Goal: Task Accomplishment & Management: Use online tool/utility

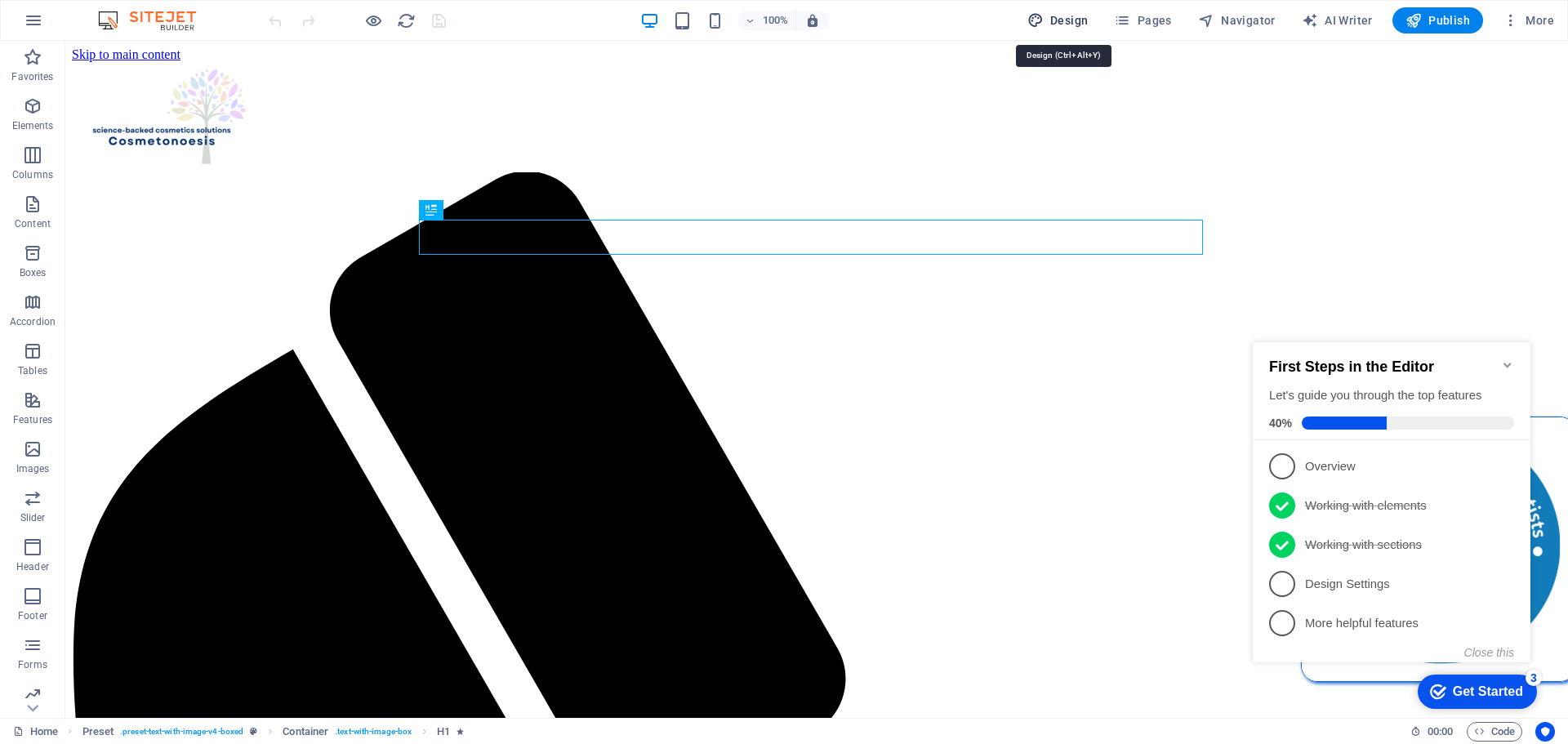
click at [1049, 15] on span "Design" at bounding box center [1058, 20] width 61 height 17
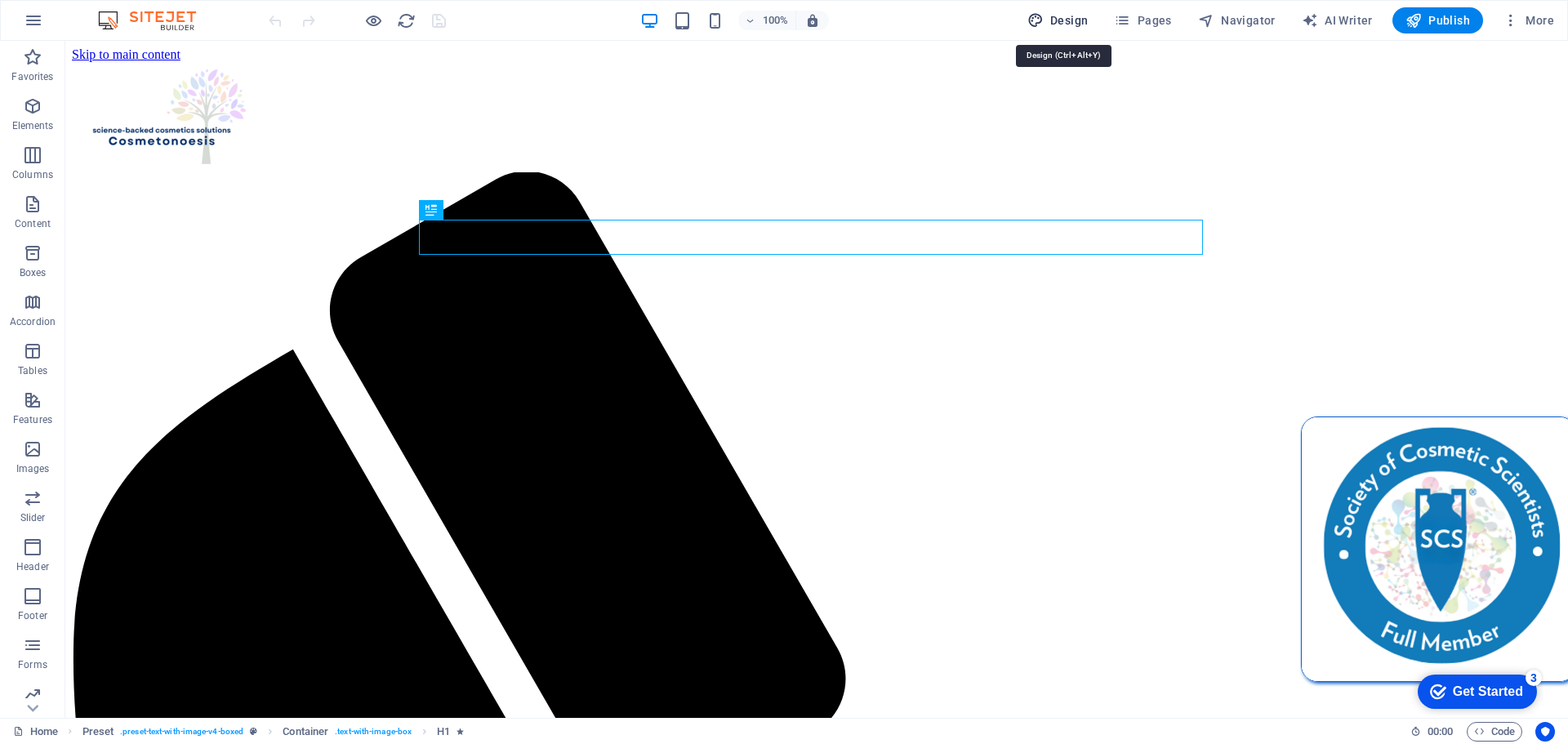
select select "700"
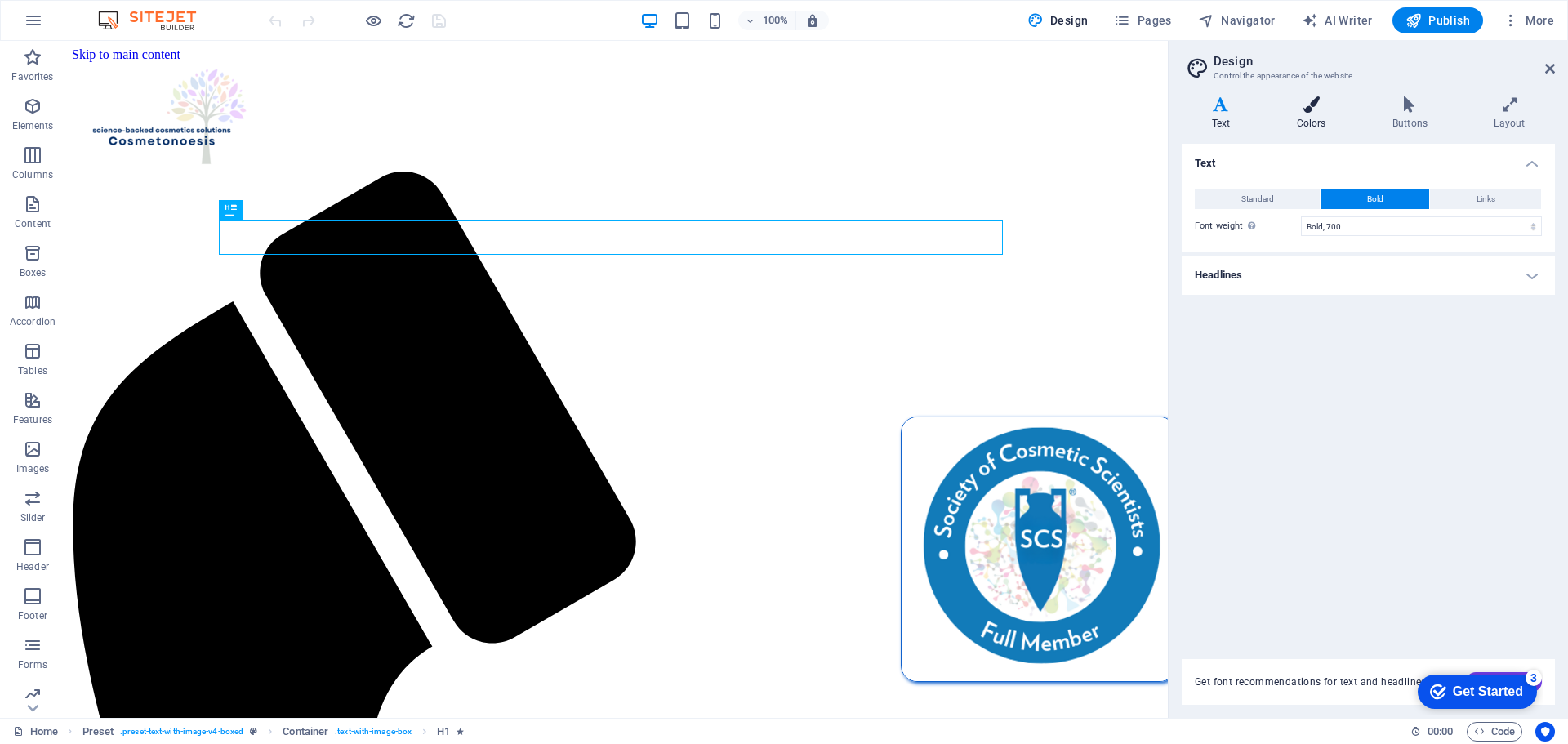
click at [1318, 102] on icon at bounding box center [1312, 104] width 89 height 17
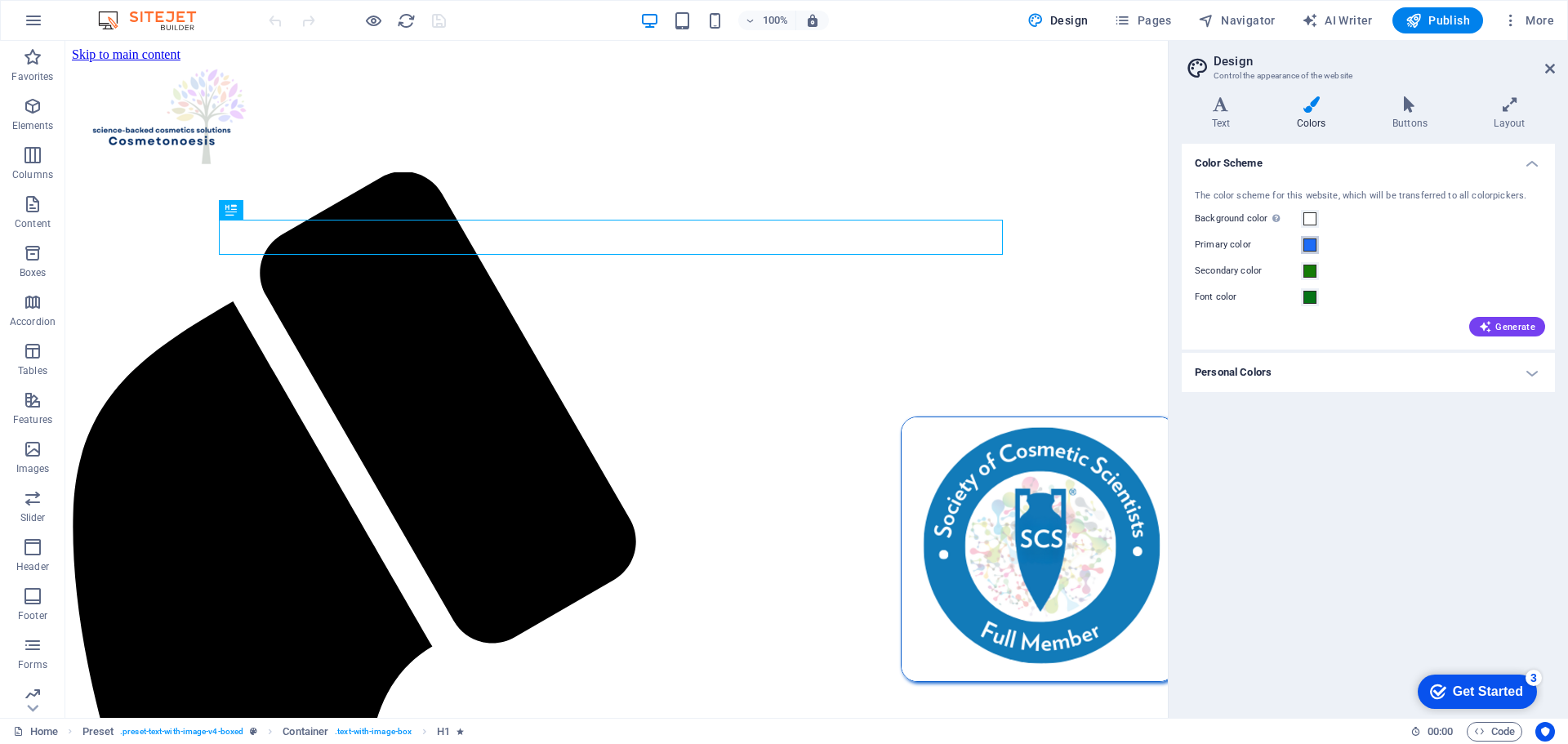
click at [1312, 244] on span at bounding box center [1310, 244] width 13 height 13
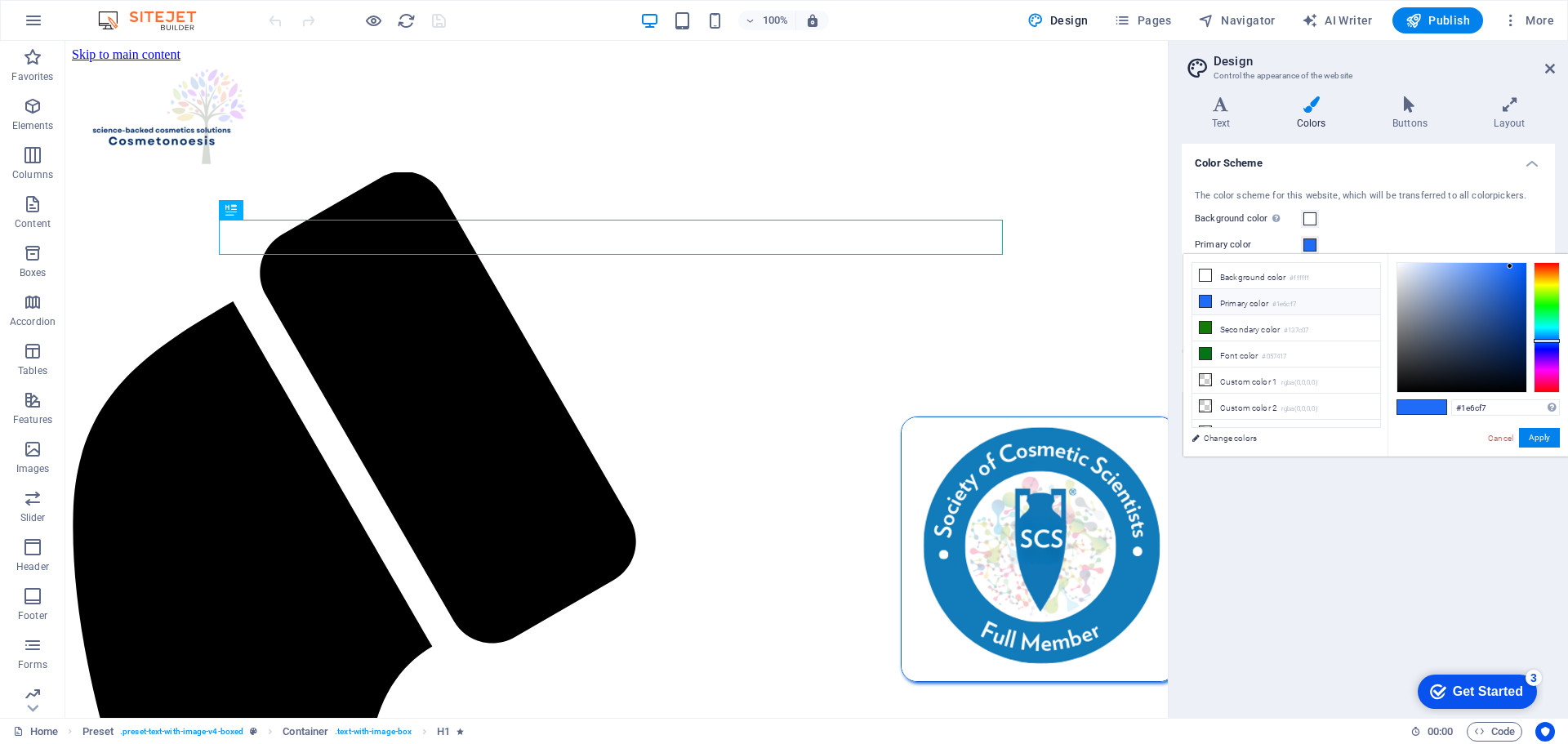
click at [1249, 301] on li "Primary color #1e6cf7" at bounding box center [1287, 302] width 188 height 26
drag, startPoint x: 1500, startPoint y: 403, endPoint x: 1442, endPoint y: 404, distance: 58.0
click at [1442, 404] on div "#1e6cf7 Supported formats #0852ed rgb(8, 82, 237) rgba(8, 82, 237, 90%) hsv(221…" at bounding box center [1478, 474] width 180 height 439
paste input "752368"
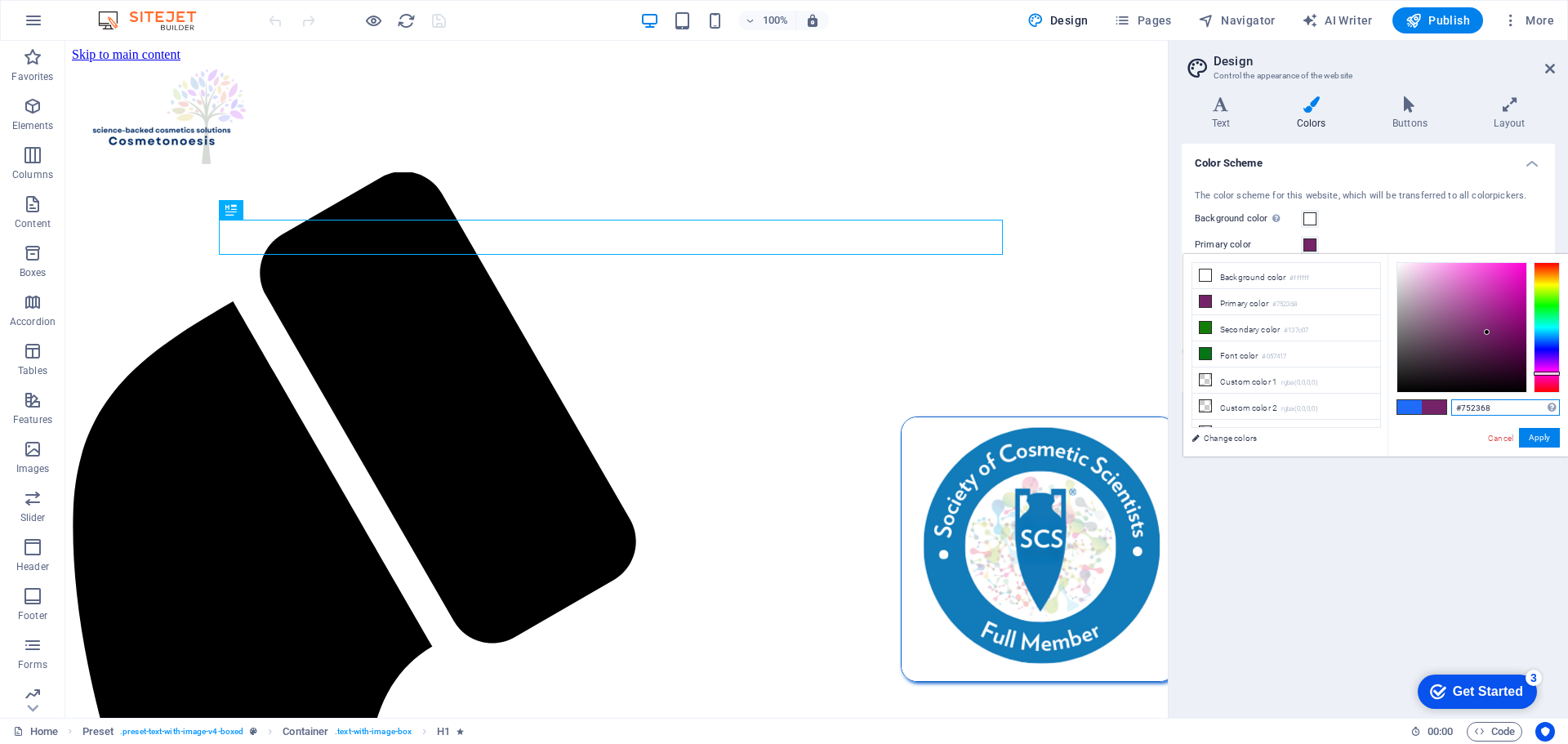
type input "#752368"
click at [1540, 433] on button "Apply" at bounding box center [1539, 437] width 41 height 20
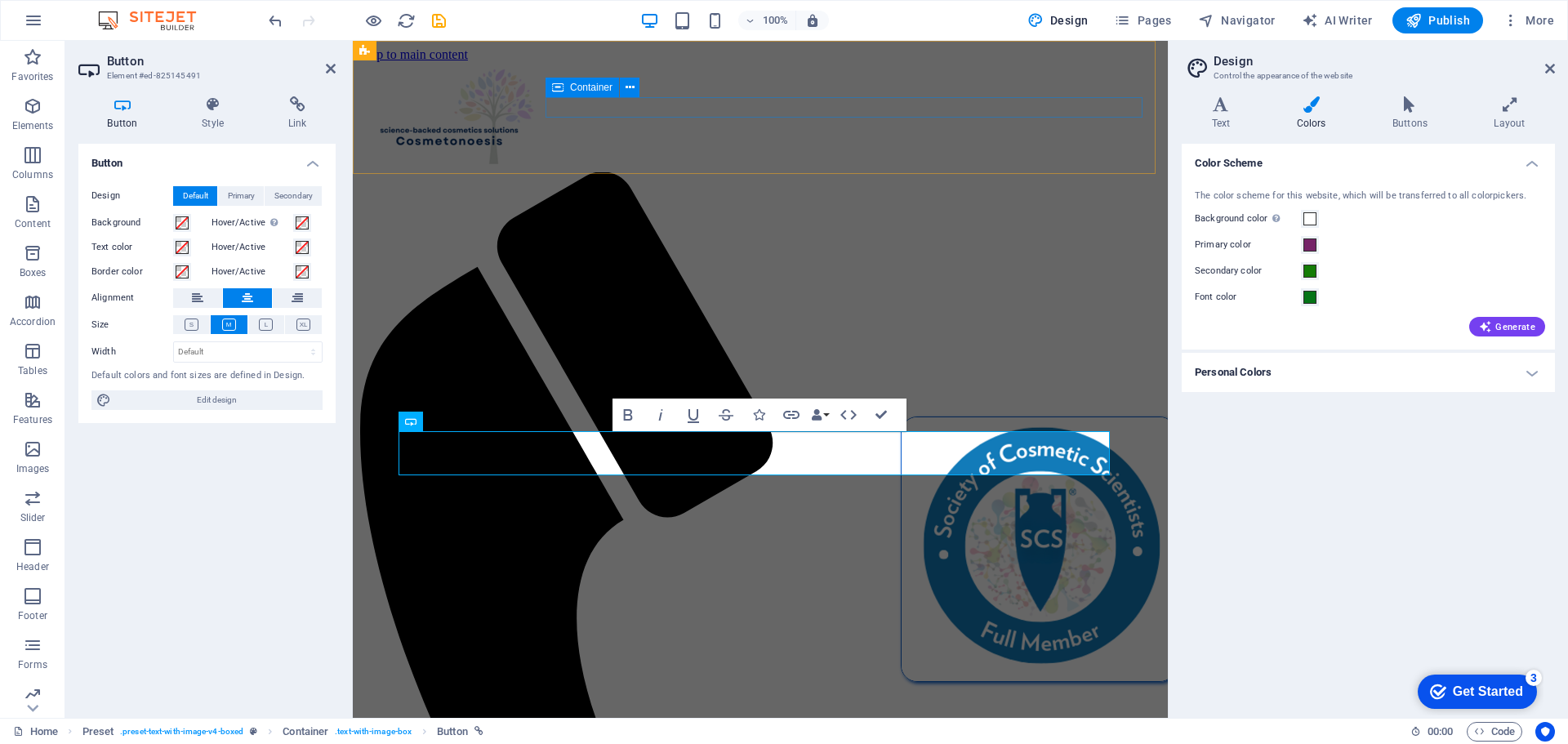
click at [647, 172] on div at bounding box center [760, 698] width 802 height 1051
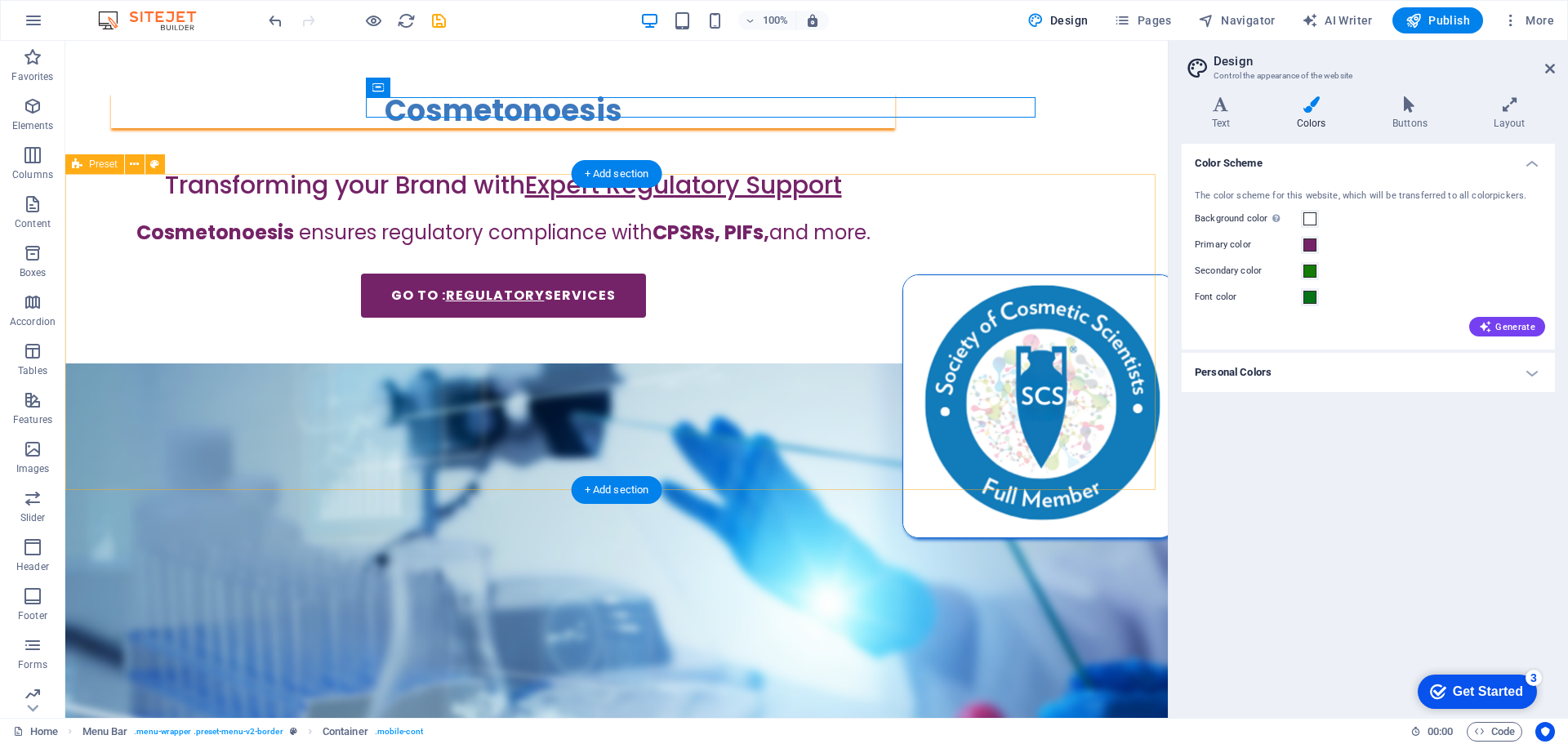
scroll to position [326, 0]
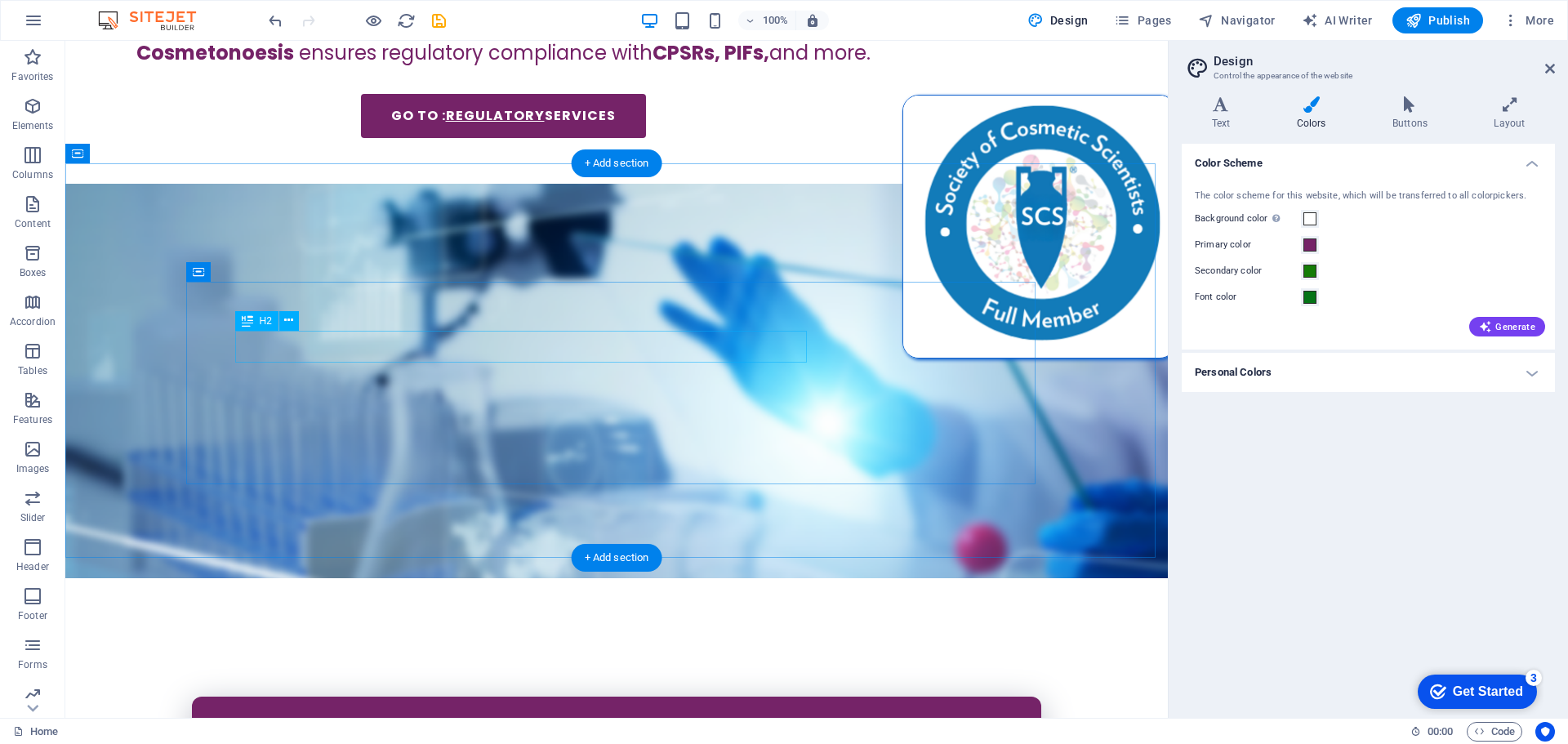
select select "%"
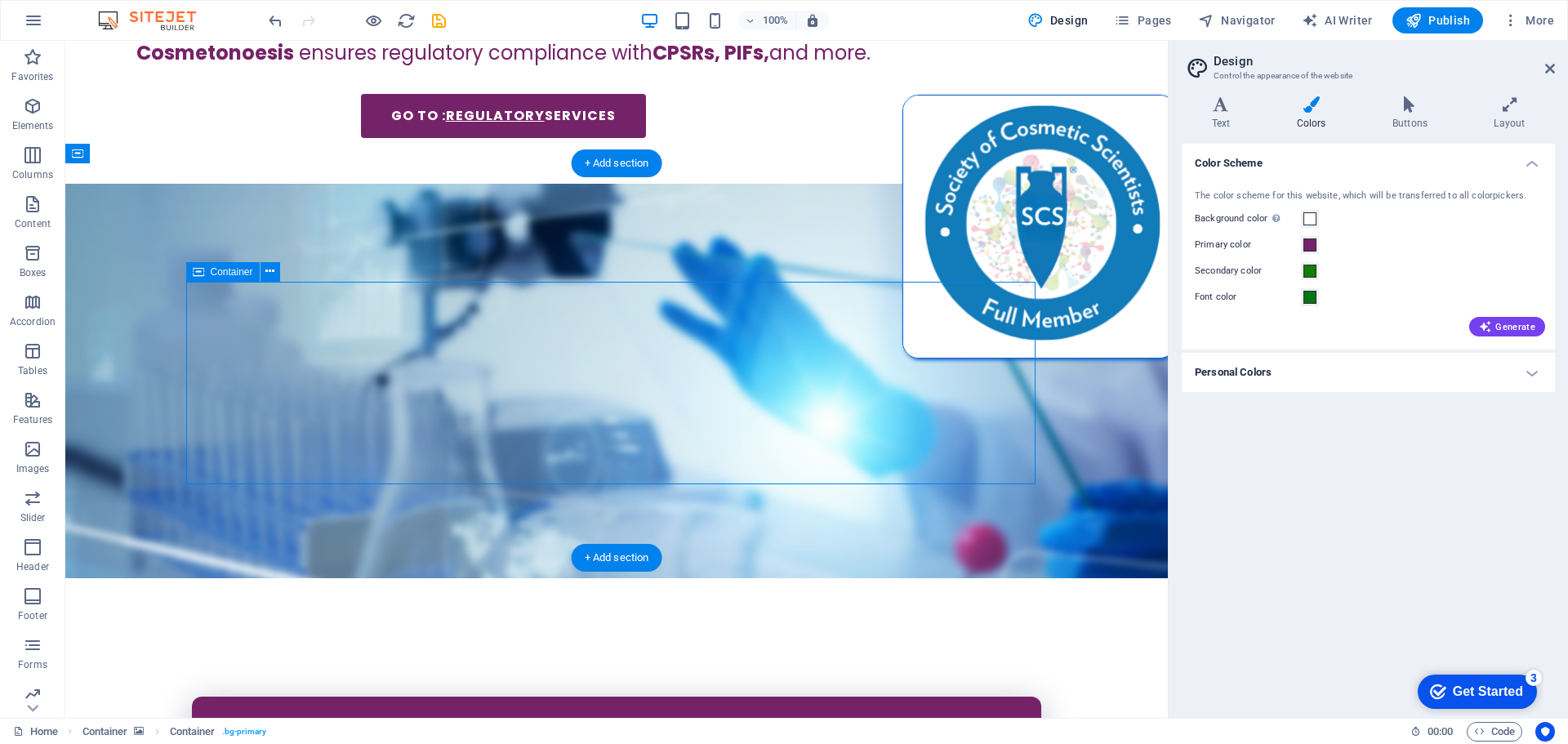
select select "%"
select select "circle"
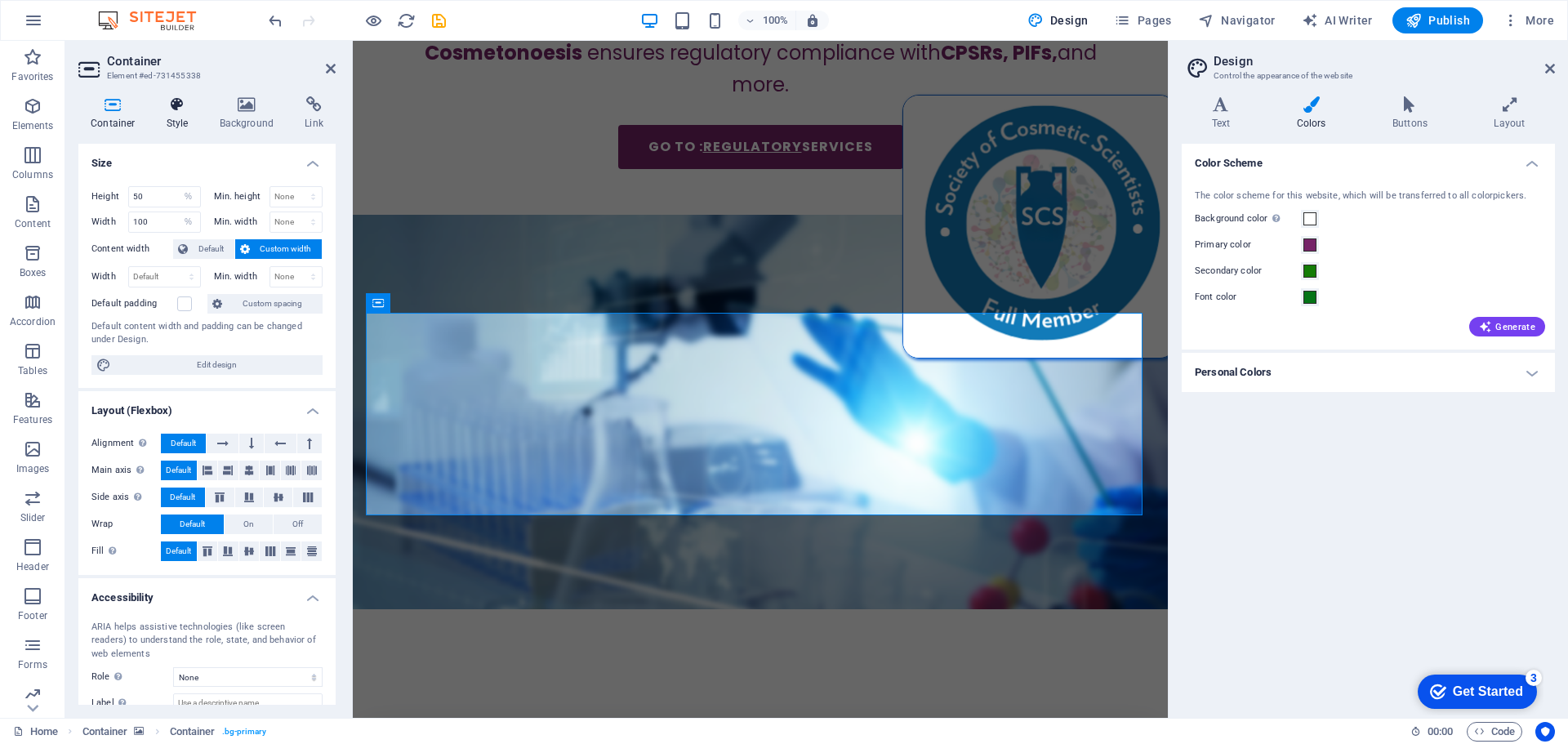
click at [175, 111] on icon at bounding box center [177, 104] width 47 height 17
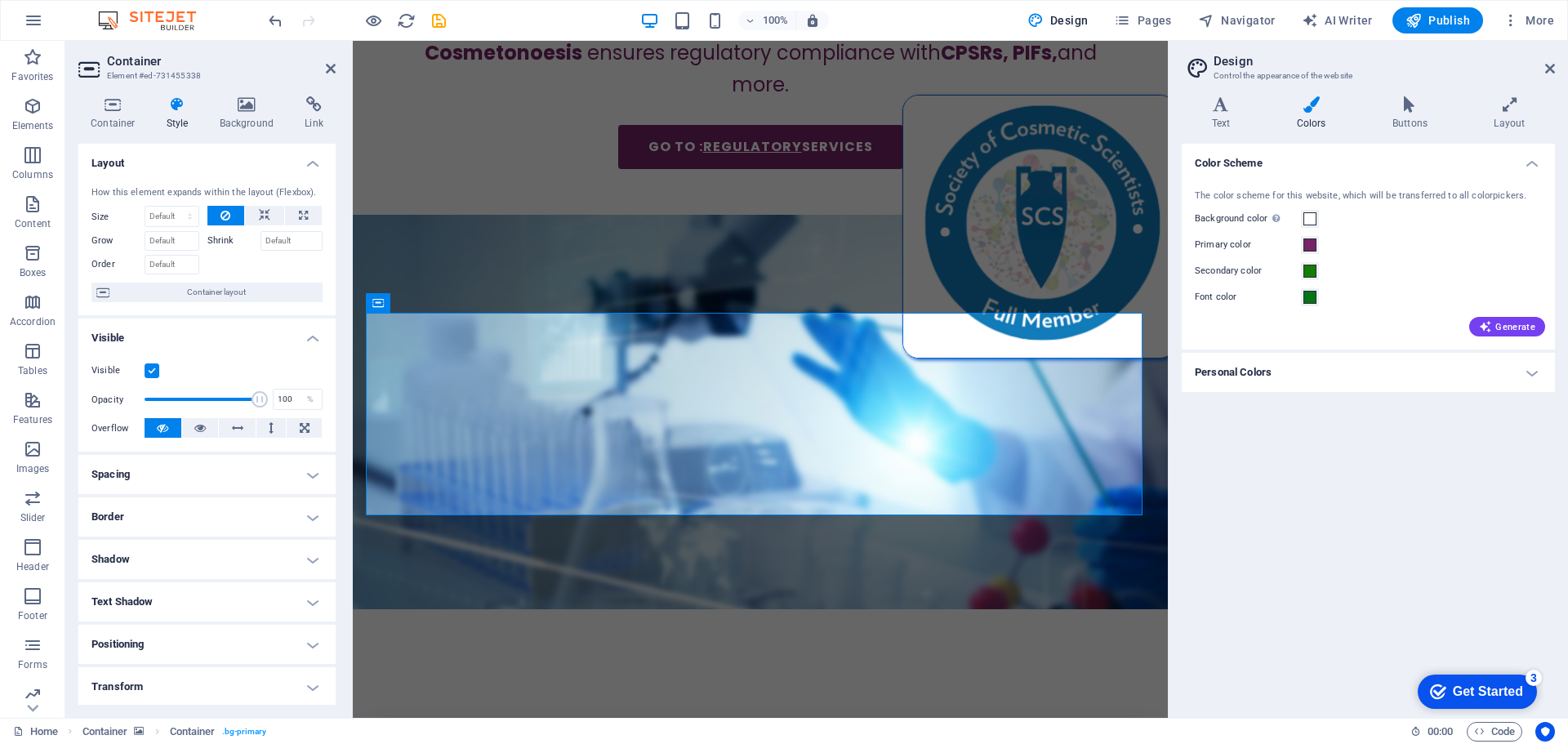
click at [198, 480] on h4 "Spacing" at bounding box center [207, 475] width 257 height 40
click at [219, 538] on select "Default px rem % vh vw Custom" at bounding box center [221, 535] width 23 height 20
select select "%"
click at [210, 525] on select "Default px rem % vh vw Custom" at bounding box center [221, 535] width 23 height 20
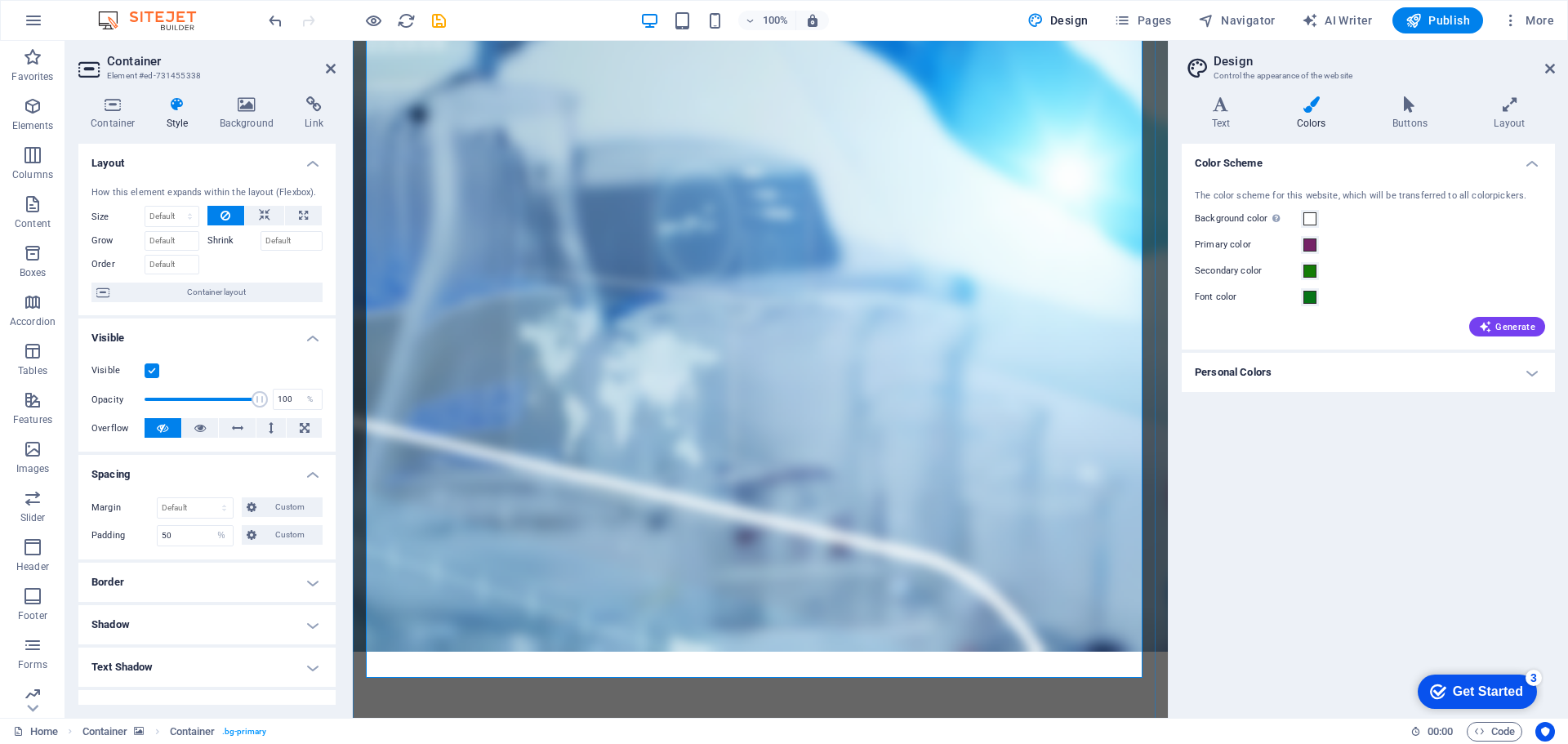
scroll to position [979, 0]
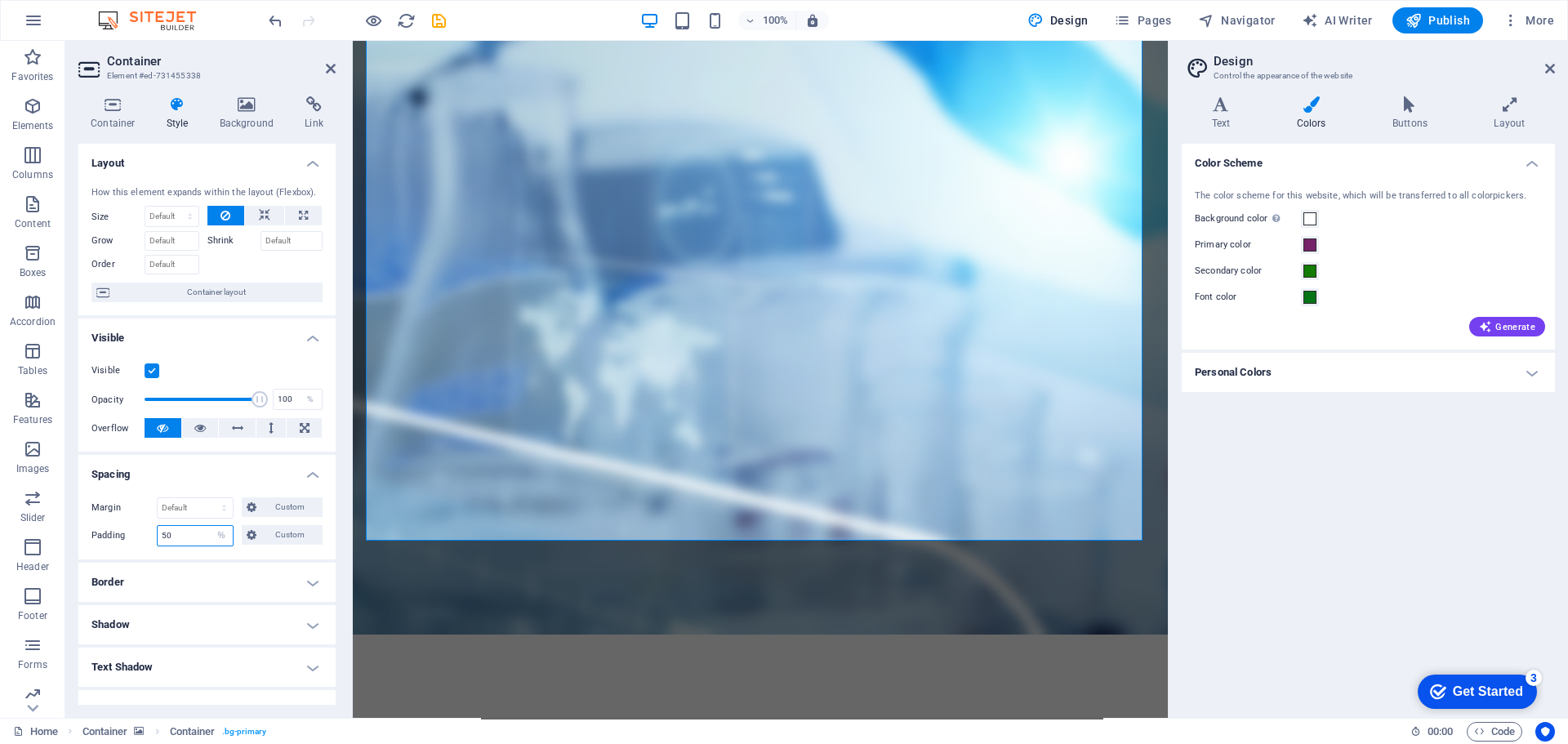
drag, startPoint x: 180, startPoint y: 541, endPoint x: 153, endPoint y: 539, distance: 27.1
click at [153, 539] on div "Padding 50 Default px rem % vh vw Custom Custom" at bounding box center [207, 535] width 232 height 21
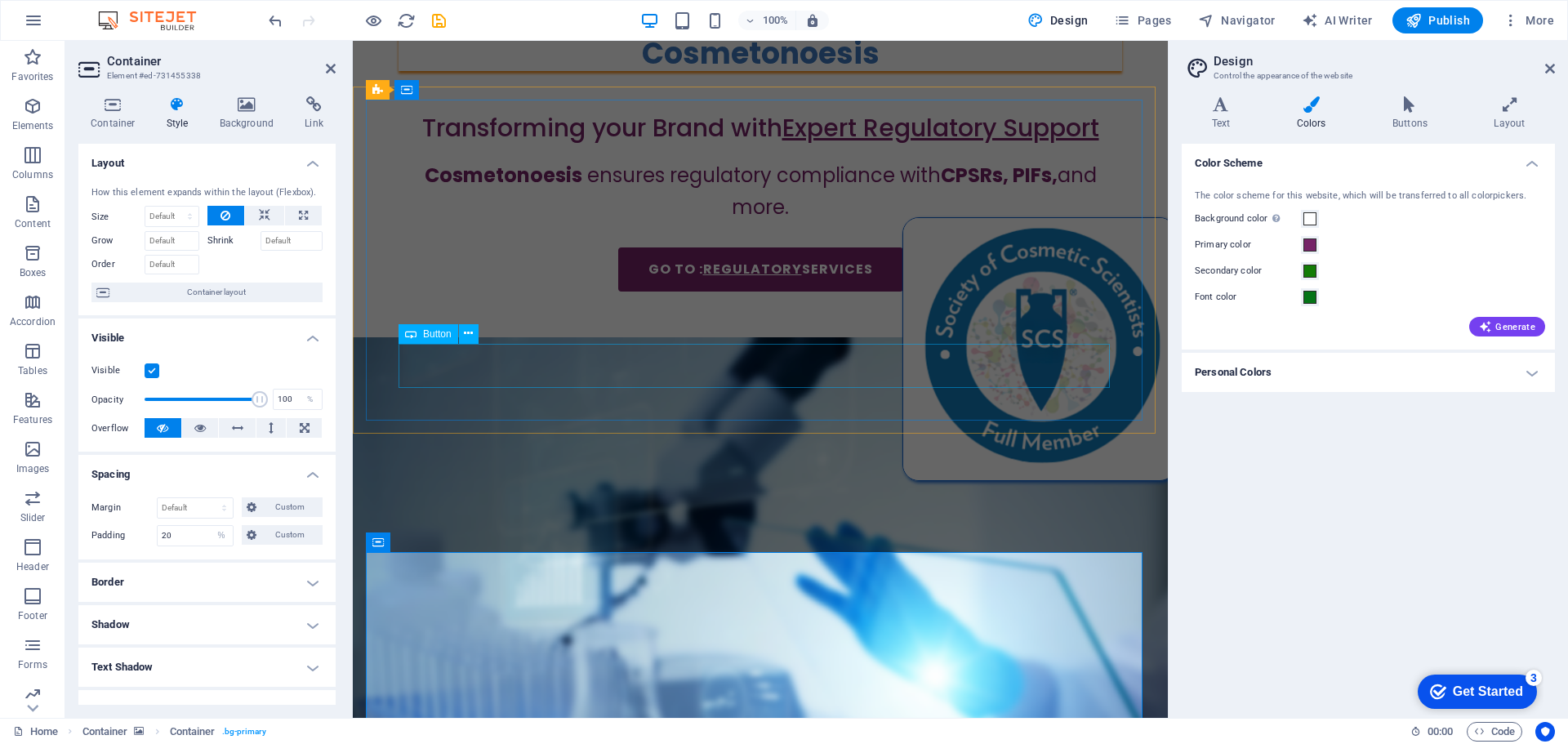
scroll to position [326, 0]
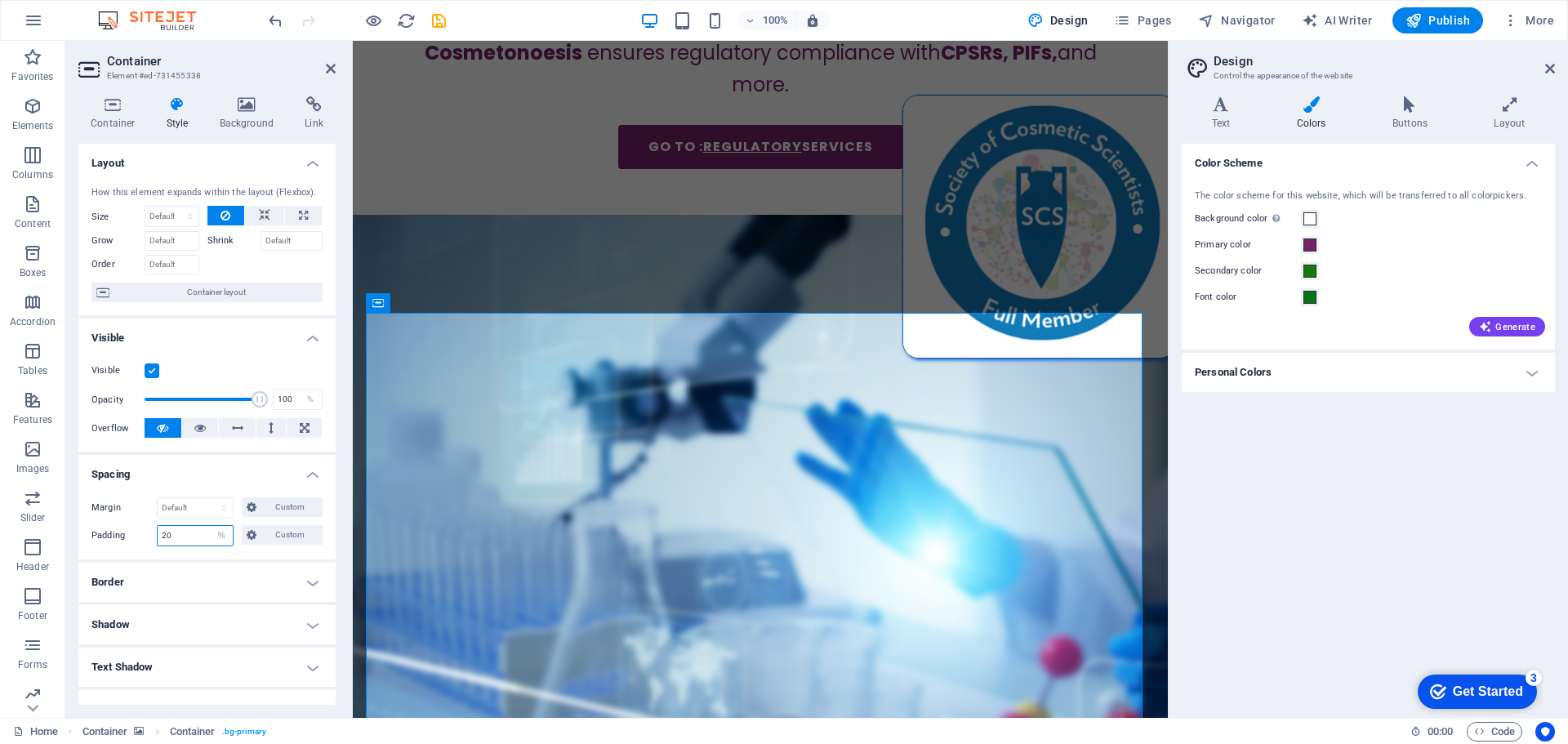
drag, startPoint x: 193, startPoint y: 532, endPoint x: 150, endPoint y: 537, distance: 43.3
click at [151, 539] on div "Padding 20 Default px rem % vh vw Custom Custom" at bounding box center [207, 535] width 232 height 21
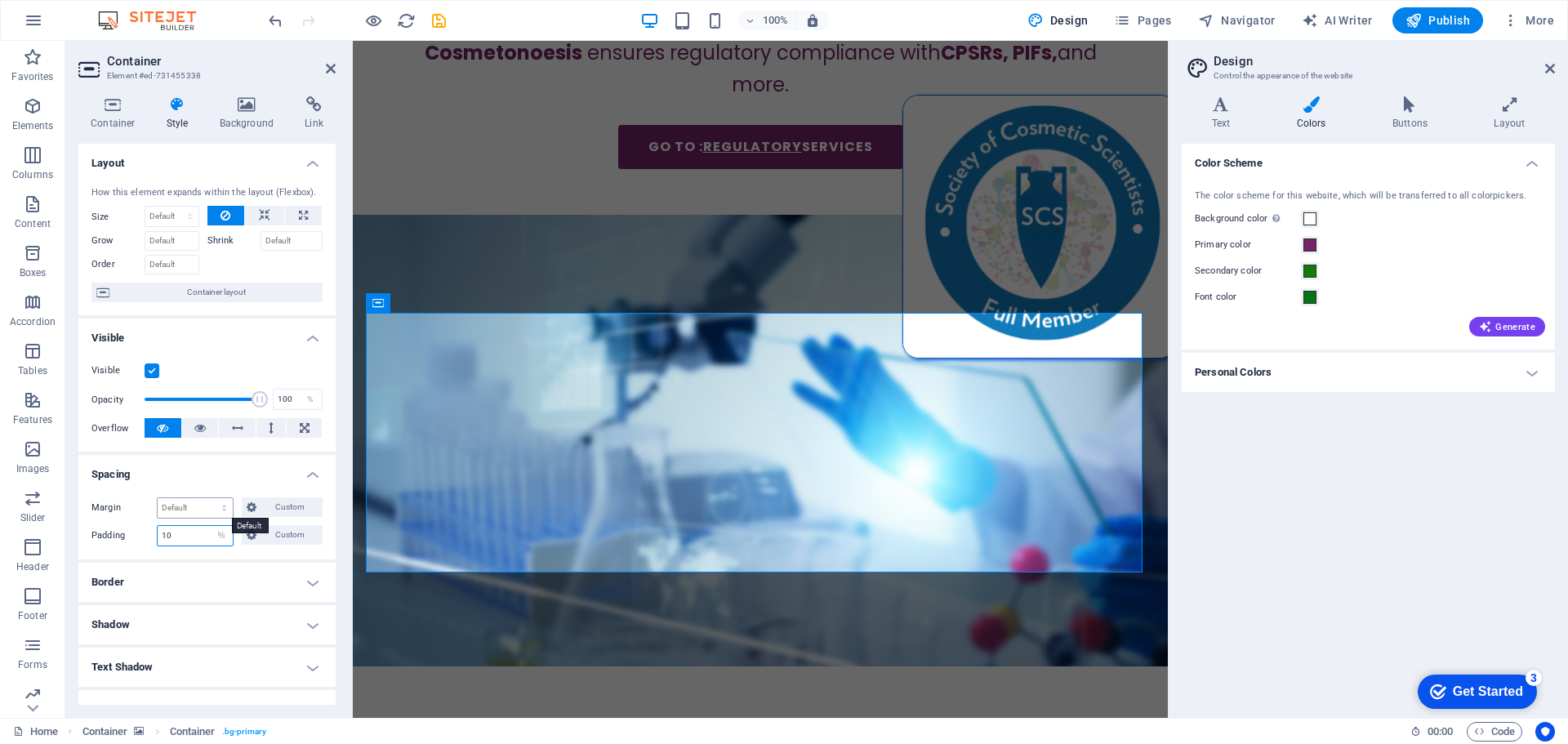
type input "10"
click at [194, 507] on select "Default auto px % rem vw vh Custom" at bounding box center [195, 508] width 75 height 20
click at [157, 498] on select "Default auto px % rem vw vh Custom" at bounding box center [195, 508] width 75 height 20
select select "DISABLED_OPTION_VALUE"
click at [179, 534] on input "10" at bounding box center [195, 535] width 75 height 20
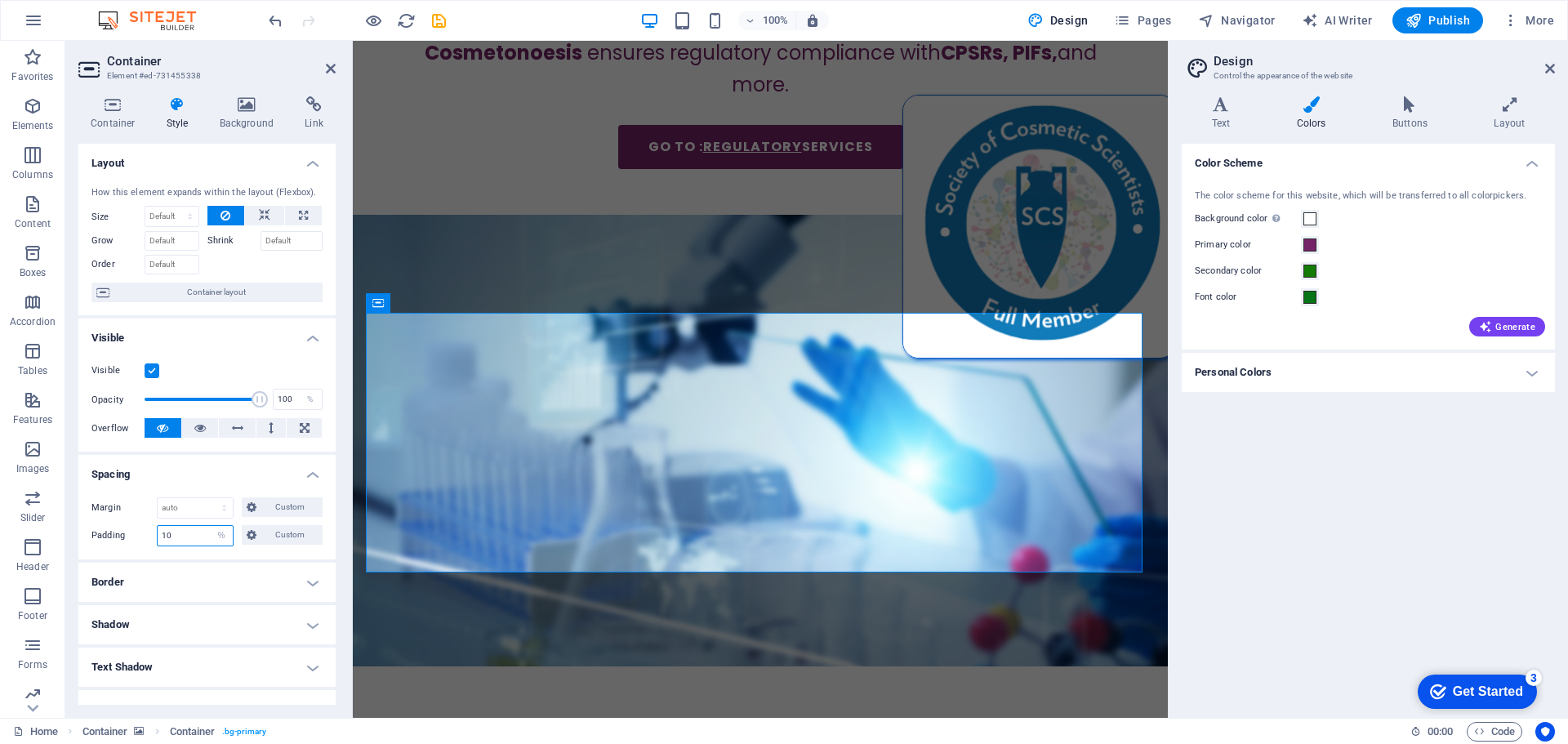
type input "1"
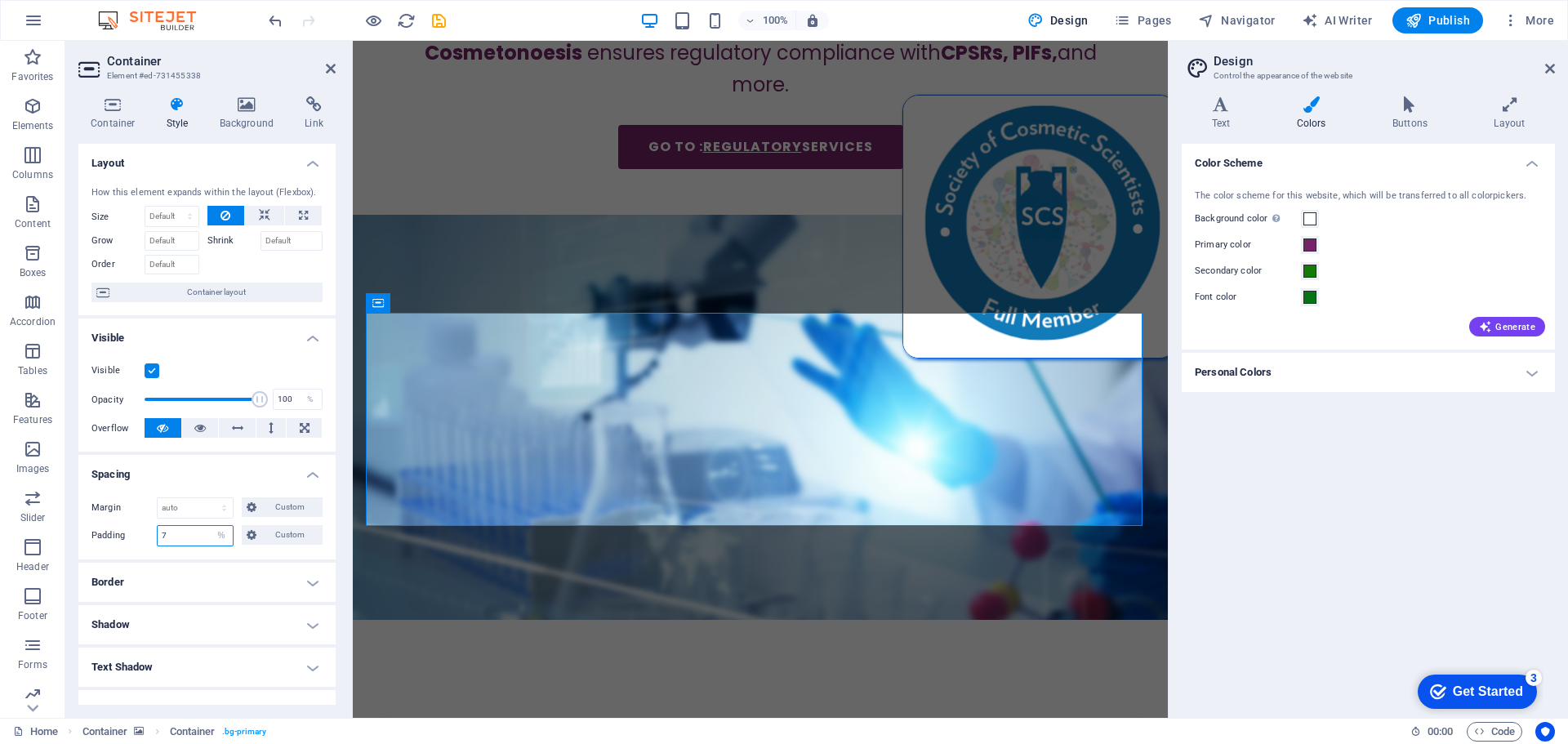
drag, startPoint x: 183, startPoint y: 539, endPoint x: 153, endPoint y: 544, distance: 30.4
click at [153, 544] on div "Padding 7 Default px rem % vh vw Custom Custom" at bounding box center [207, 535] width 232 height 21
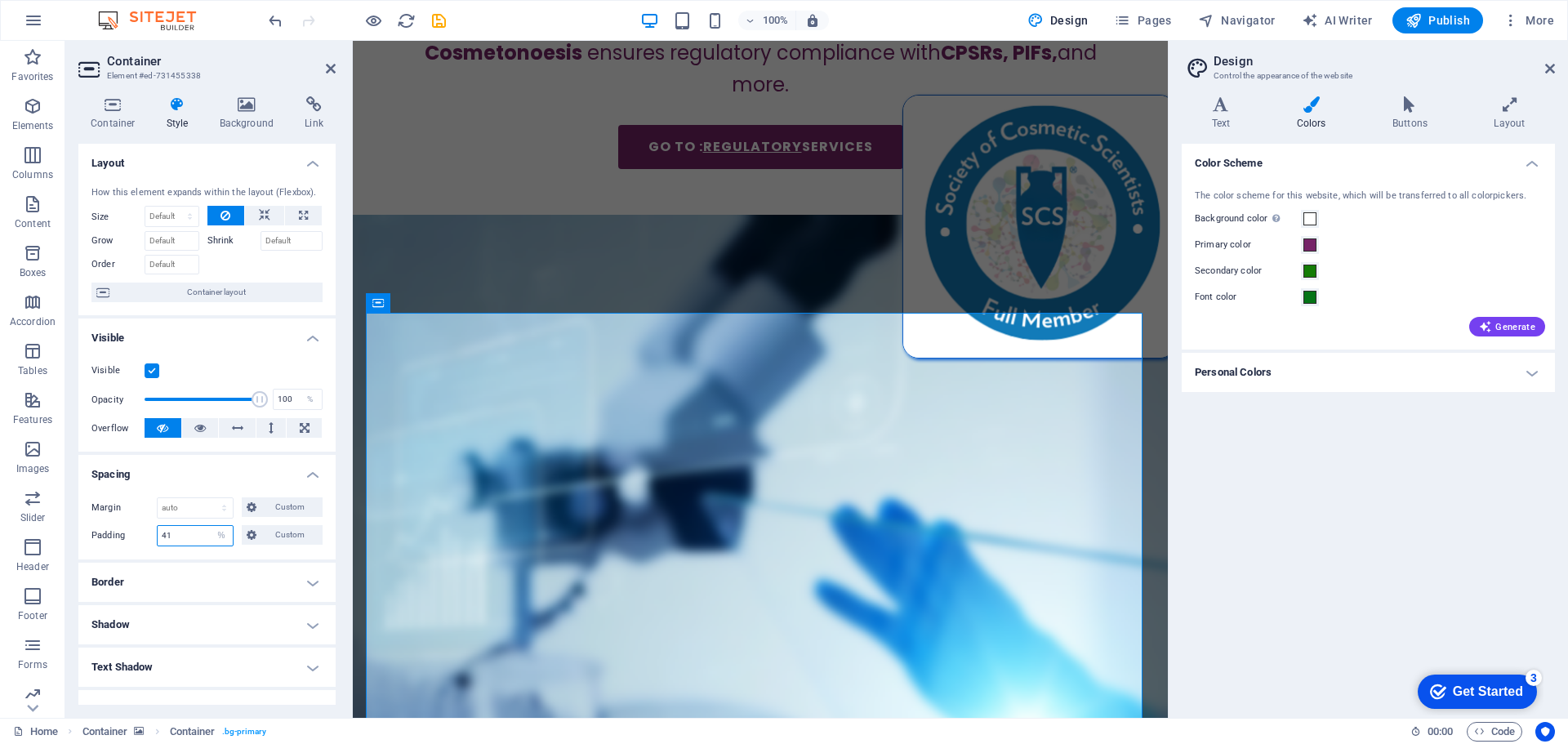
drag, startPoint x: 183, startPoint y: 531, endPoint x: 143, endPoint y: 530, distance: 40.0
click at [143, 530] on div "Padding 41 Default px rem % vh vw Custom Custom" at bounding box center [207, 535] width 232 height 21
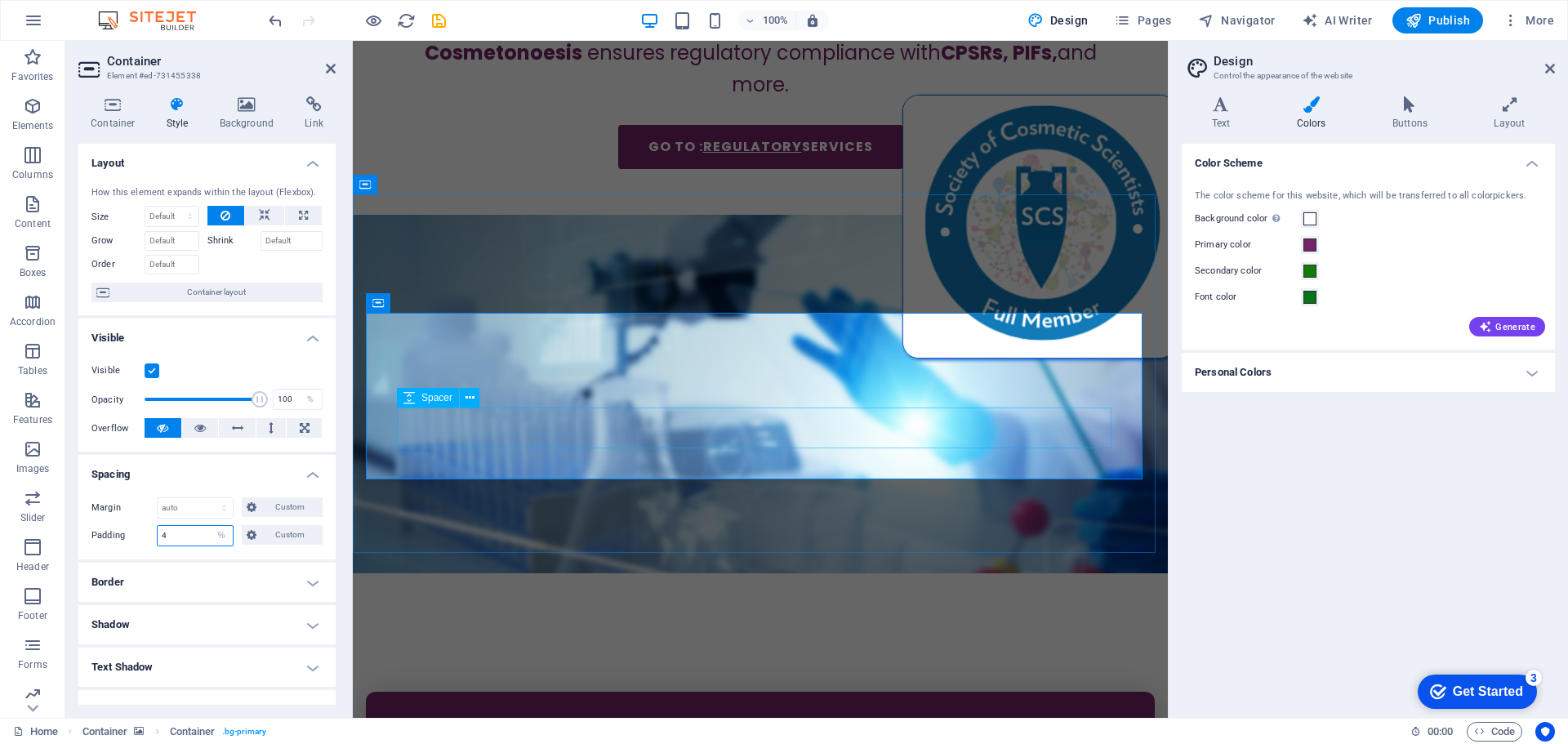
type input "4"
select select "px"
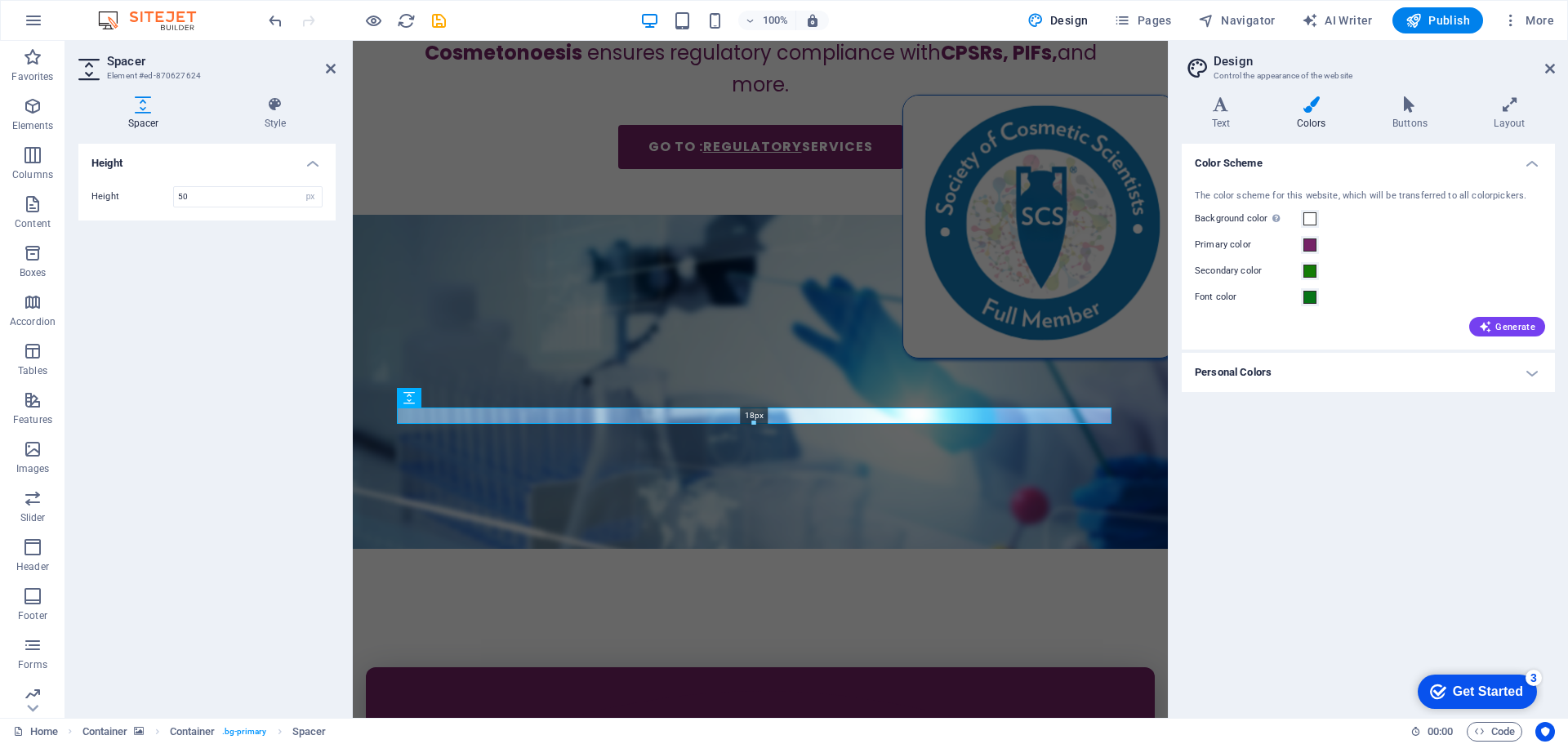
drag, startPoint x: 756, startPoint y: 446, endPoint x: 371, endPoint y: 349, distance: 397.0
click at [755, 409] on div "18px" at bounding box center [754, 416] width 715 height 17
type input "18"
click at [631, 253] on figure at bounding box center [760, 381] width 816 height 332
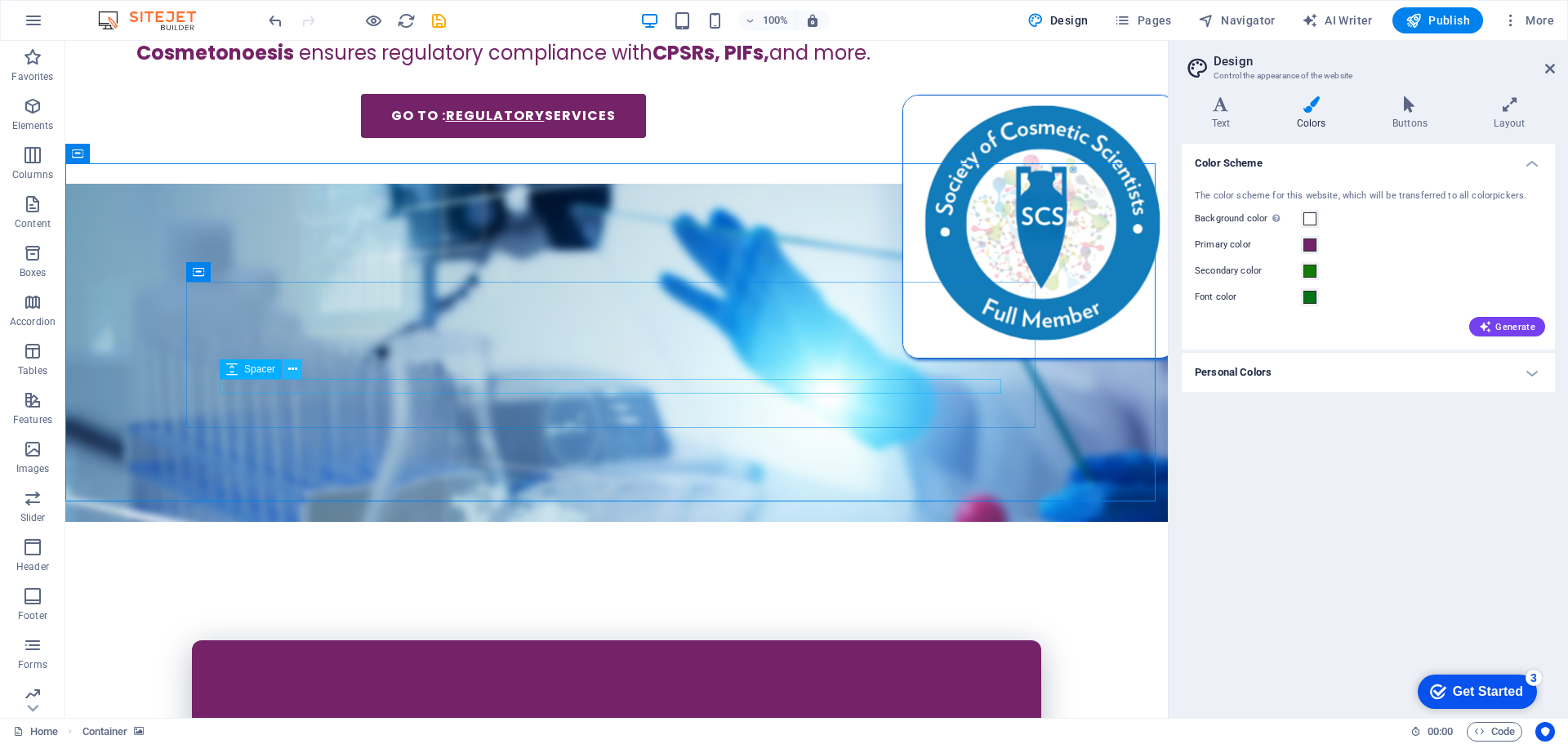
click at [294, 368] on icon at bounding box center [292, 369] width 9 height 17
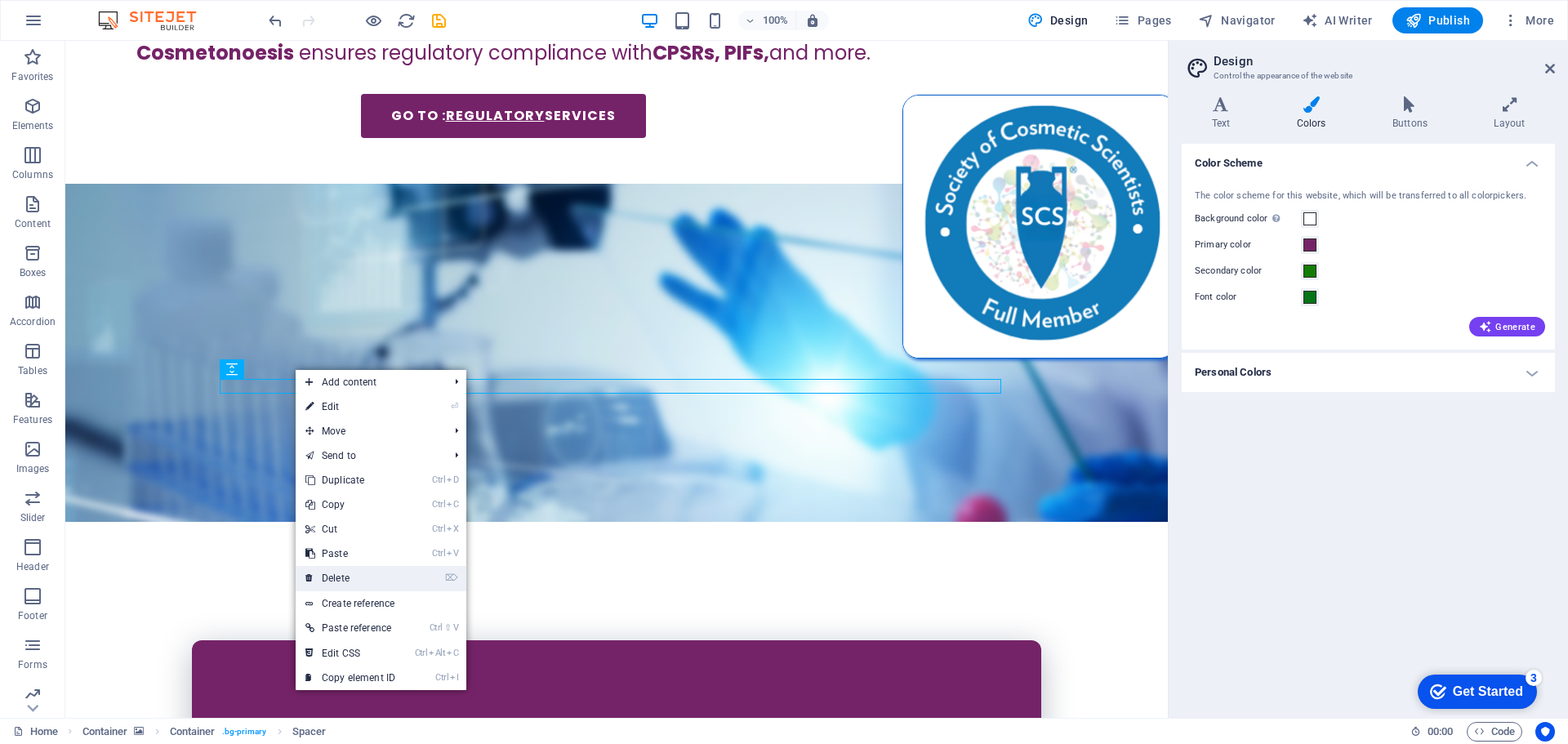
click at [364, 567] on link "⌦ Delete" at bounding box center [350, 578] width 110 height 25
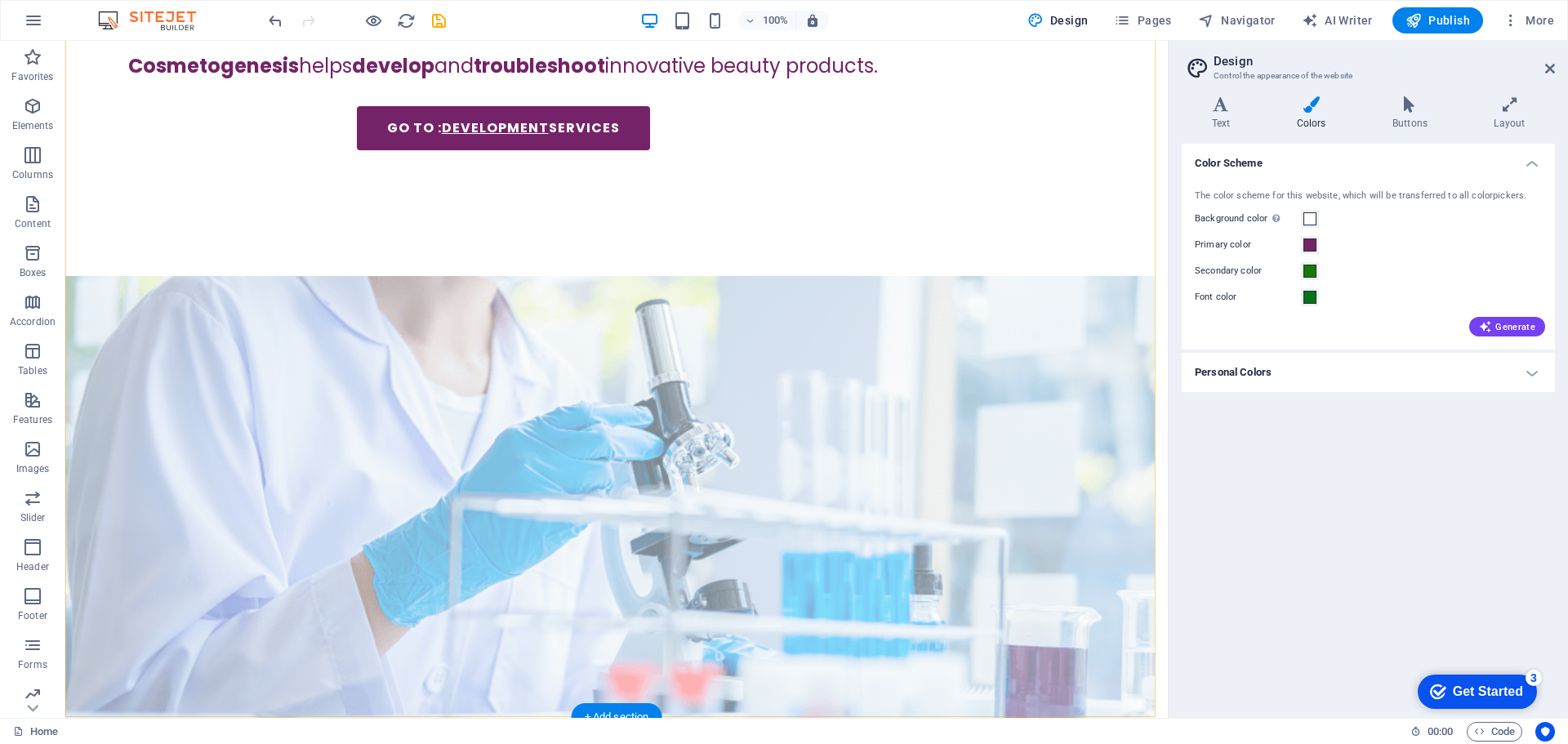
scroll to position [1469, 0]
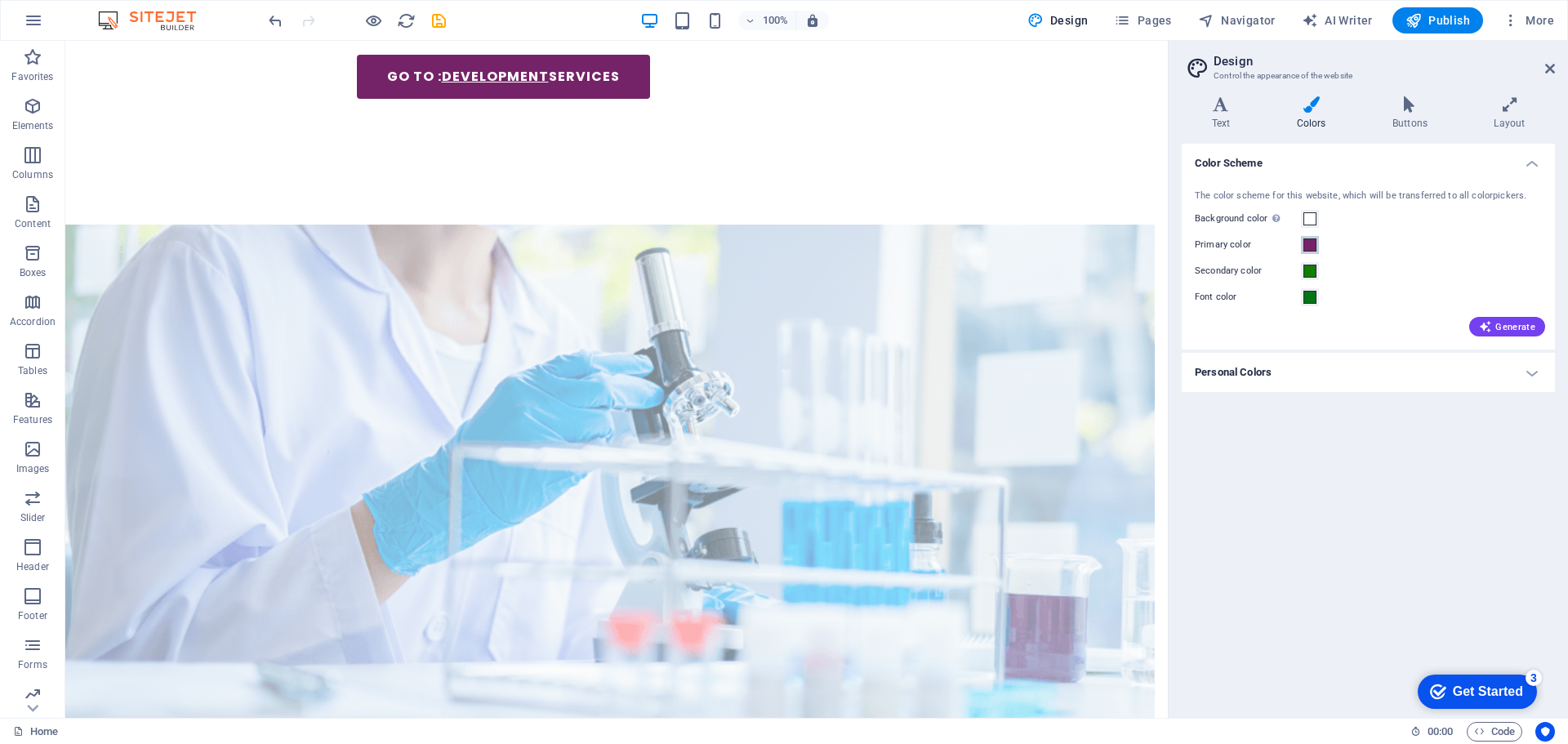
click at [1312, 243] on span at bounding box center [1310, 244] width 13 height 13
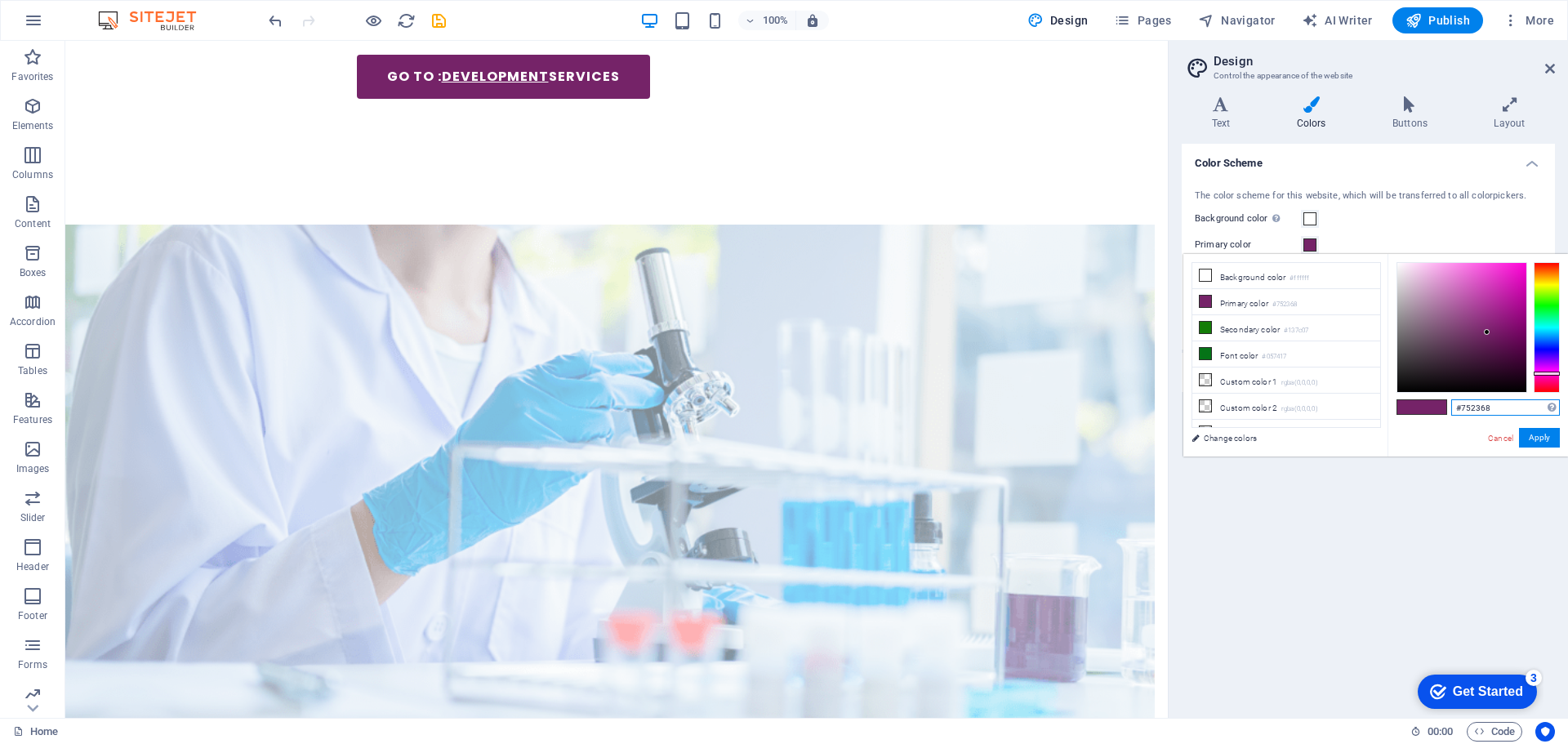
drag, startPoint x: 1501, startPoint y: 409, endPoint x: 1444, endPoint y: 402, distance: 57.4
click at [1444, 402] on div "#752368 Supported formats #0852ed rgb(8, 82, 237) rgba(8, 82, 237, 90%) hsv(221…" at bounding box center [1478, 474] width 180 height 439
paste input "b1578"
type input "#b15788"
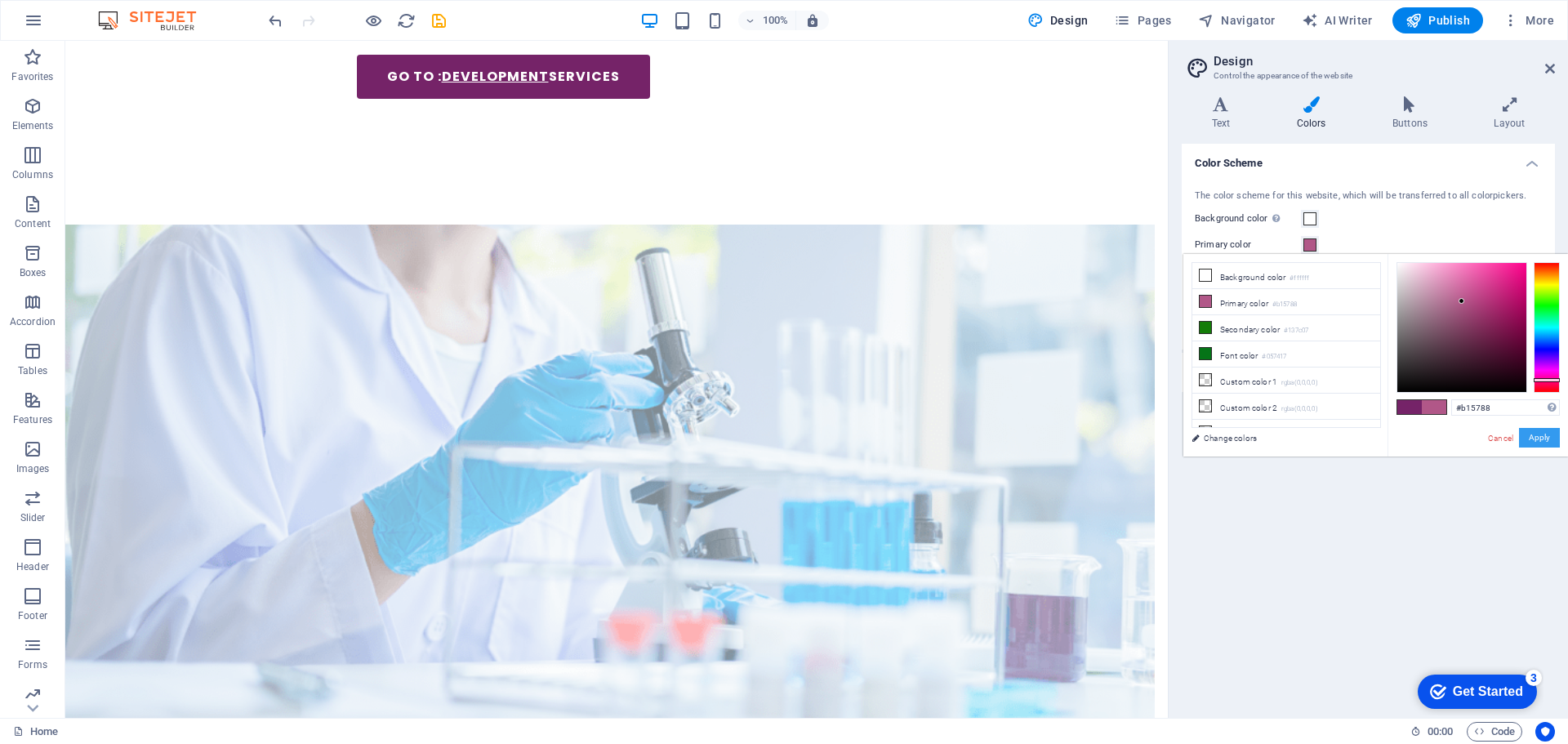
click at [1544, 437] on button "Apply" at bounding box center [1539, 437] width 41 height 20
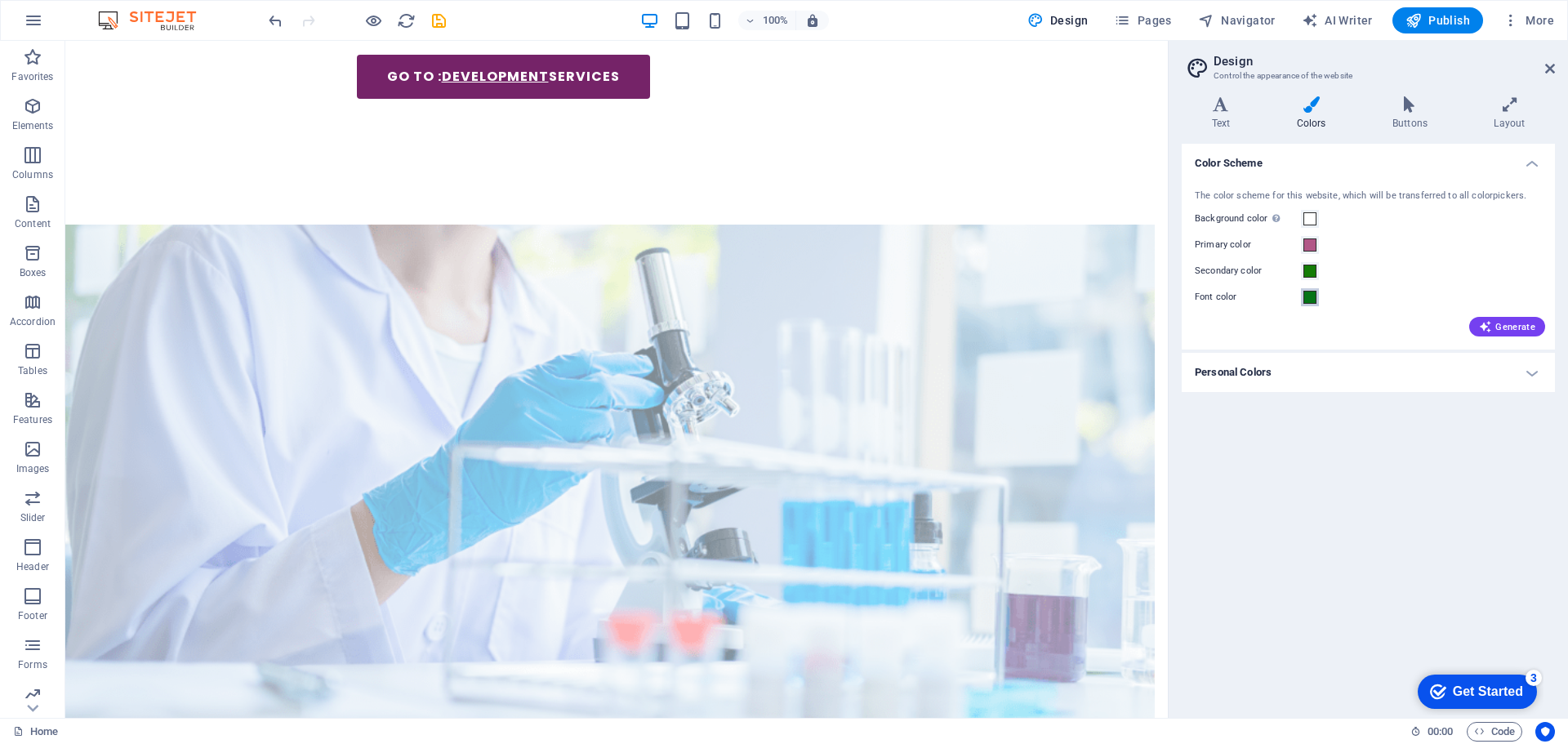
click at [1309, 291] on span at bounding box center [1310, 297] width 13 height 13
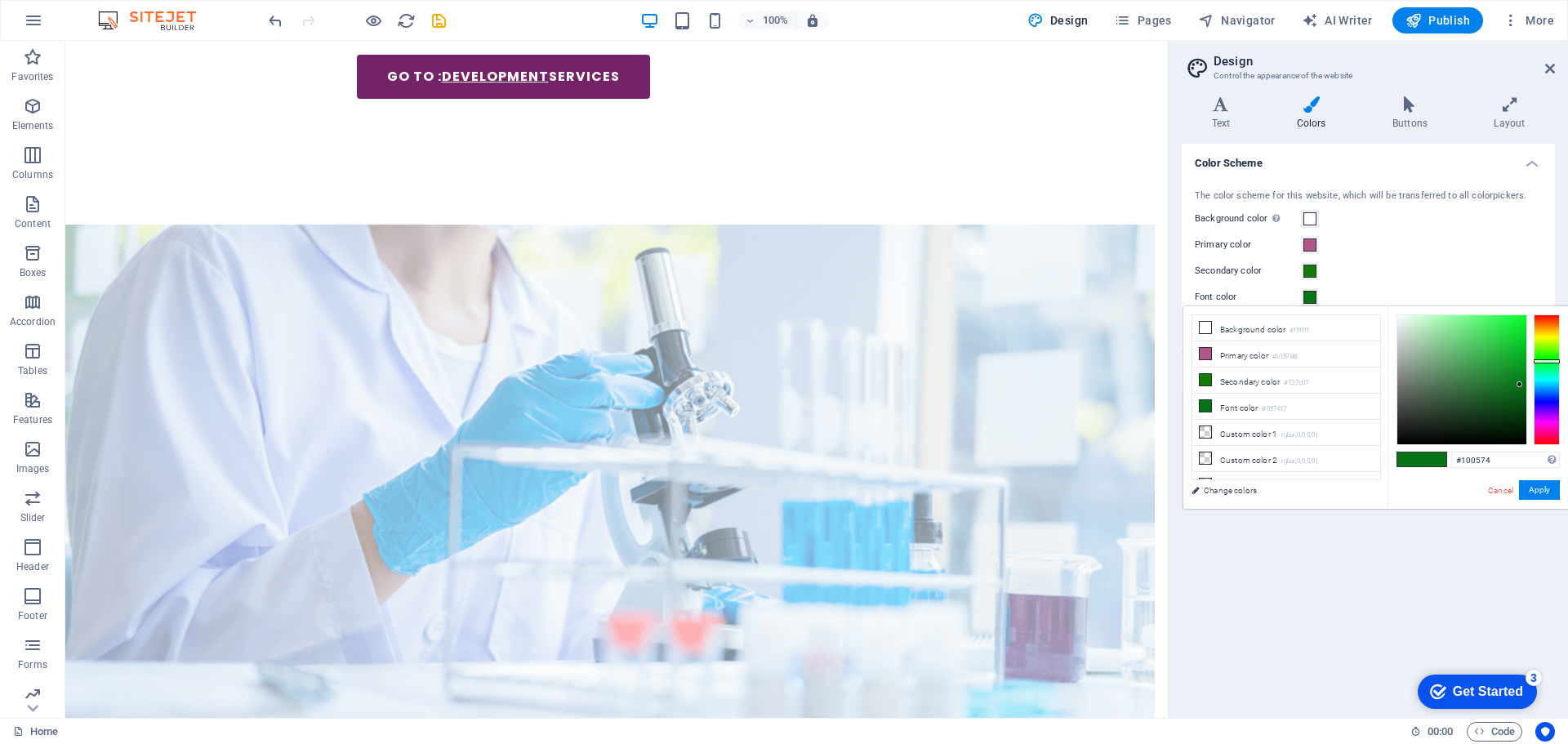
click at [1549, 403] on div at bounding box center [1547, 380] width 26 height 131
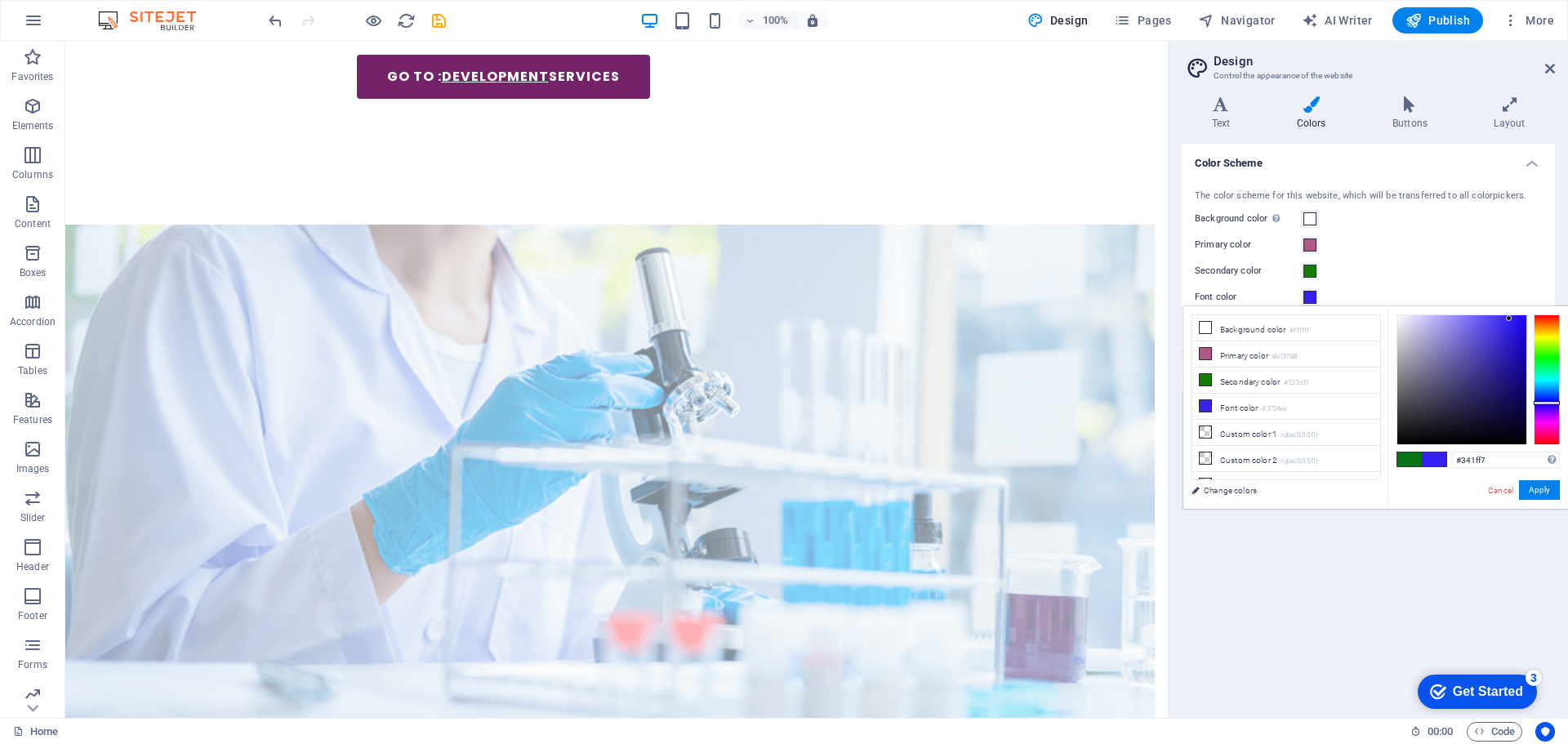
type input "#321cf7"
drag, startPoint x: 1519, startPoint y: 382, endPoint x: 1512, endPoint y: 319, distance: 63.4
click at [1512, 319] on div at bounding box center [1510, 319] width 6 height 6
click at [1543, 486] on button "Apply" at bounding box center [1539, 490] width 41 height 20
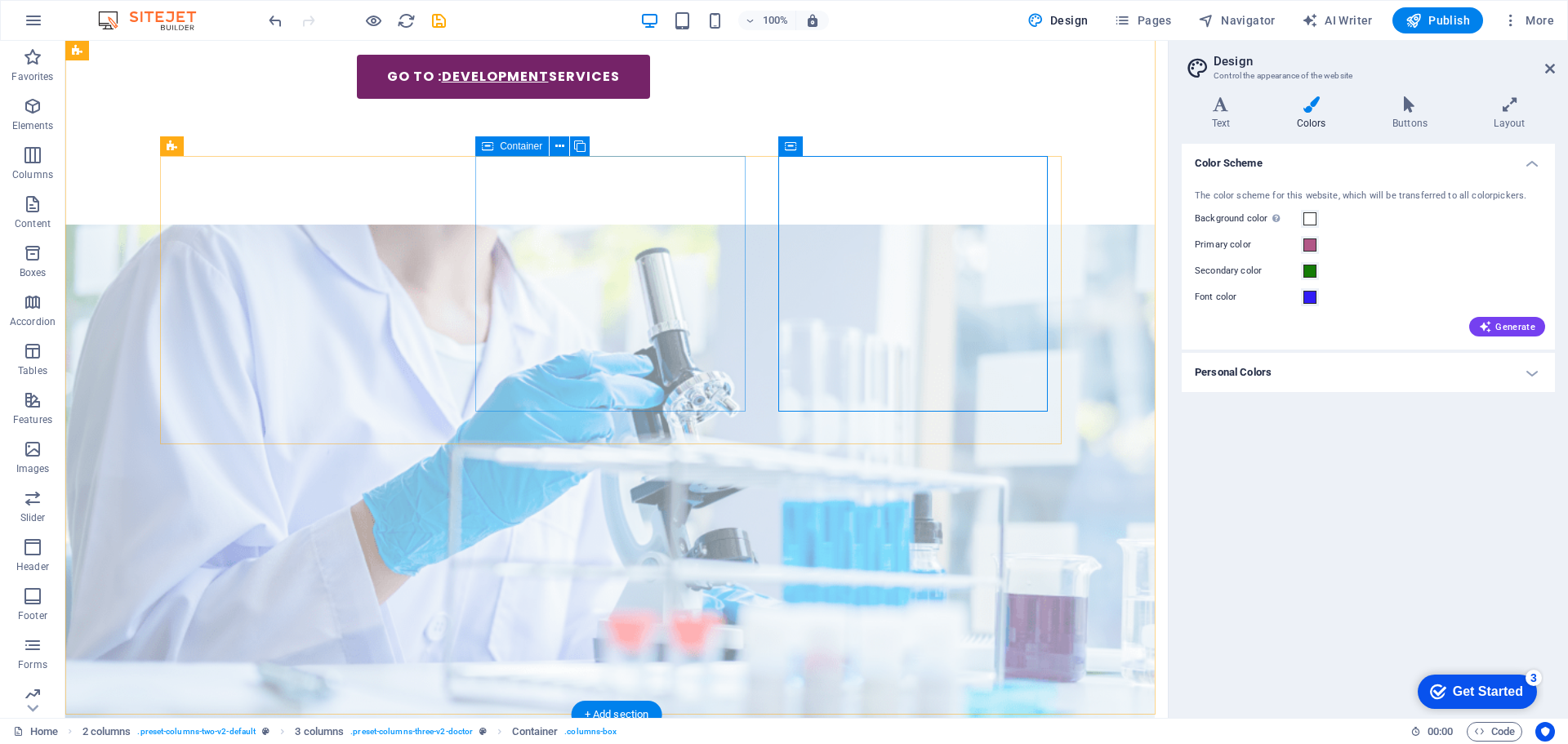
drag, startPoint x: 711, startPoint y: 164, endPoint x: 686, endPoint y: 171, distance: 26.0
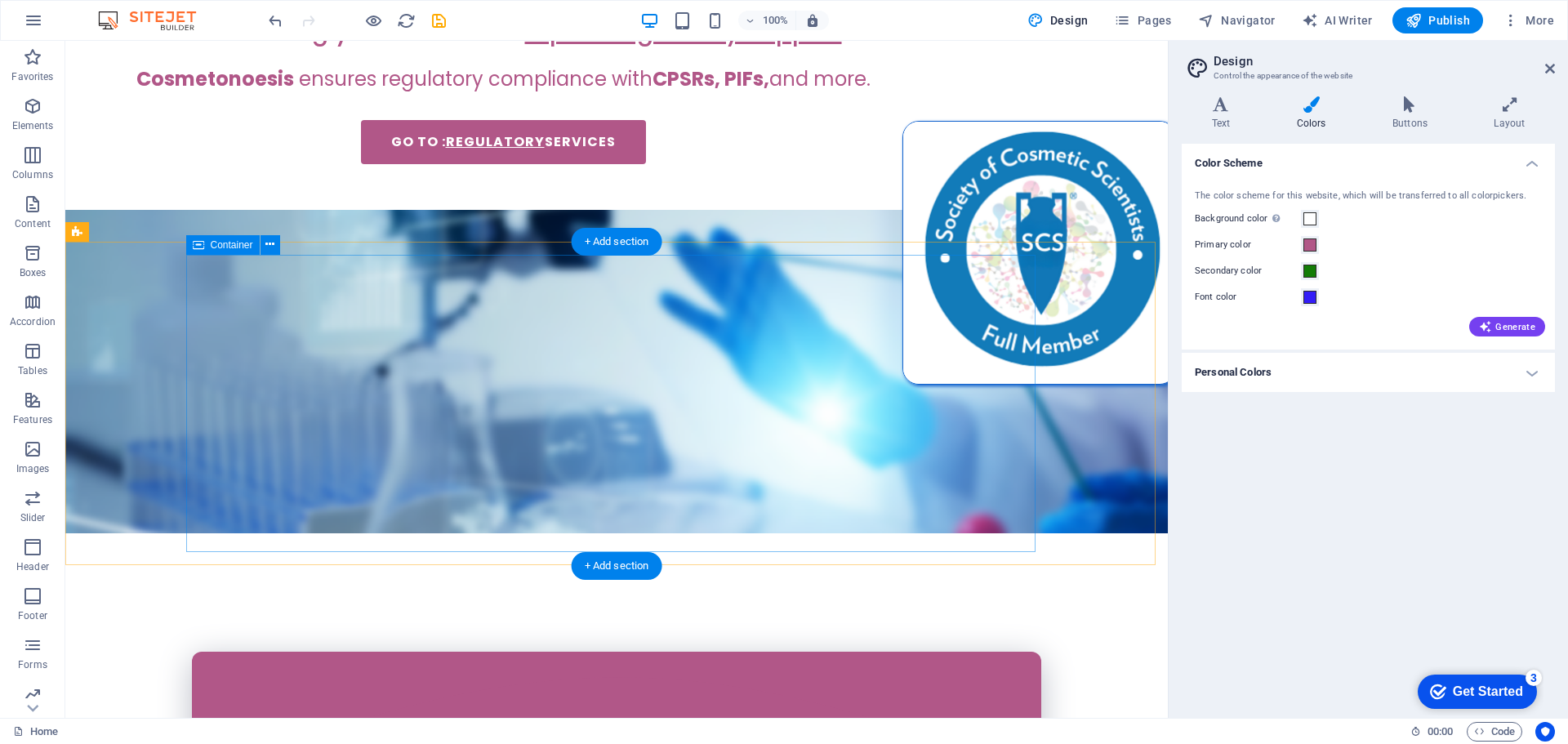
scroll to position [0, 0]
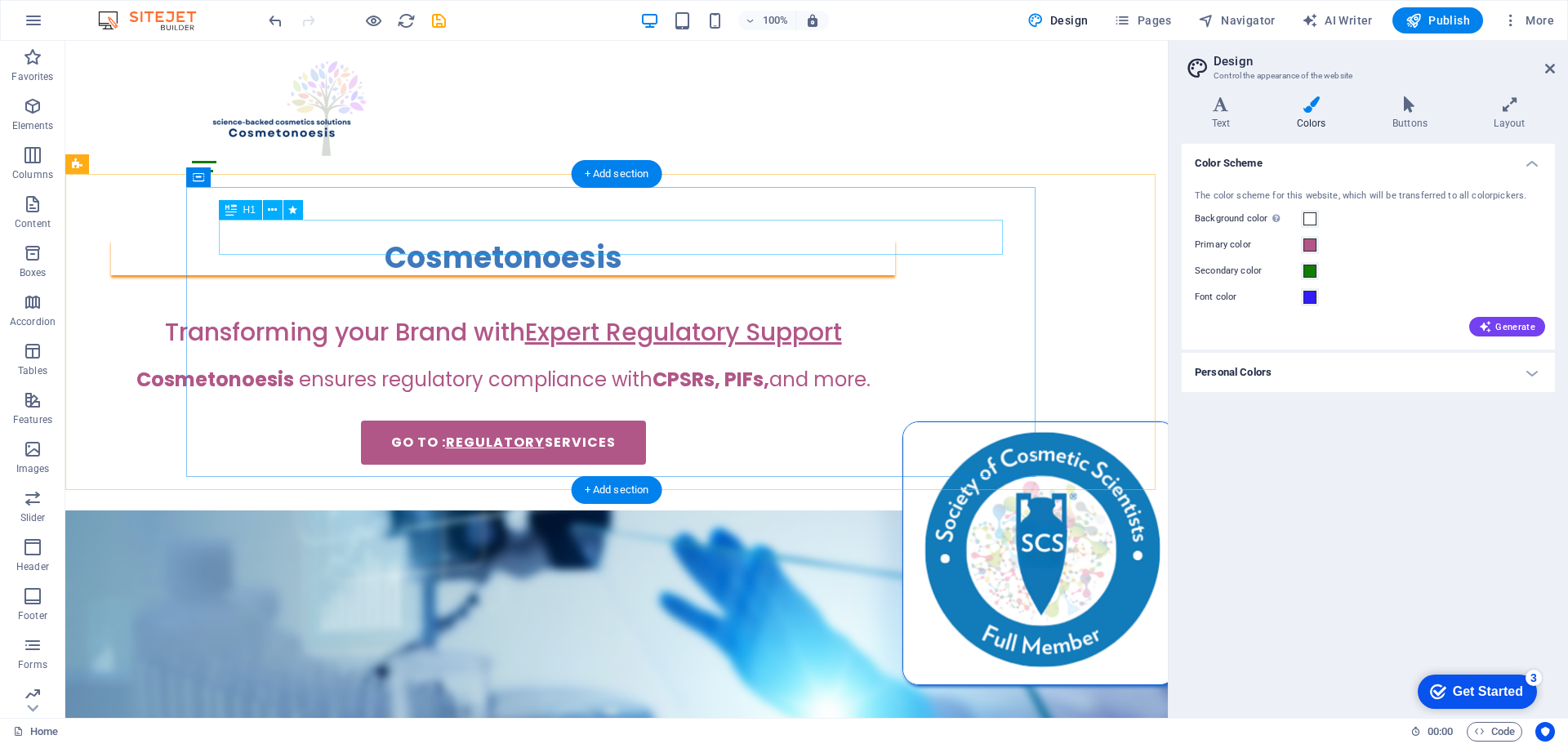
click at [839, 244] on div "Cosmetonoesis" at bounding box center [503, 257] width 784 height 35
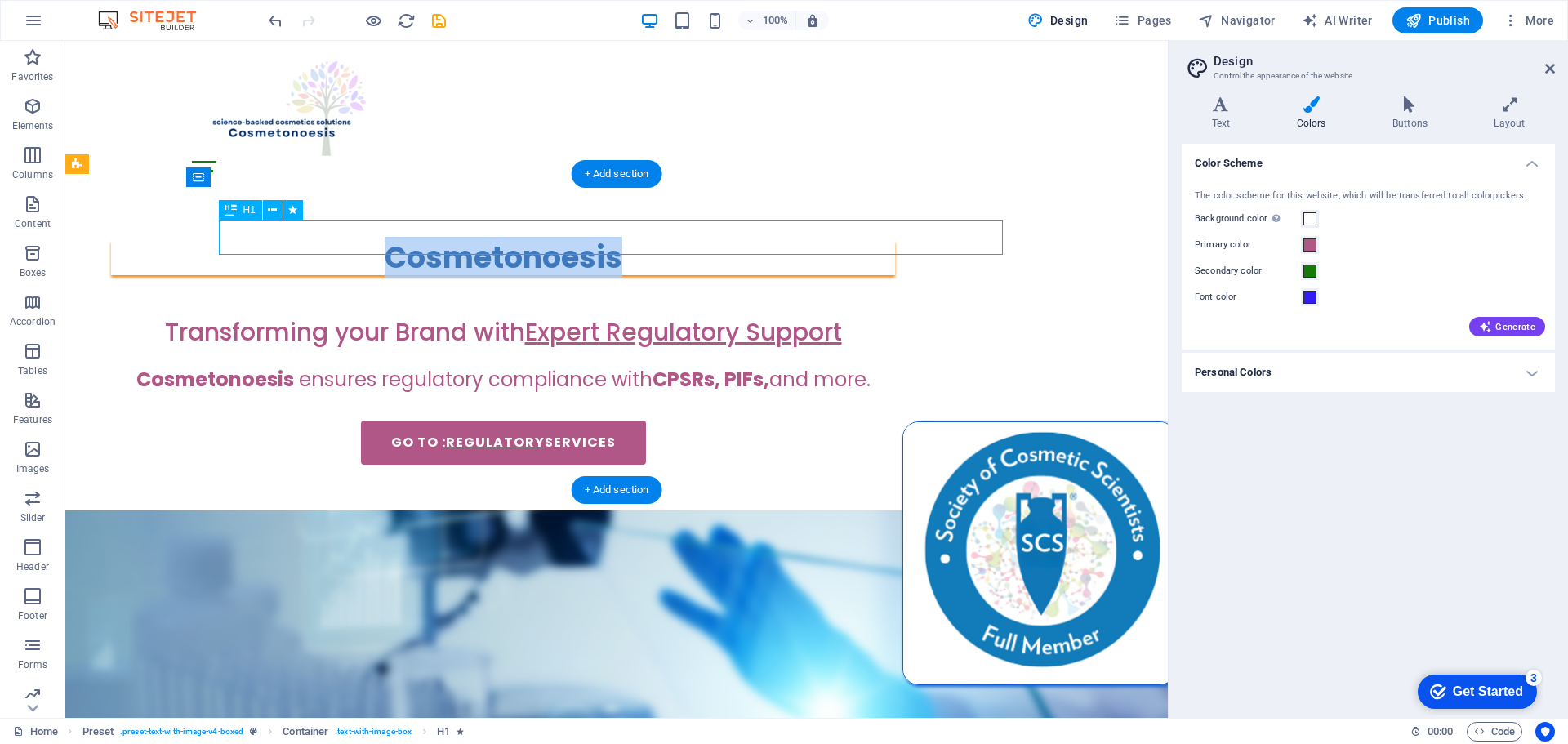
select select "%"
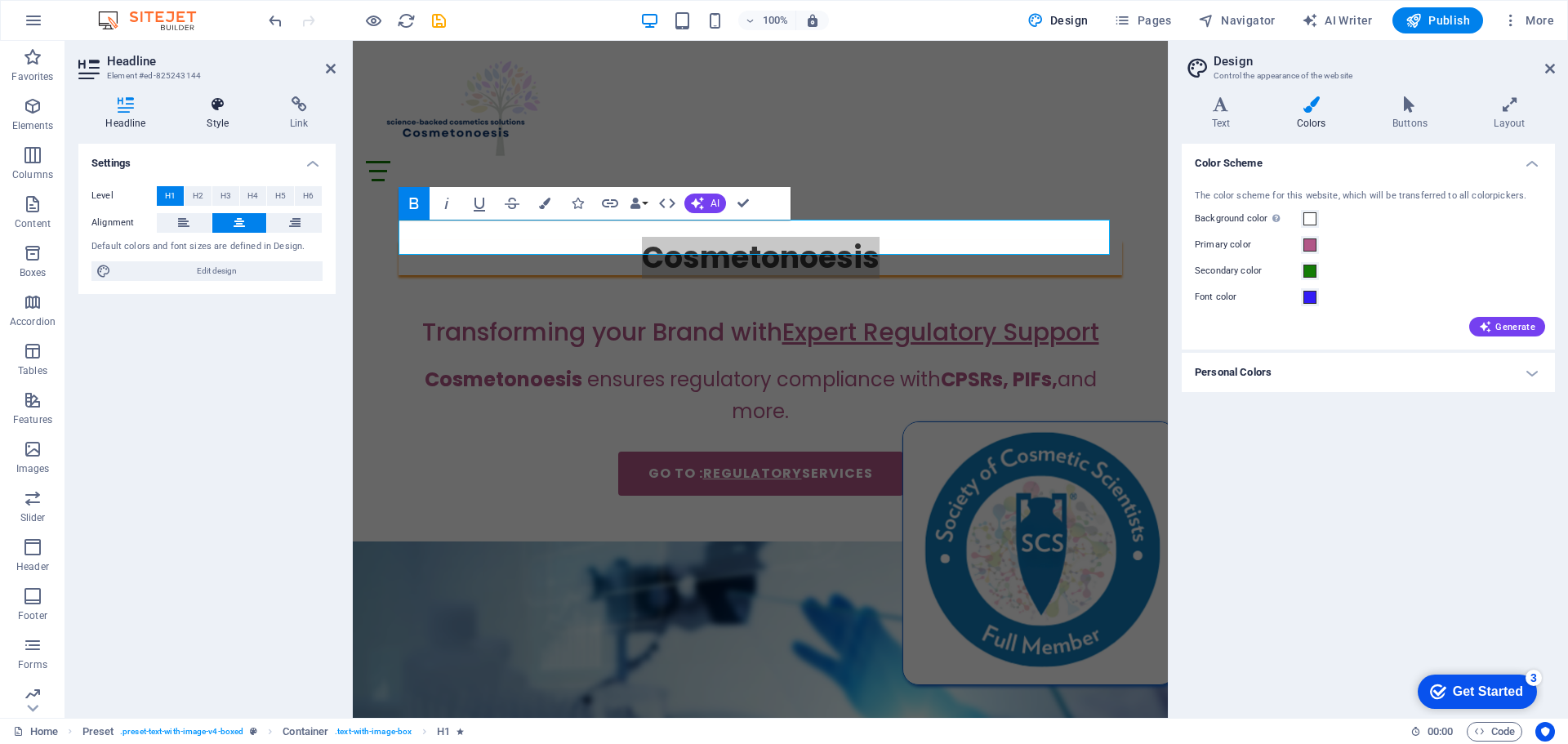
click at [213, 110] on icon at bounding box center [219, 104] width 77 height 17
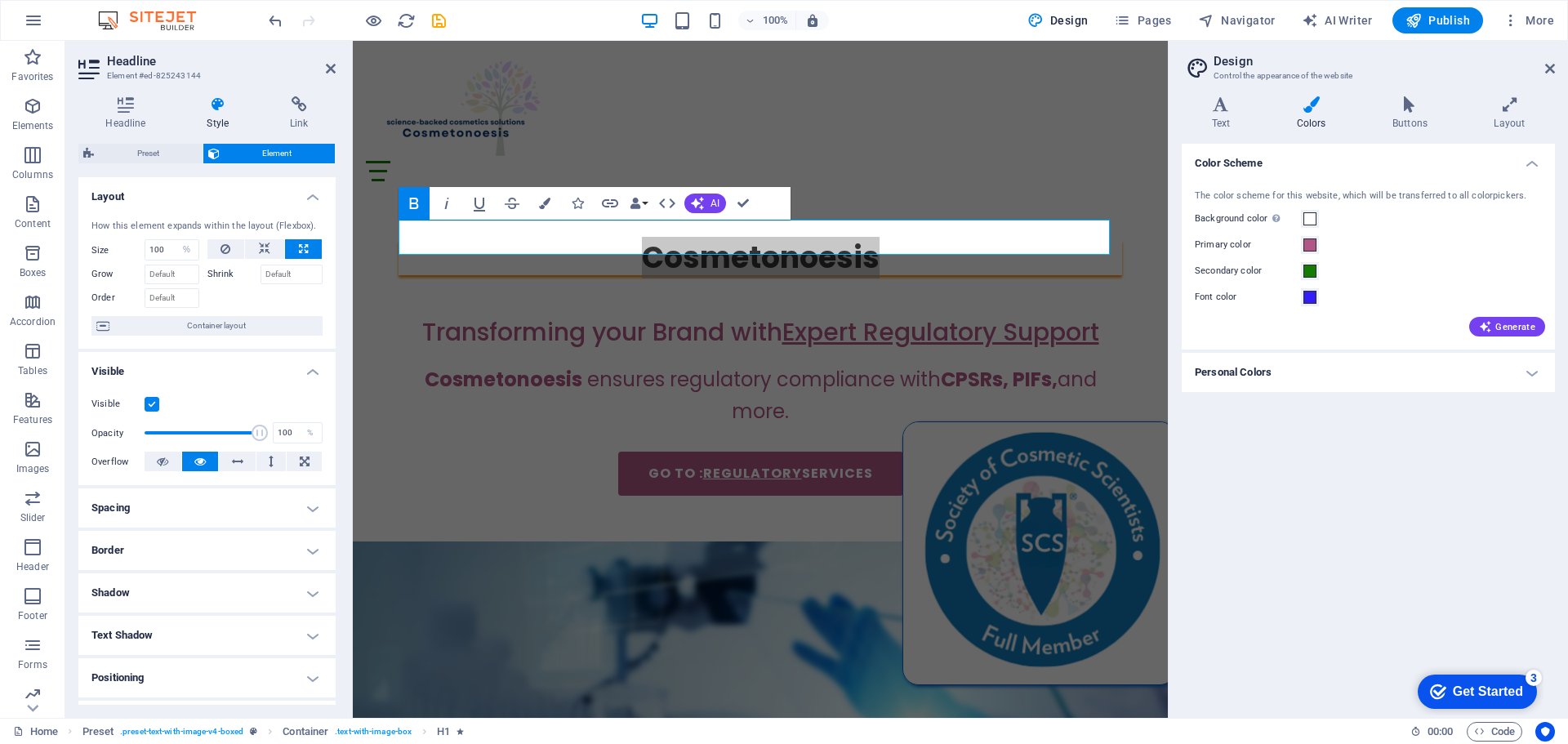
click at [162, 597] on h4 "Shadow" at bounding box center [207, 593] width 257 height 40
click at [156, 649] on span at bounding box center [153, 652] width 13 height 13
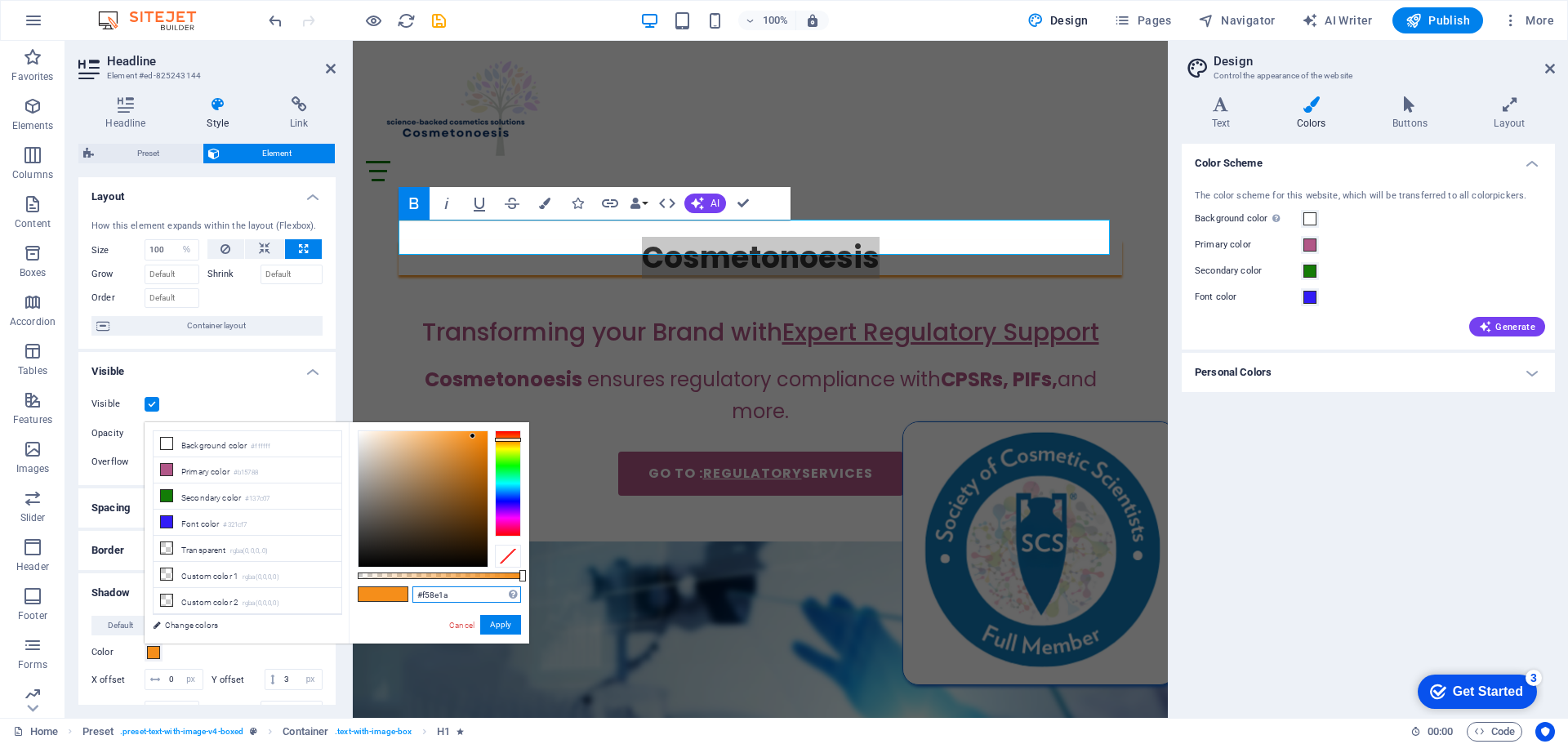
drag, startPoint x: 466, startPoint y: 595, endPoint x: 403, endPoint y: 588, distance: 63.4
click at [403, 588] on div "#f58e1a Supported formats #0852ed rgb(8, 82, 237) rgba(8, 82, 237, 90%) hsv(221…" at bounding box center [439, 651] width 180 height 458
paste input "b15788"
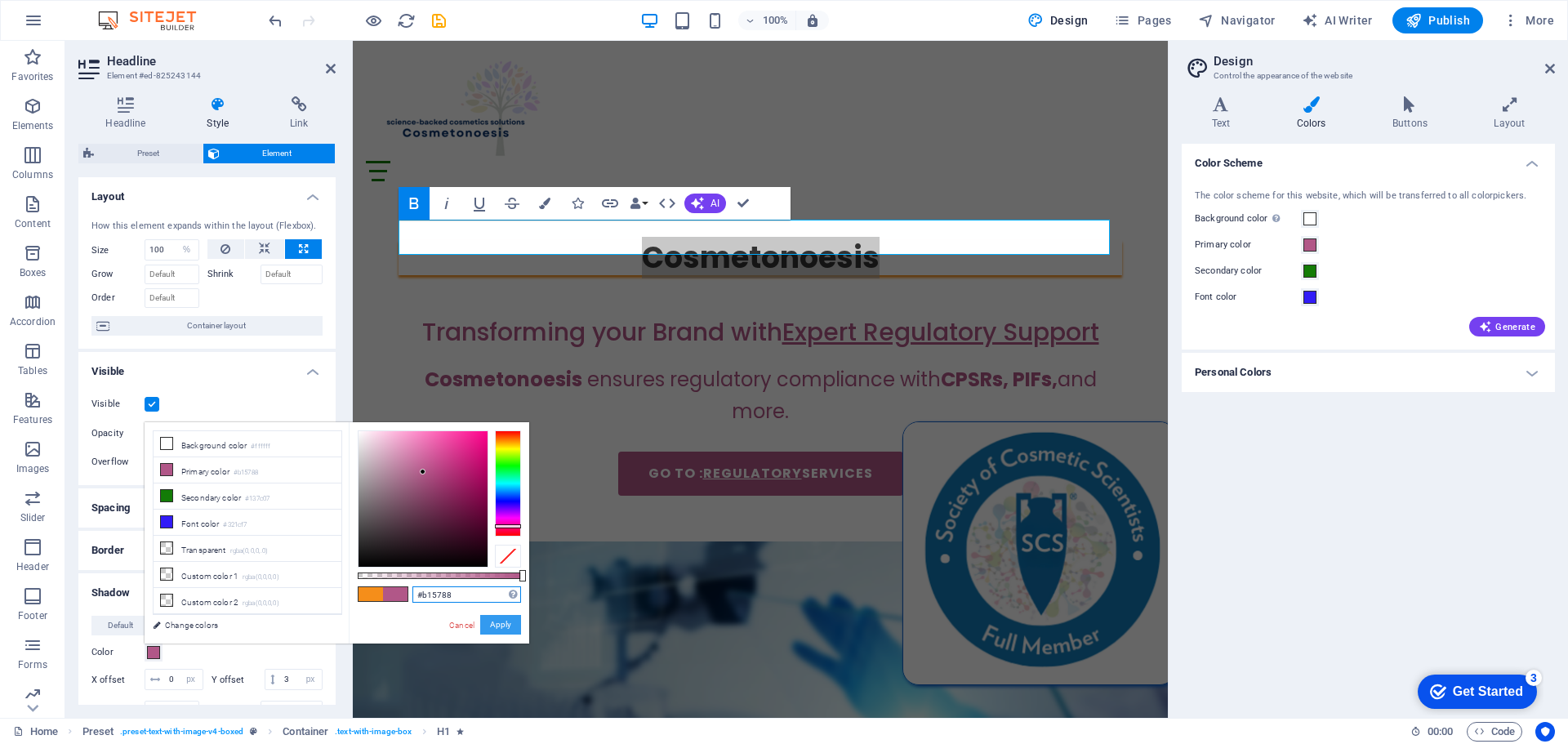
type input "#b15788"
click at [501, 626] on button "Apply" at bounding box center [500, 624] width 41 height 20
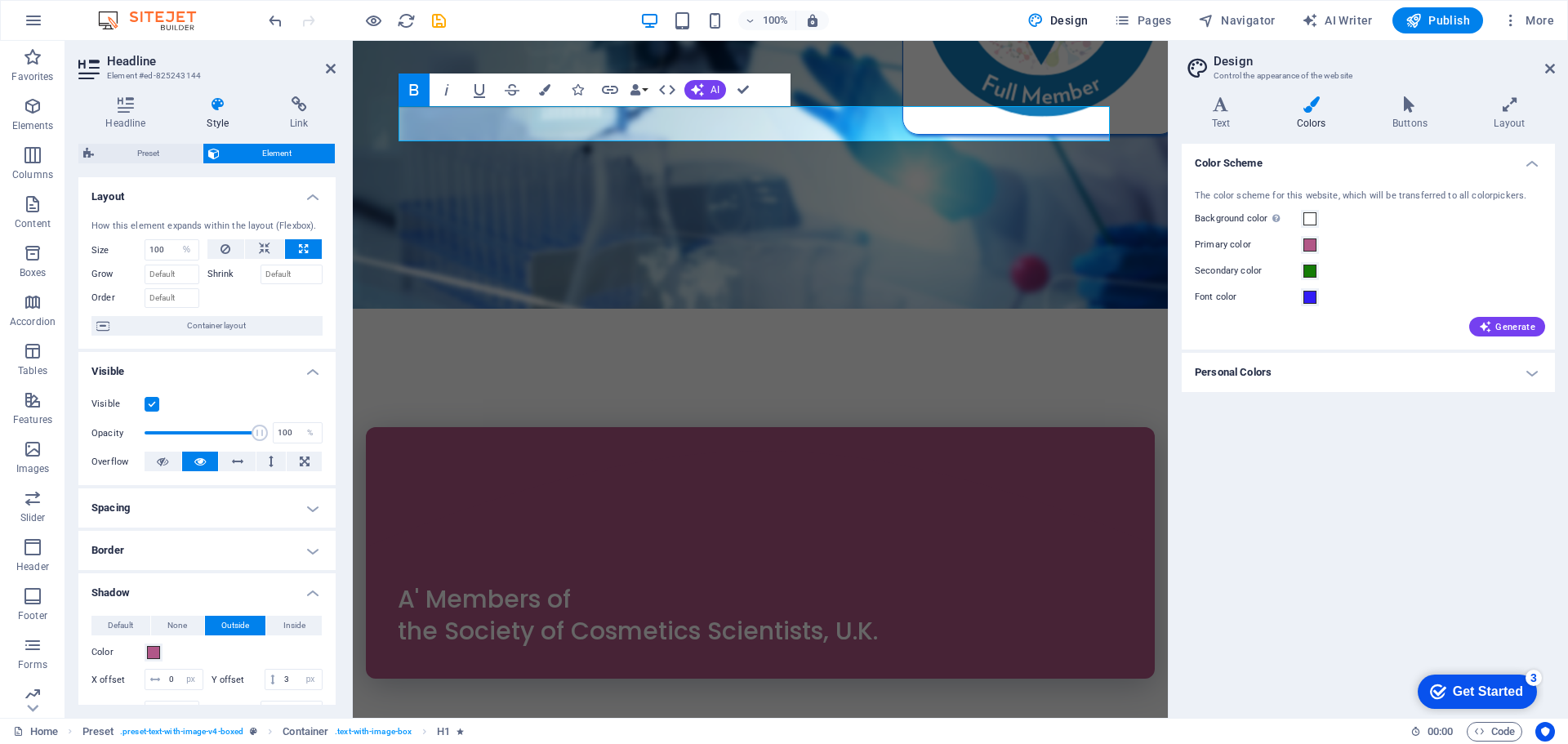
scroll to position [572, 0]
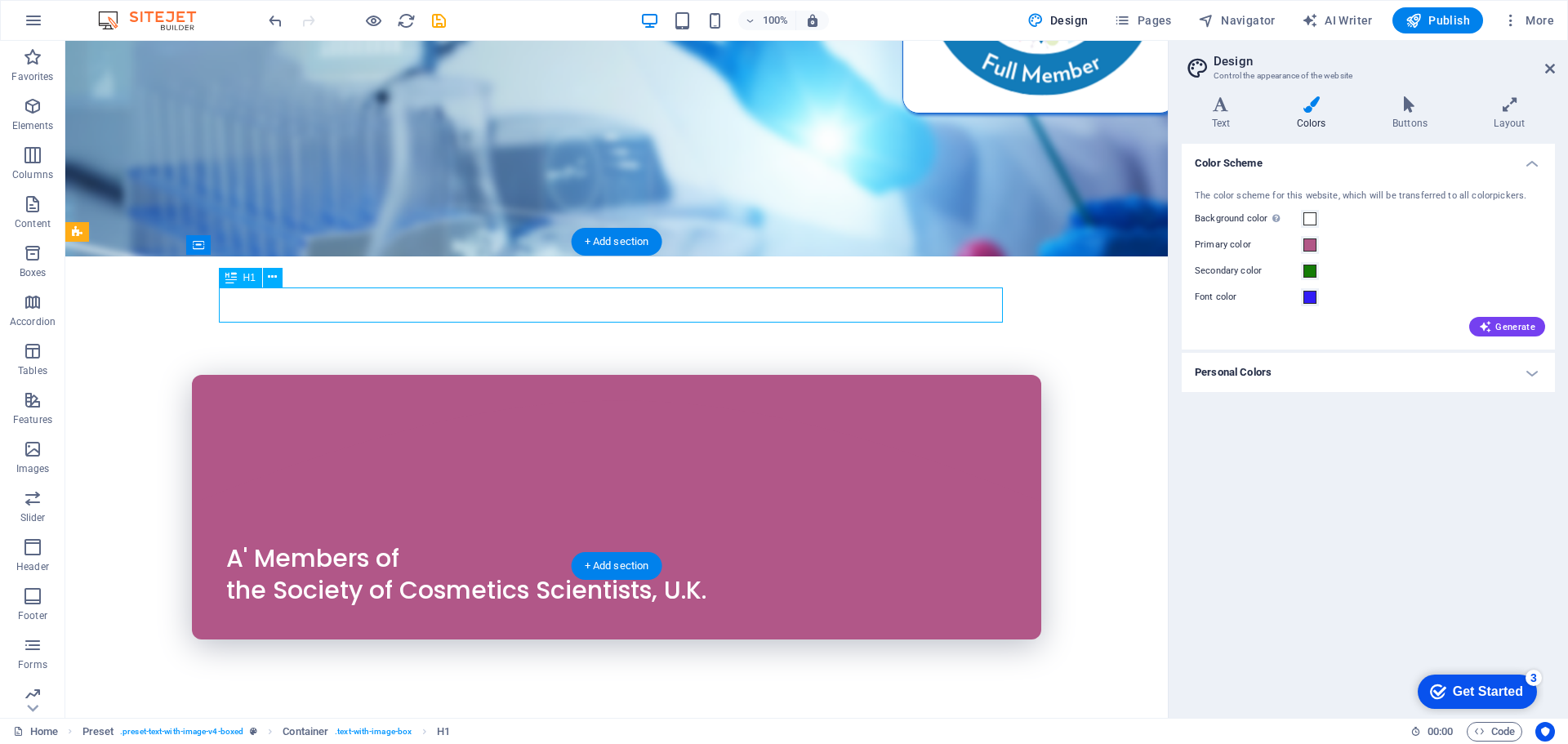
select select "px"
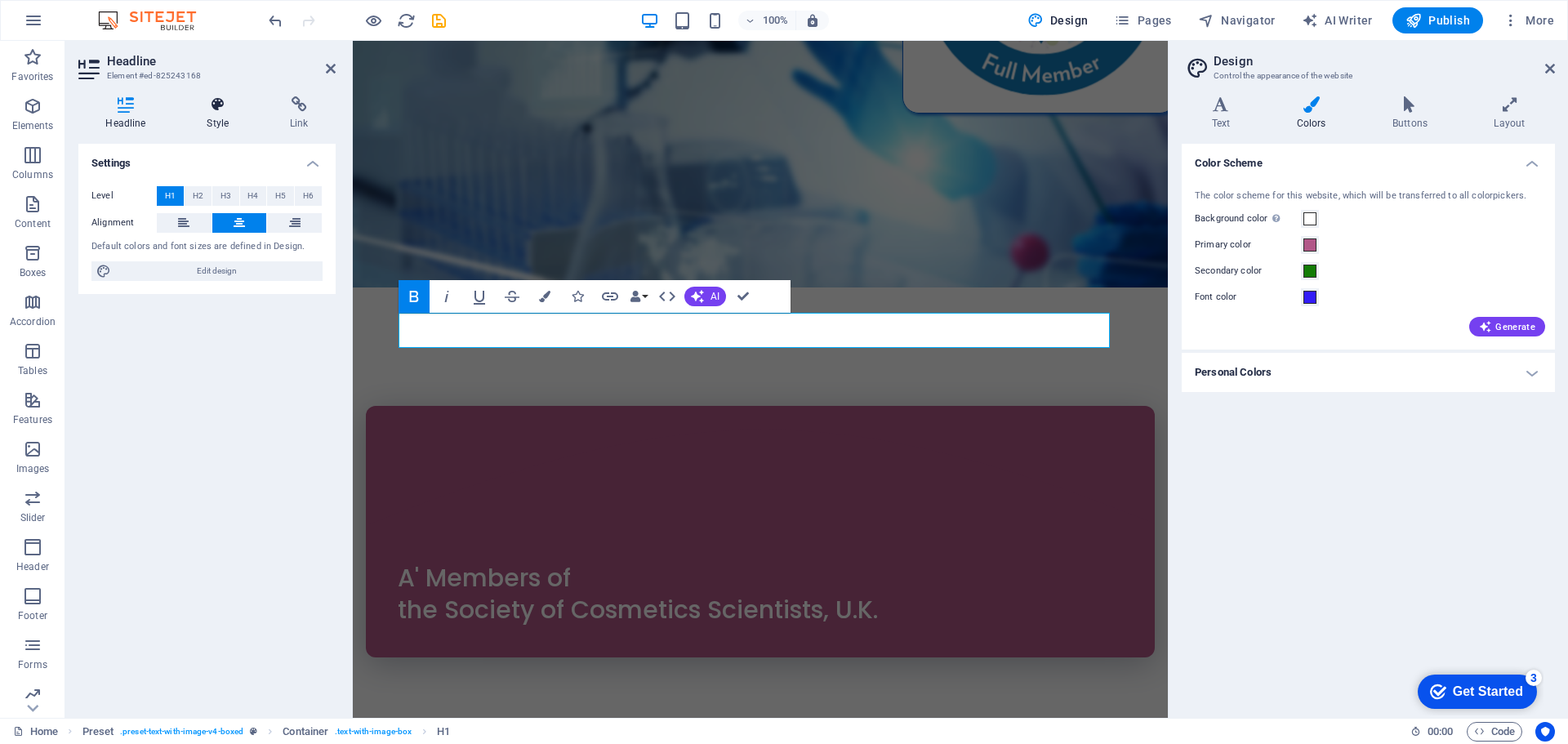
click at [232, 100] on icon at bounding box center [219, 104] width 77 height 17
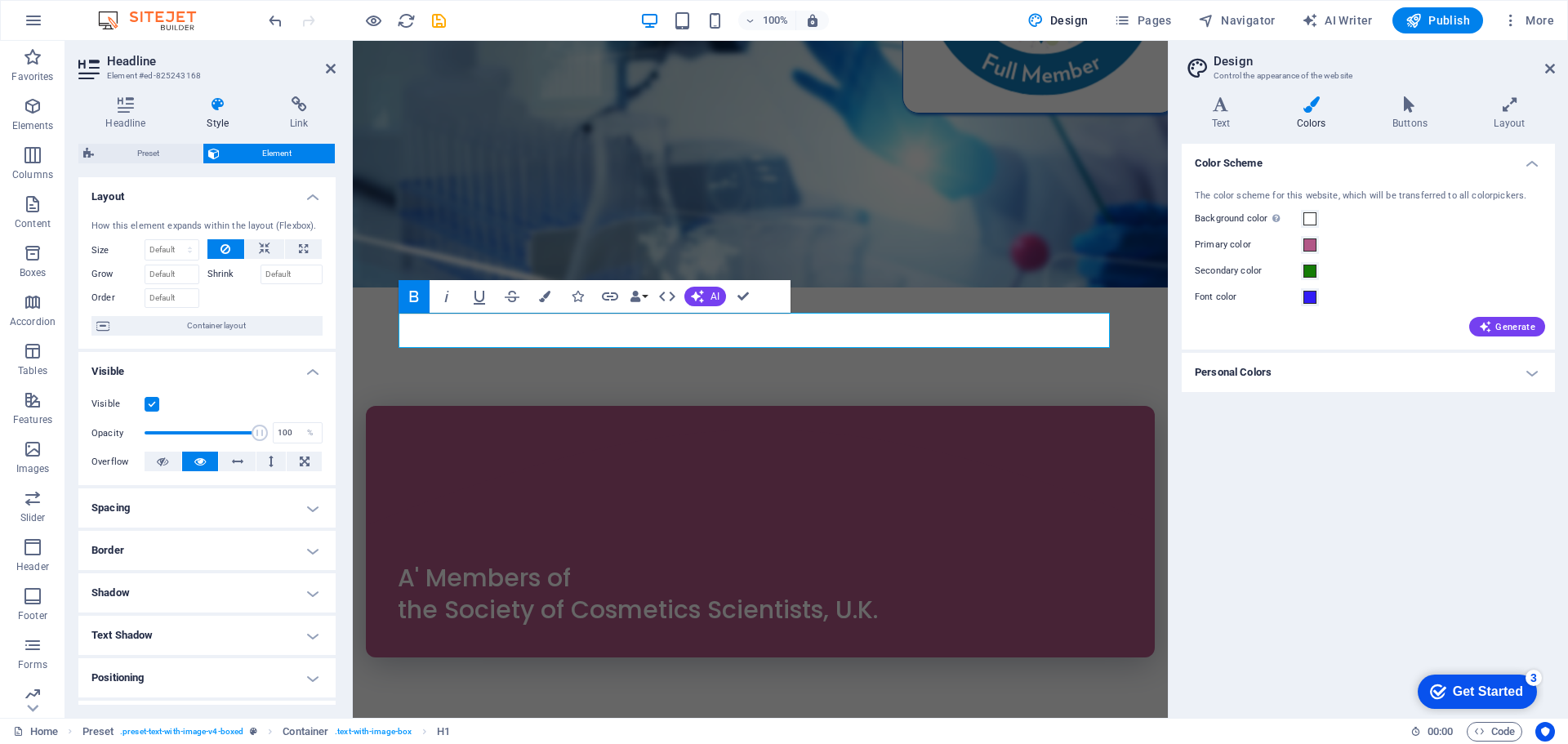
click at [175, 589] on h4 "Shadow" at bounding box center [207, 593] width 257 height 40
click at [151, 653] on span at bounding box center [153, 652] width 13 height 13
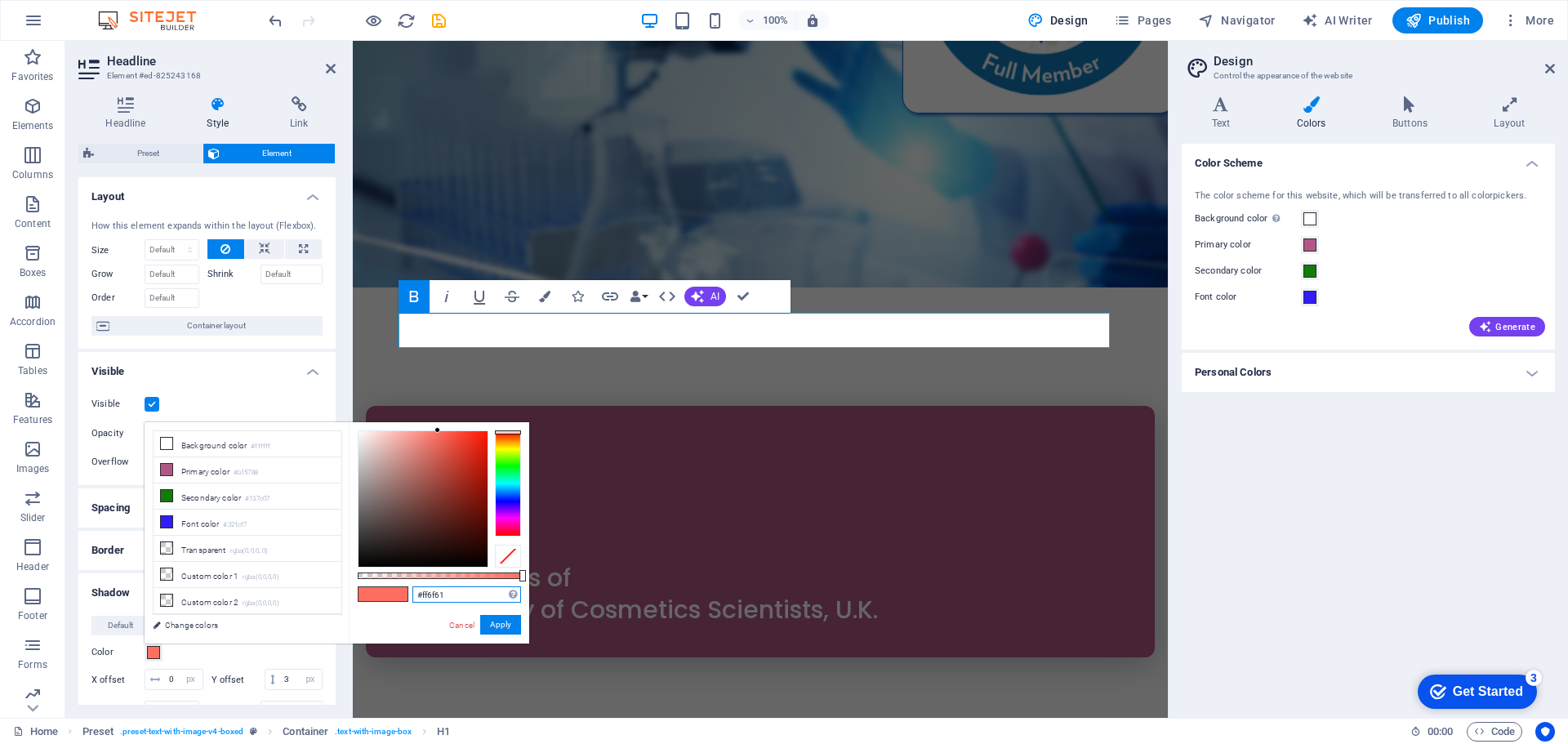
drag, startPoint x: 466, startPoint y: 593, endPoint x: 390, endPoint y: 591, distance: 76.0
click at [390, 591] on div "#ff6f61 Supported formats #0852ed rgb(8, 82, 237) rgba(8, 82, 237, 90%) hsv(221…" at bounding box center [439, 651] width 180 height 458
paste input "b15788"
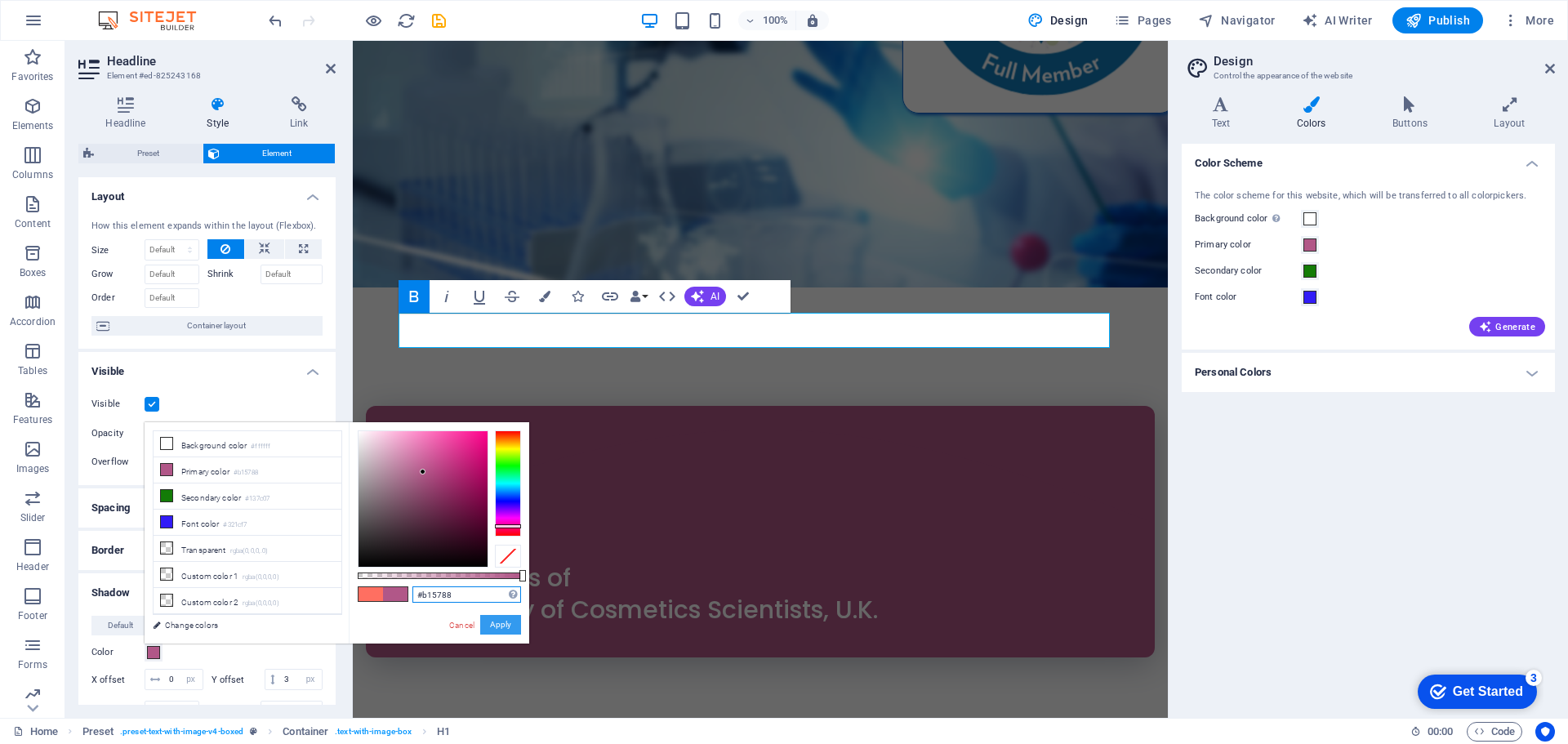
type input "#b15788"
click at [504, 625] on button "Apply" at bounding box center [500, 624] width 41 height 20
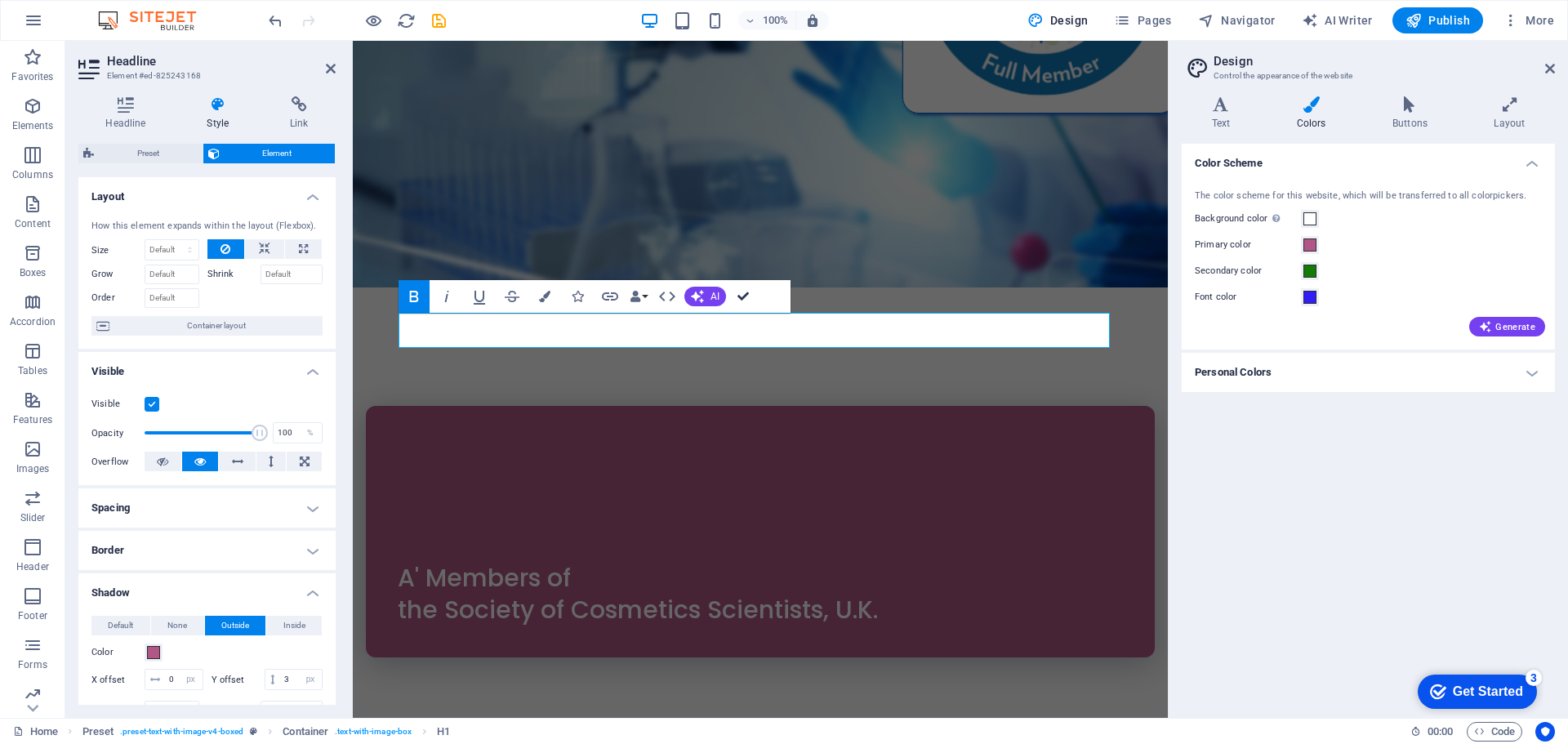
drag, startPoint x: 740, startPoint y: 284, endPoint x: 678, endPoint y: 243, distance: 74.3
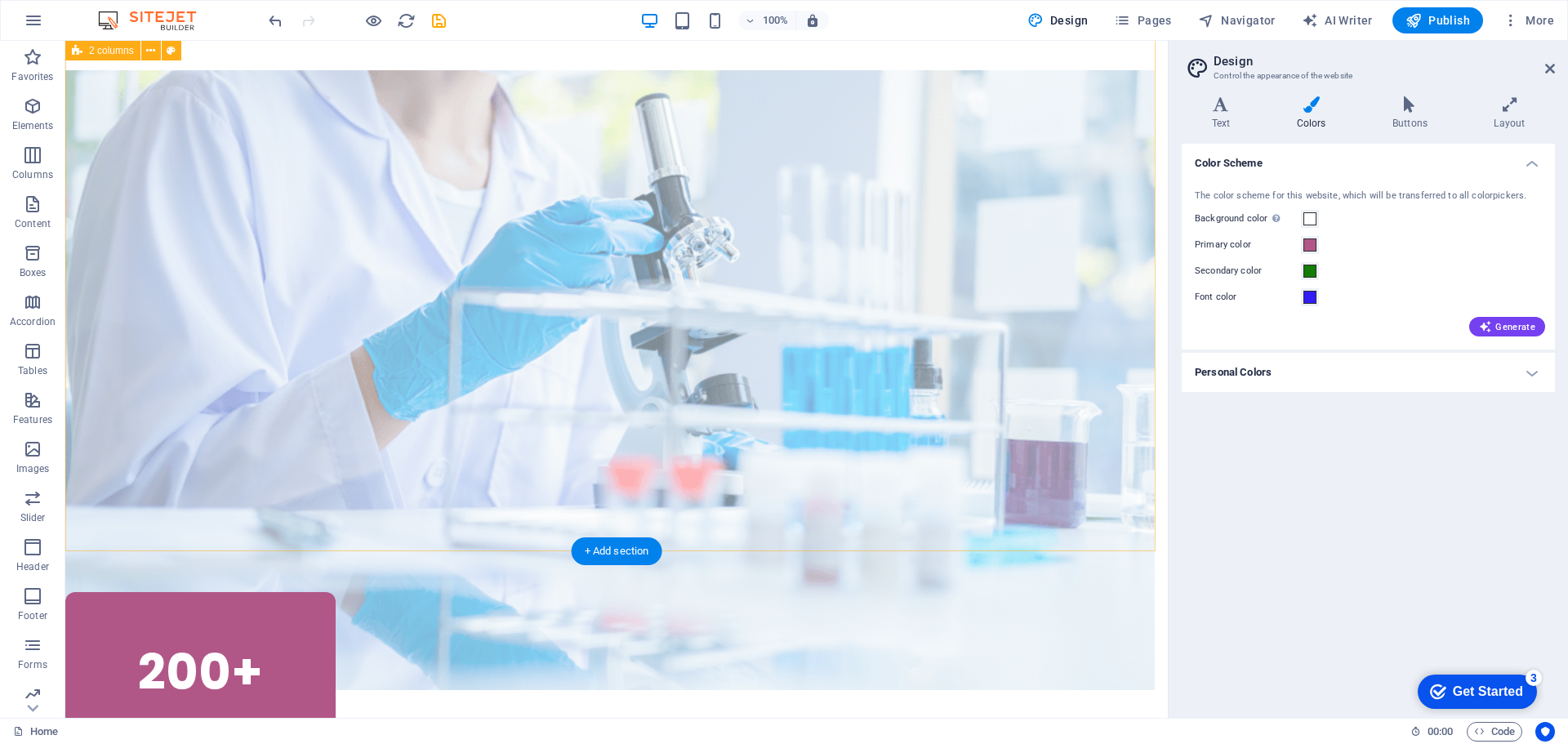
scroll to position [1632, 0]
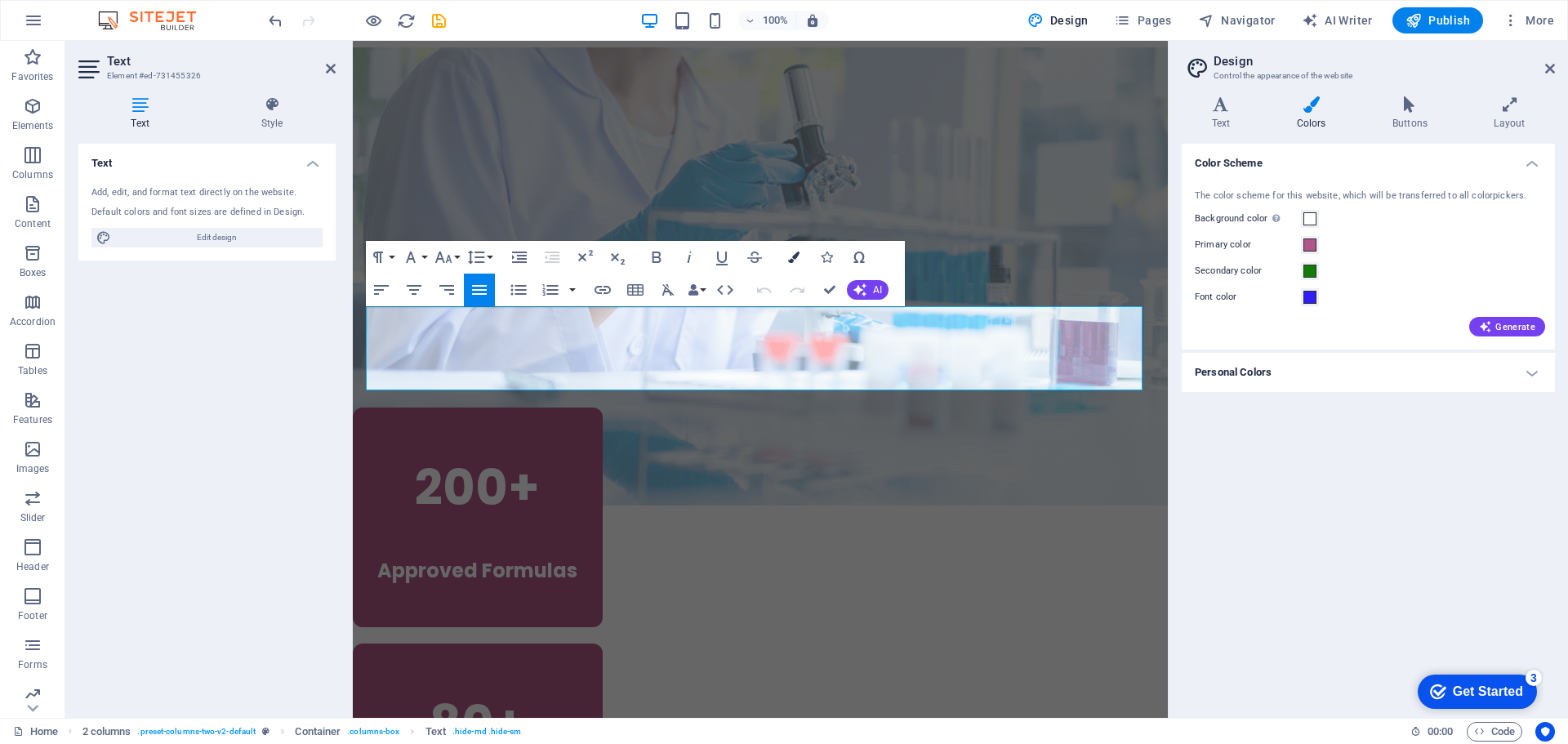
click at [794, 259] on icon "button" at bounding box center [794, 257] width 12 height 12
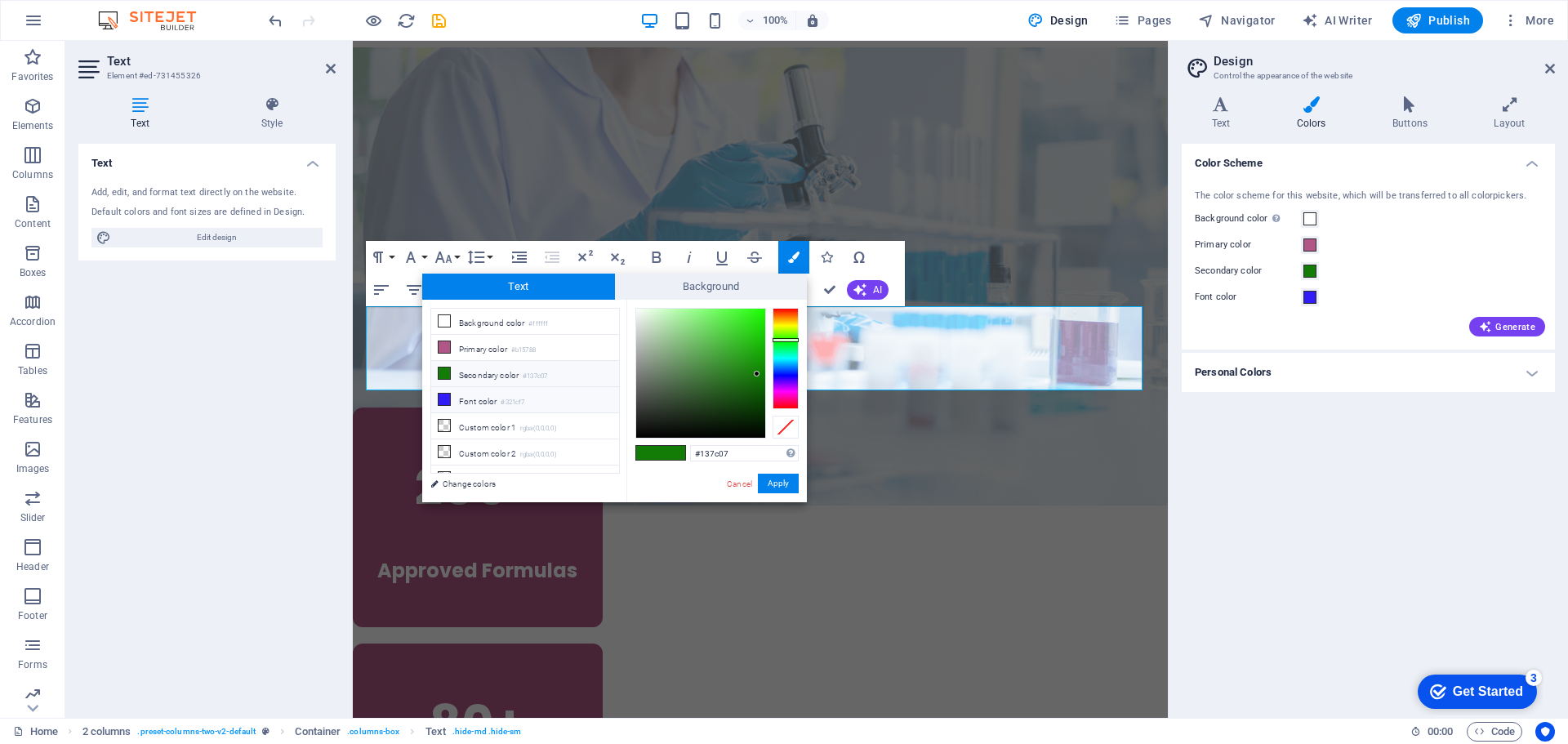
click at [493, 395] on li "Font color #321cf7" at bounding box center [526, 400] width 188 height 26
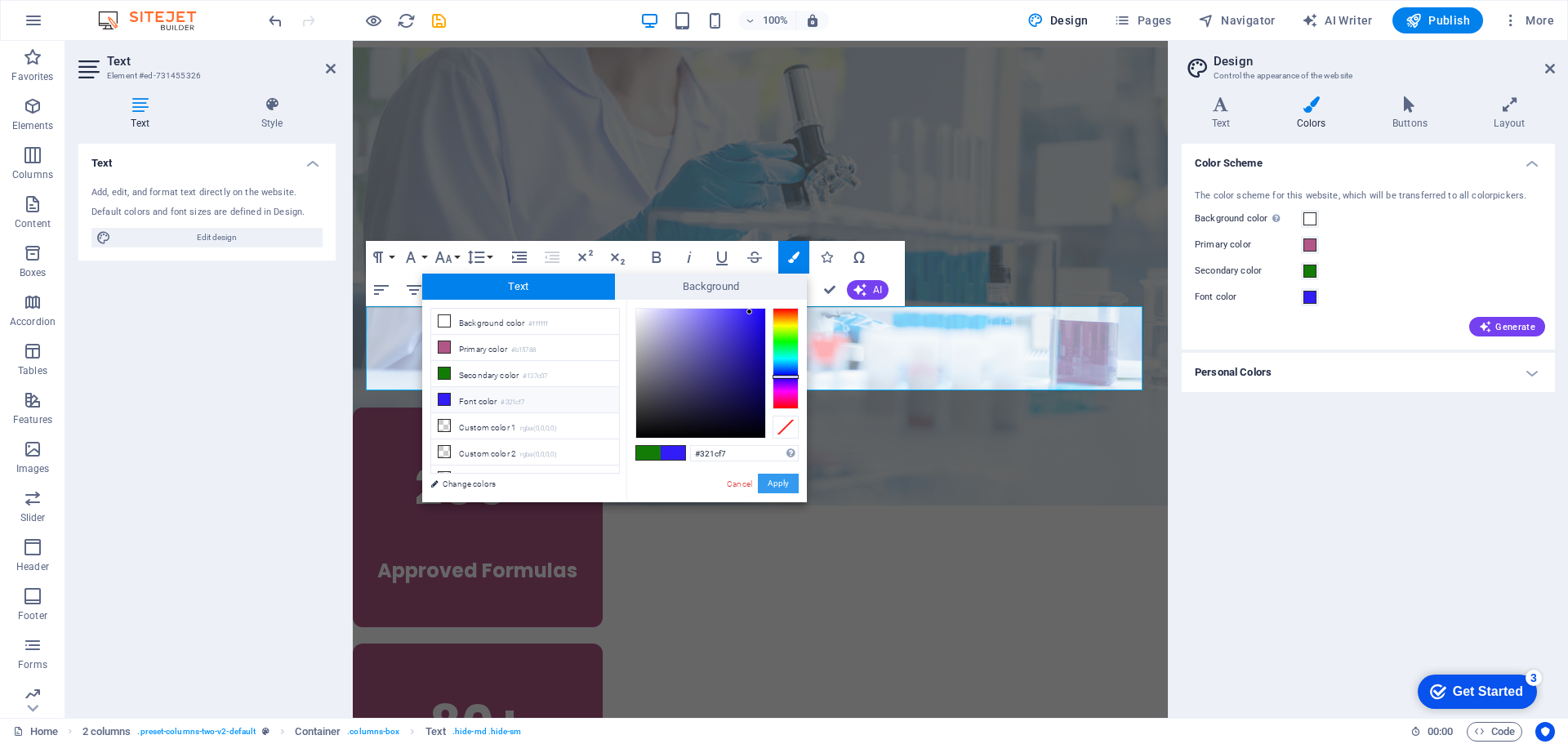
click at [789, 480] on button "Apply" at bounding box center [778, 484] width 41 height 20
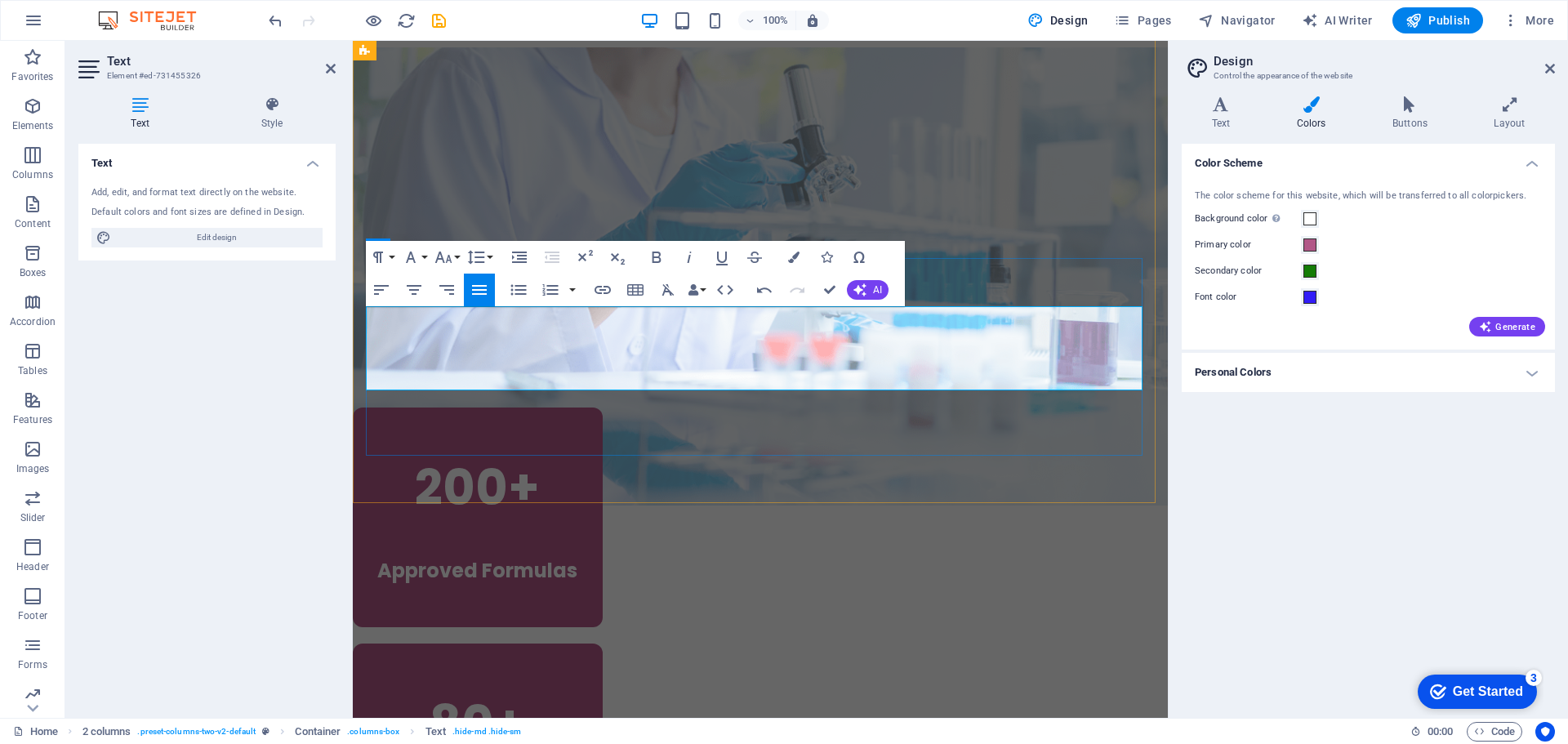
click at [795, 259] on icon "button" at bounding box center [794, 257] width 12 height 12
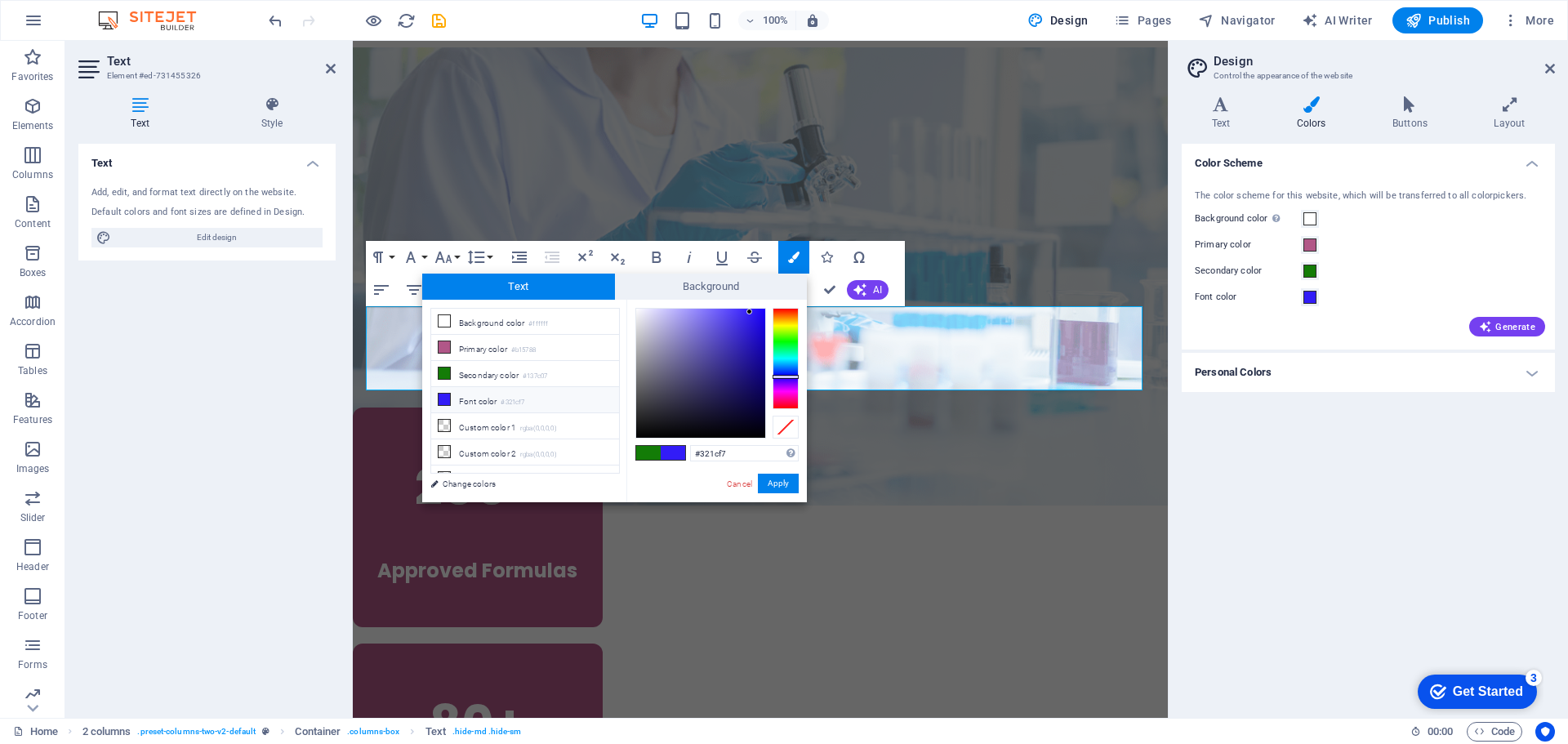
drag, startPoint x: 461, startPoint y: 401, endPoint x: 468, endPoint y: 393, distance: 10.6
click at [462, 401] on li "Font color #321cf7" at bounding box center [526, 400] width 188 height 26
click at [783, 481] on button "Apply" at bounding box center [778, 484] width 41 height 20
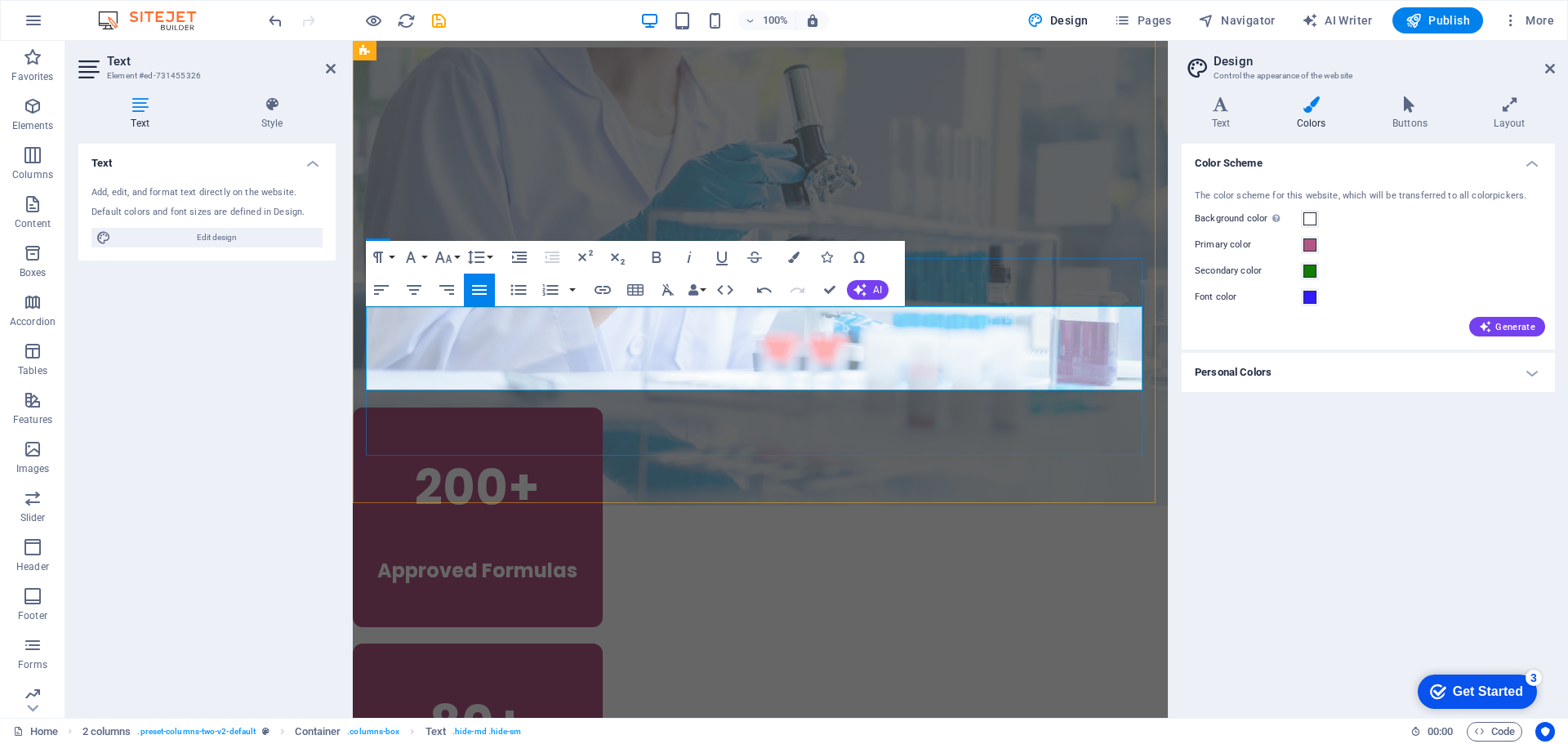
drag, startPoint x: 864, startPoint y: 376, endPoint x: 367, endPoint y: 321, distance: 500.0
click at [795, 260] on icon "button" at bounding box center [794, 257] width 12 height 12
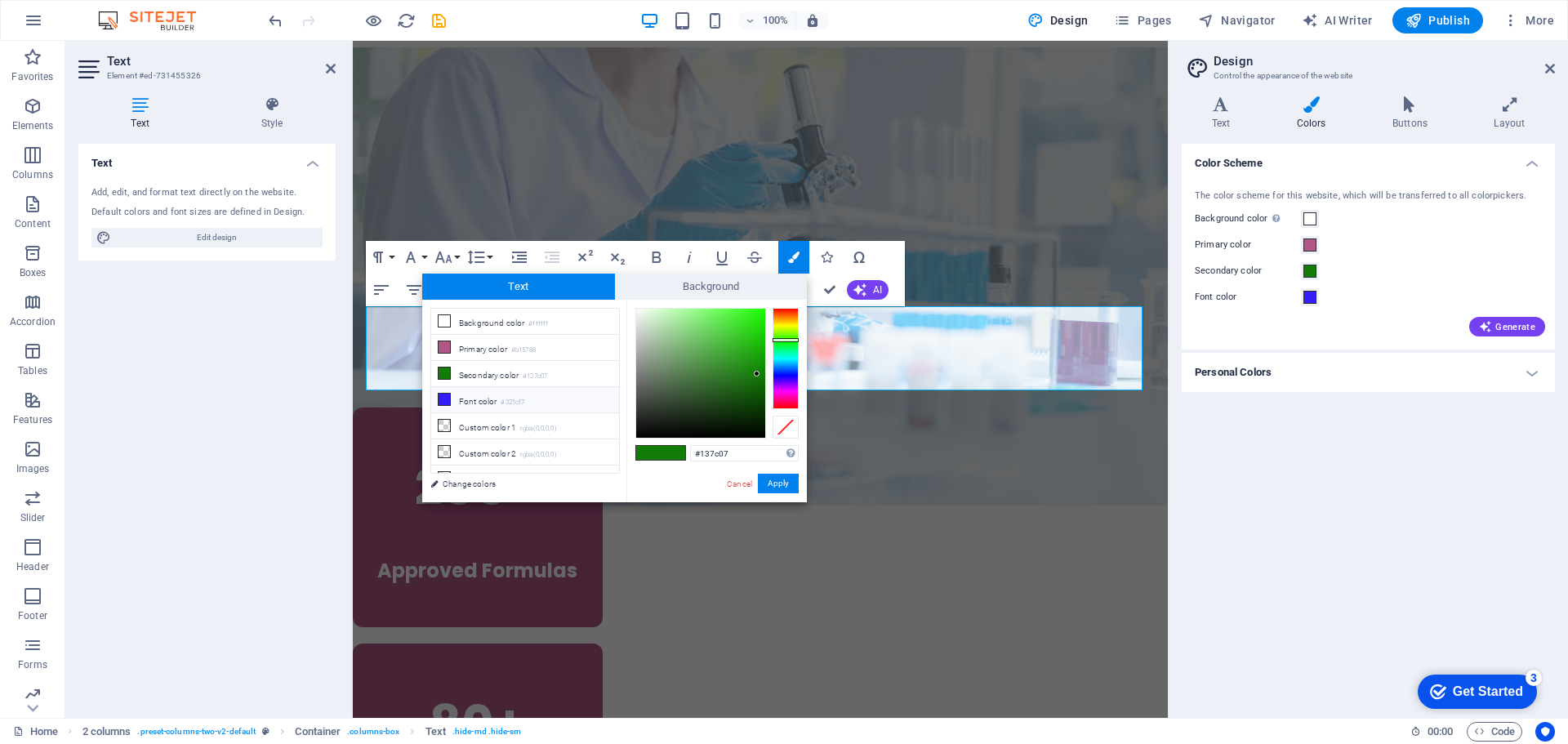
click at [478, 396] on li "Font color #321cf7" at bounding box center [526, 400] width 188 height 26
type input "#321cf7"
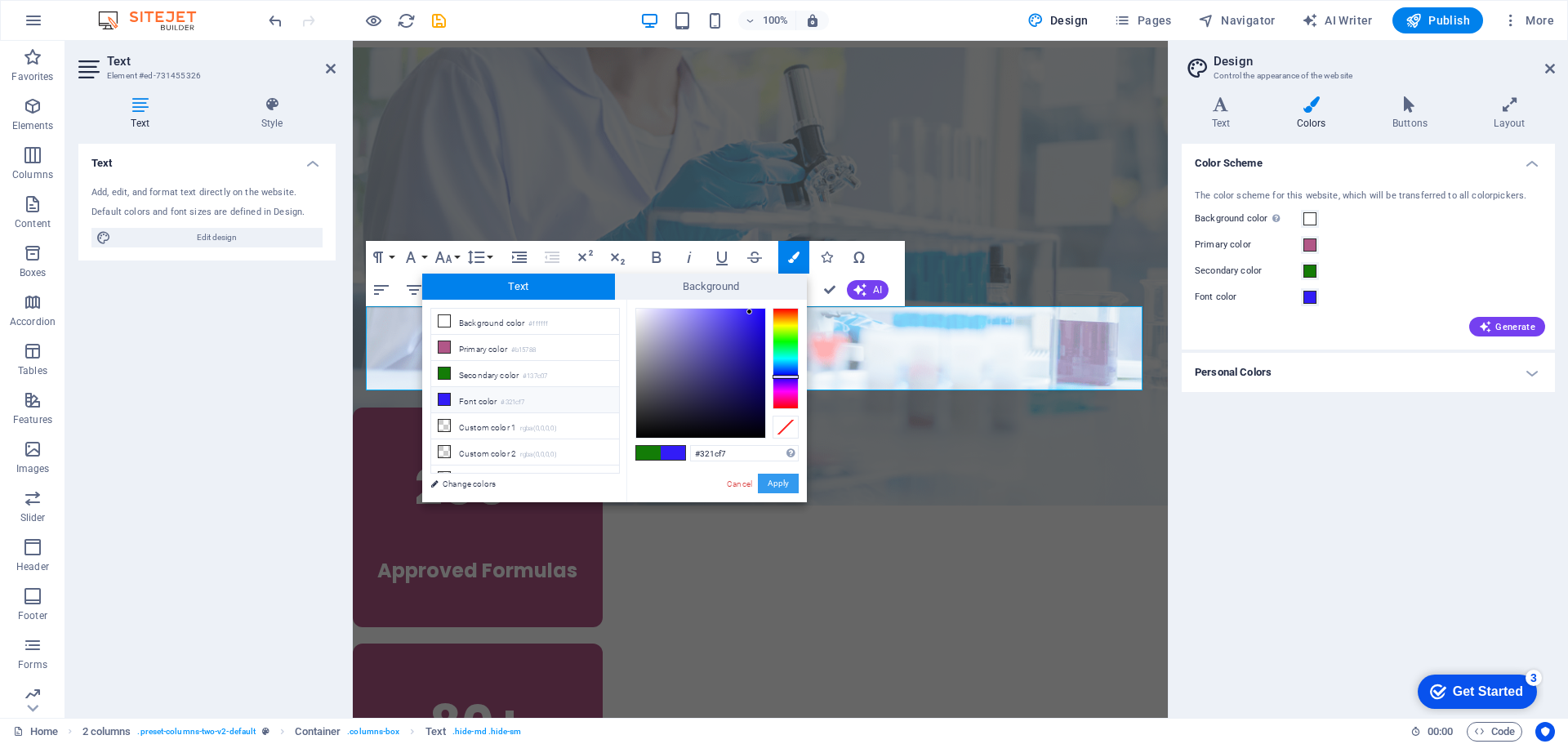
click at [778, 481] on button "Apply" at bounding box center [778, 484] width 41 height 20
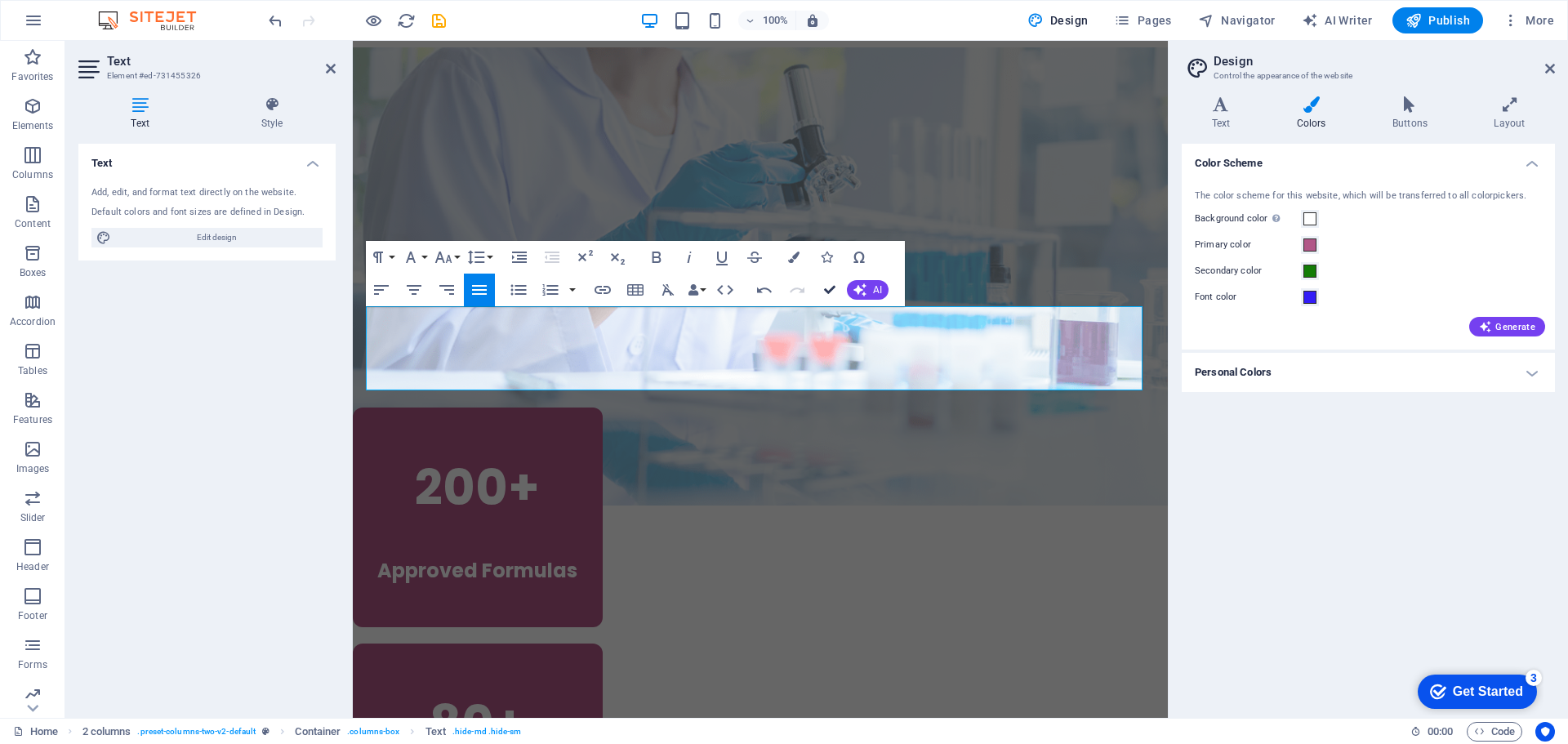
drag, startPoint x: 833, startPoint y: 295, endPoint x: 766, endPoint y: 254, distance: 78.5
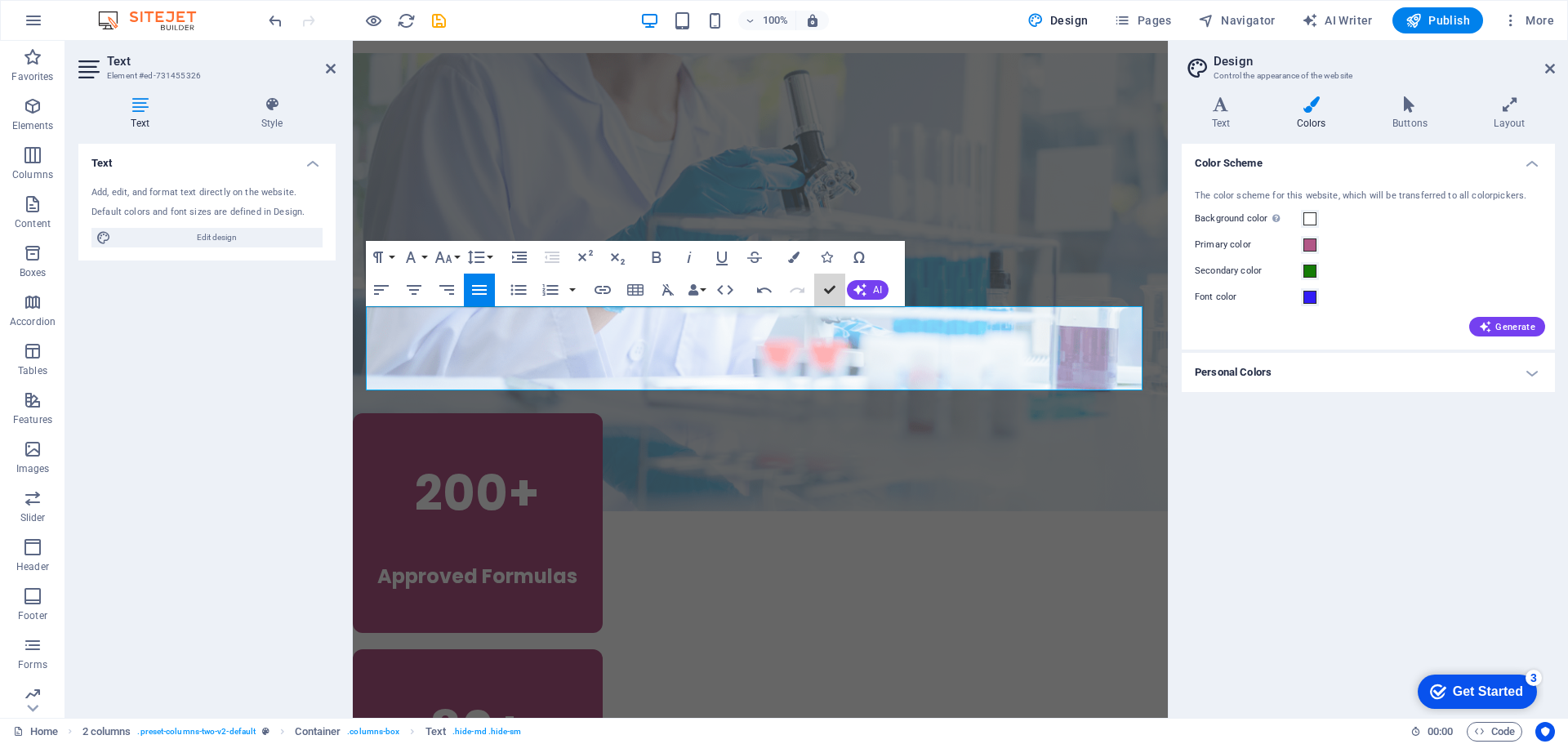
scroll to position [1633, 0]
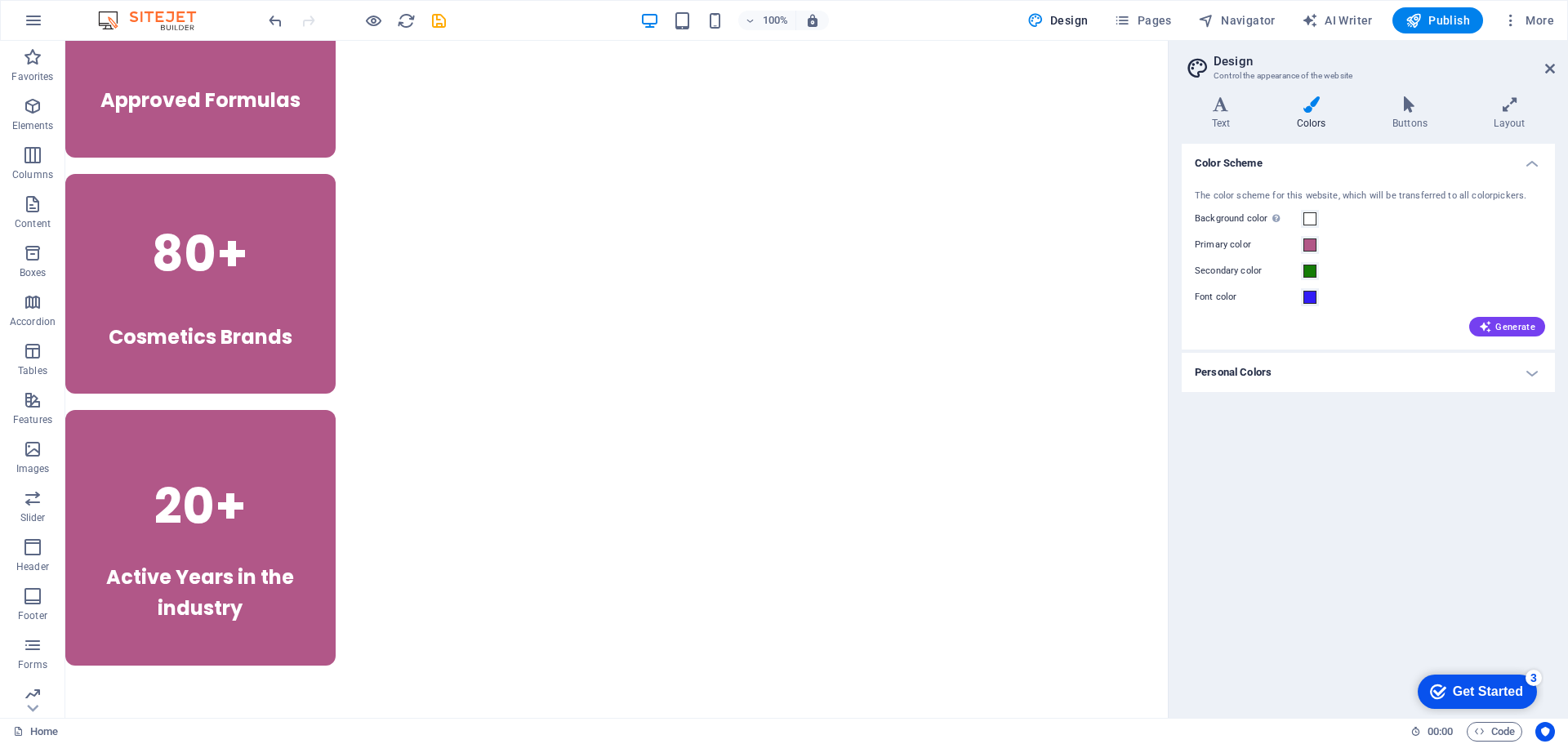
scroll to position [2392, 0]
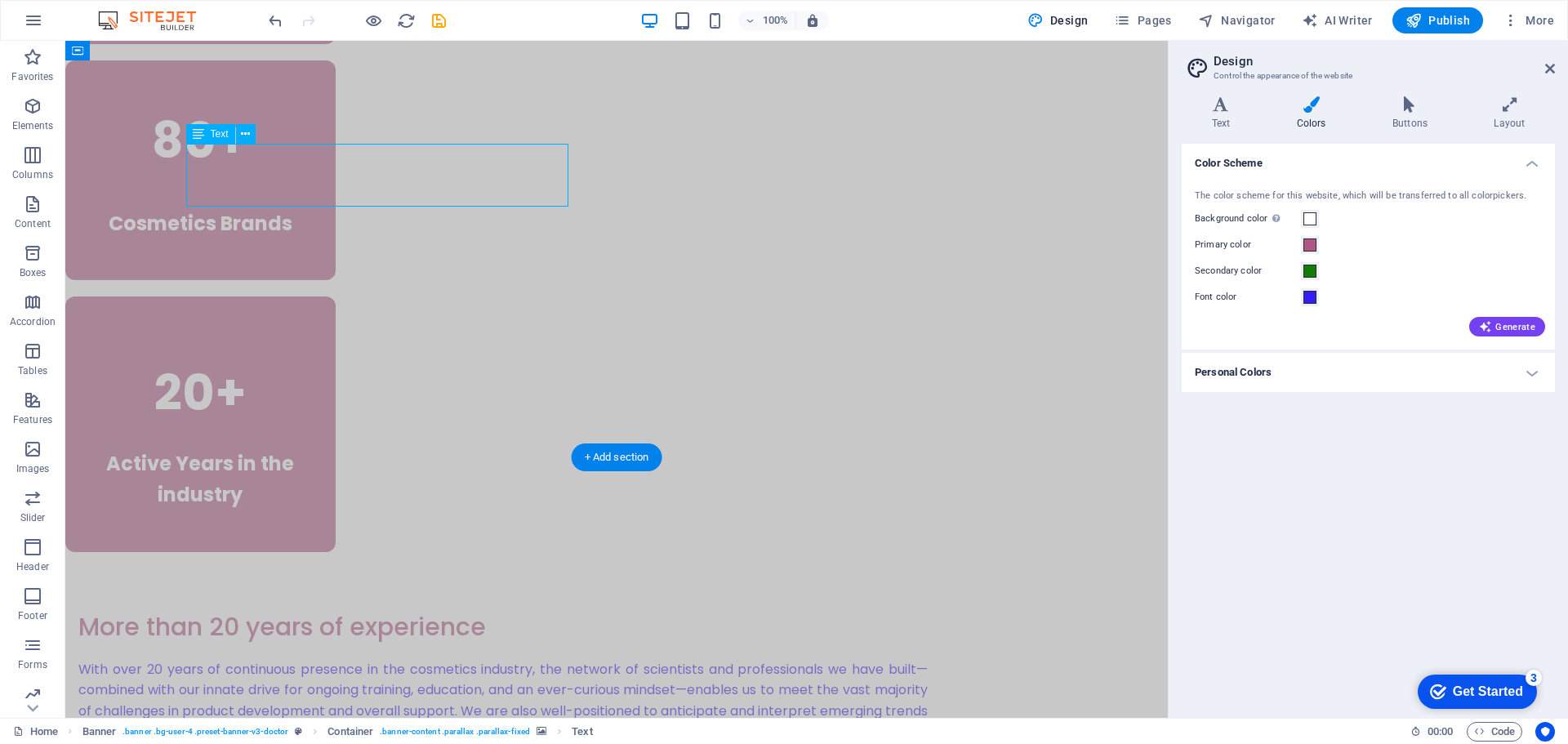
click at [236, 170] on div "H1 Preset Container Menu Bar Spacer H2 Container Spacer Text Spacer Button Cont…" at bounding box center [617, 379] width 1103 height 677
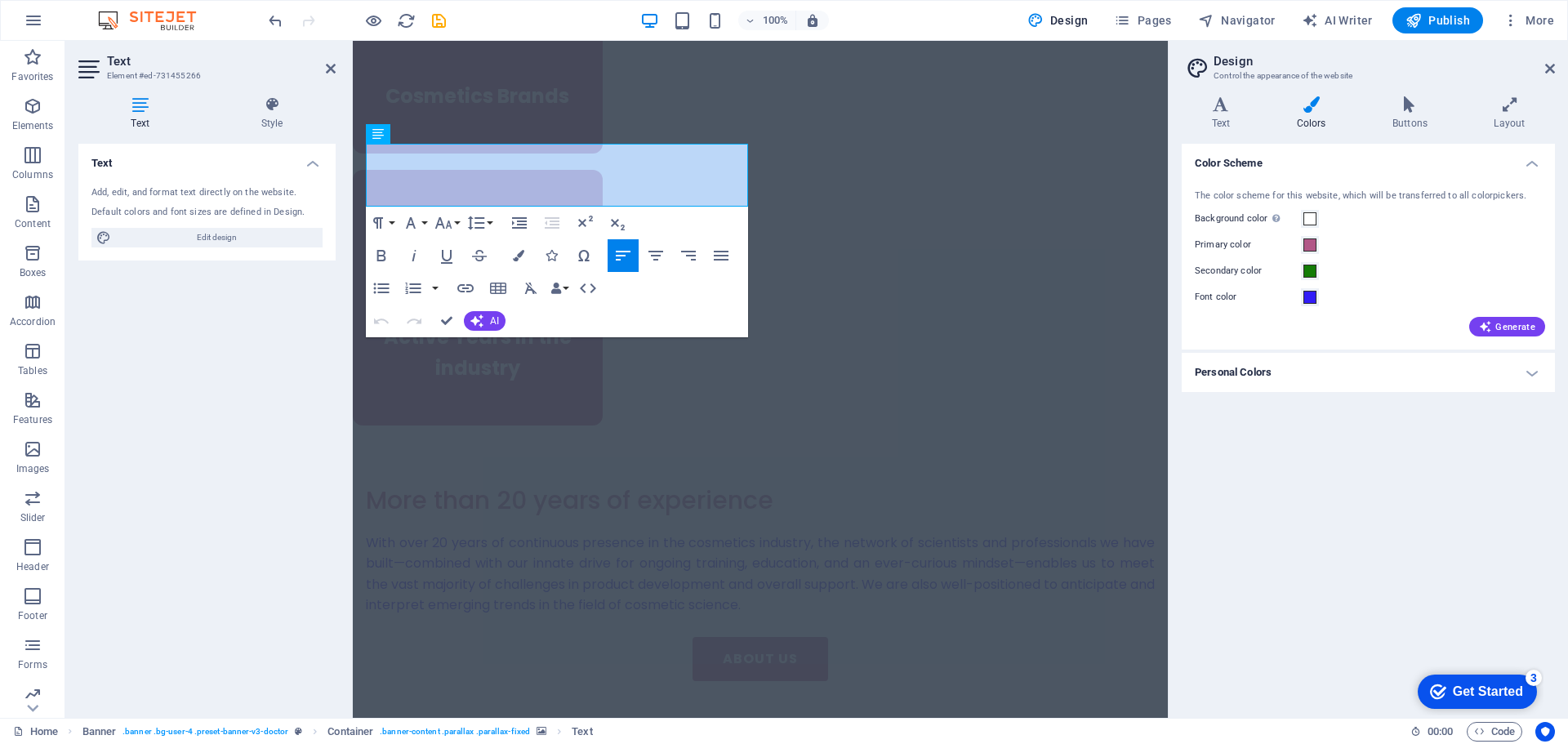
click at [236, 170] on h4 "Text" at bounding box center [207, 158] width 257 height 30
click at [523, 252] on icon "button" at bounding box center [519, 256] width 12 height 12
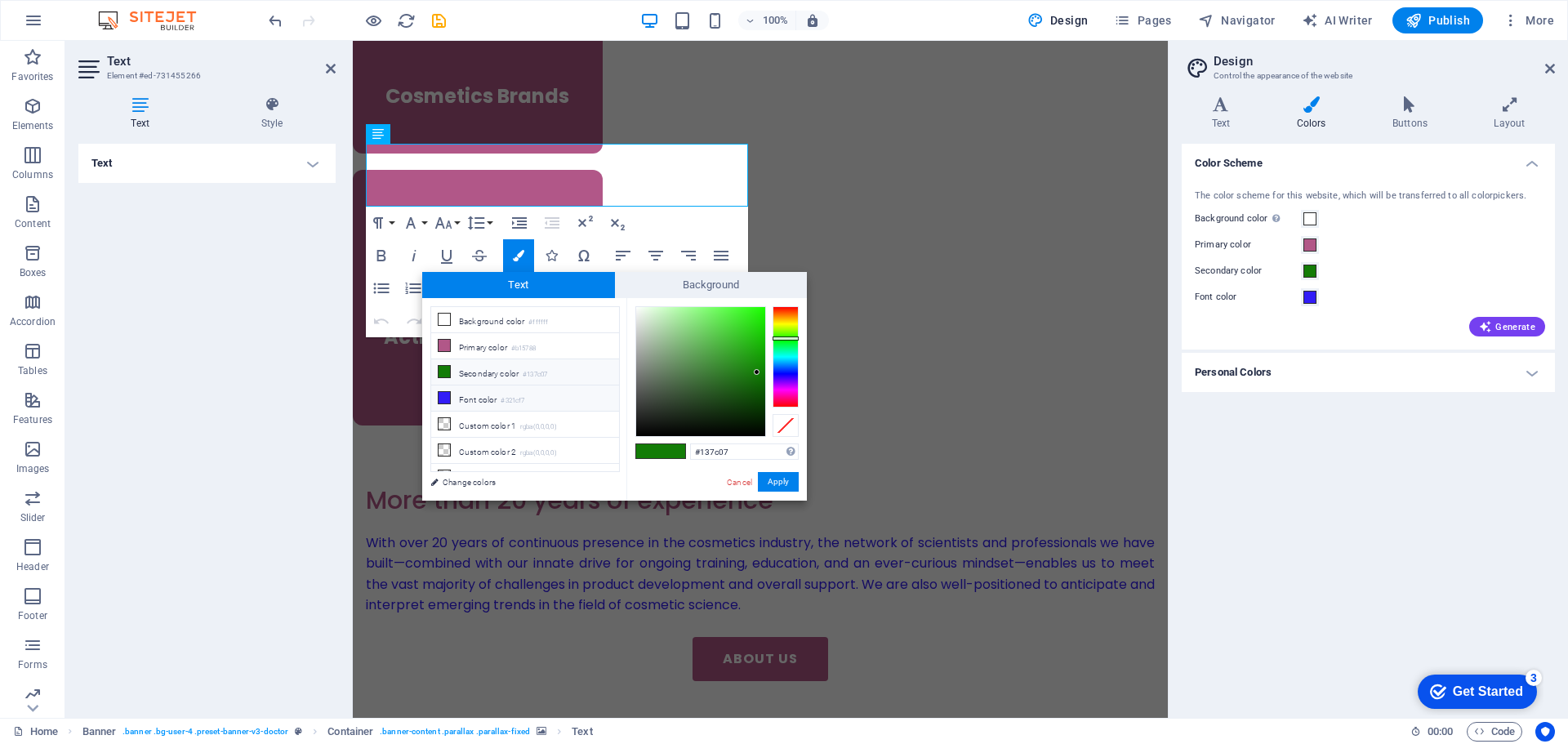
click at [455, 395] on li "Font color #321cf7" at bounding box center [526, 398] width 188 height 26
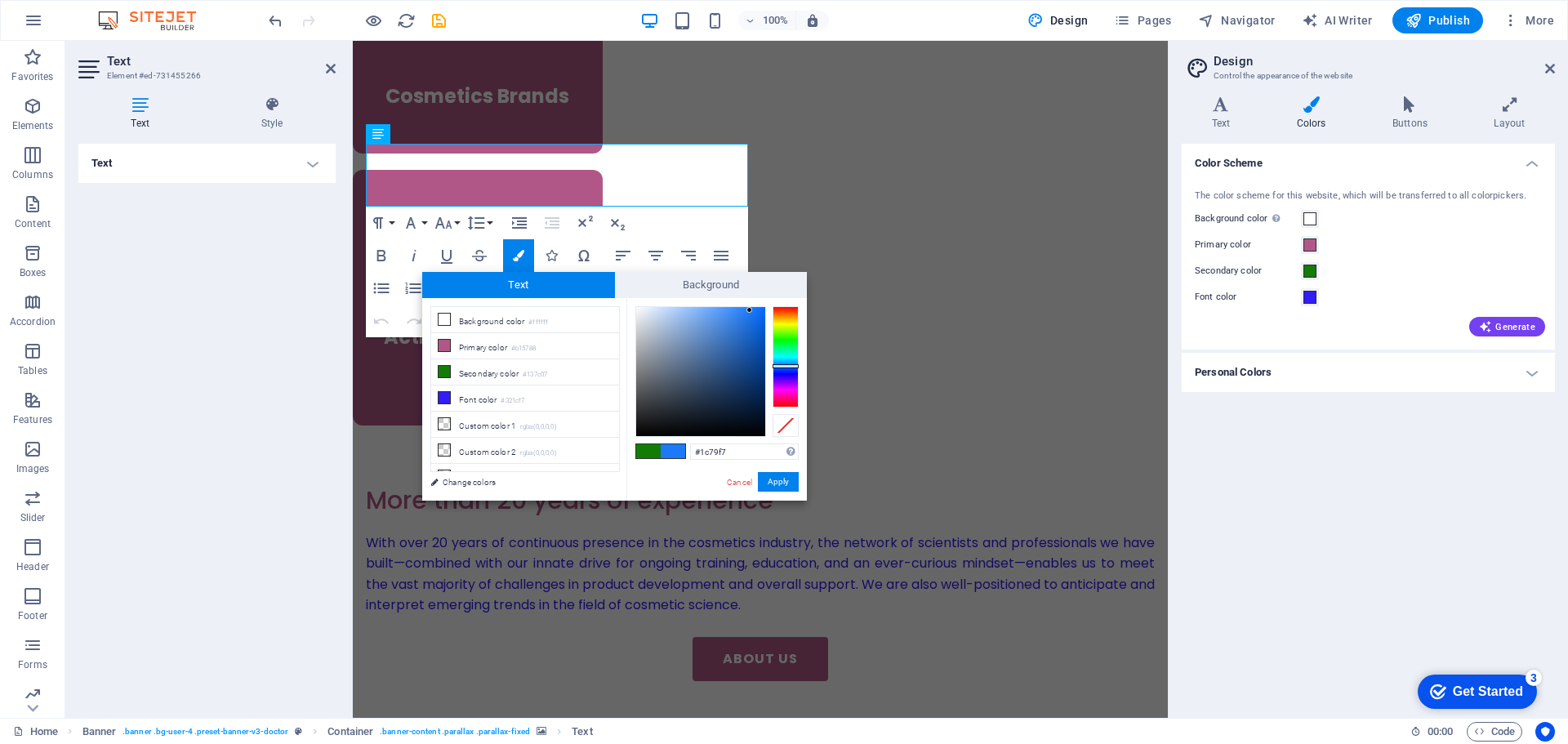
click at [787, 366] on div at bounding box center [786, 356] width 26 height 101
click at [752, 314] on div at bounding box center [753, 314] width 6 height 6
type input "#1774f1"
drag, startPoint x: 784, startPoint y: 475, endPoint x: 432, endPoint y: 433, distance: 354.5
click at [784, 474] on button "Apply" at bounding box center [778, 482] width 41 height 20
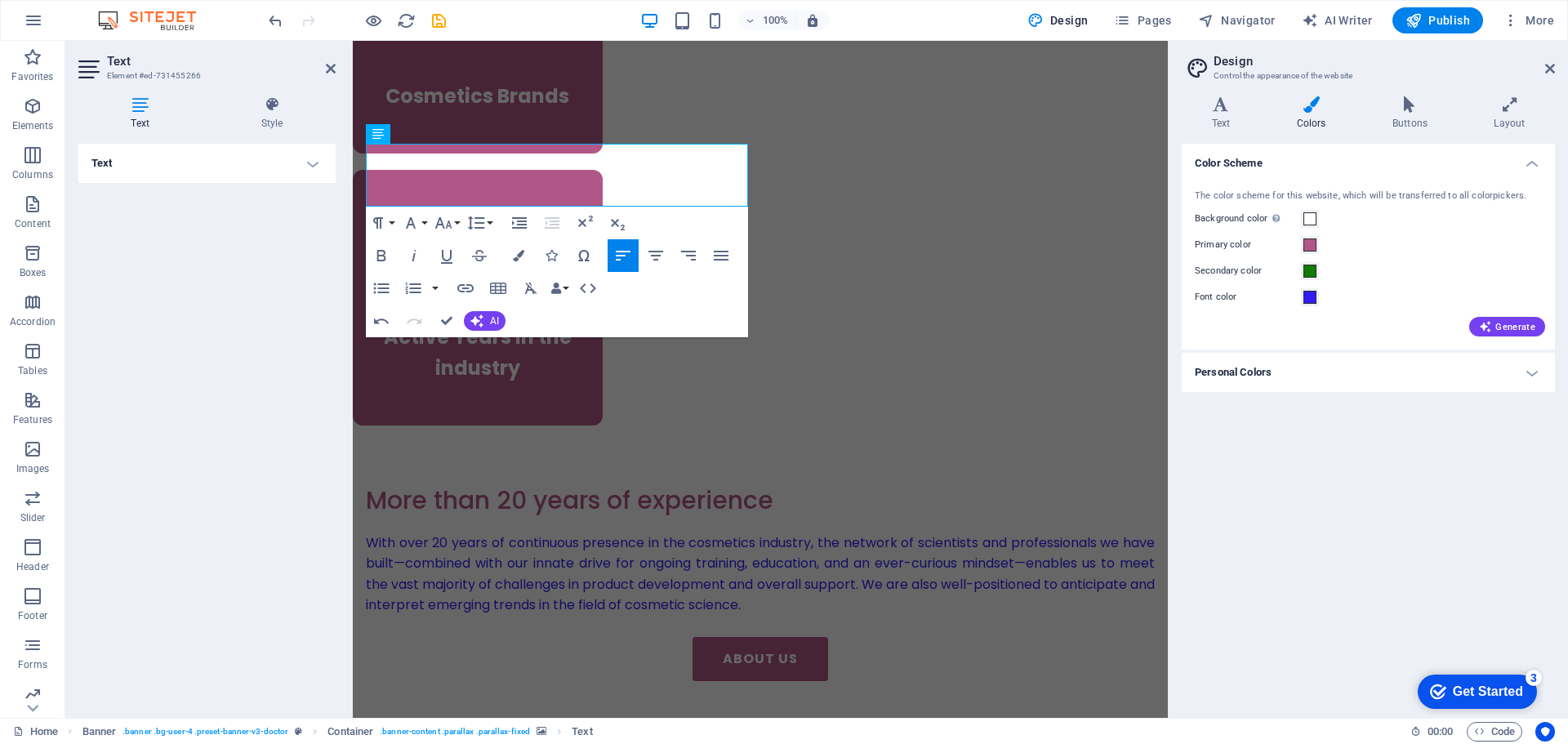
scroll to position [2392, 0]
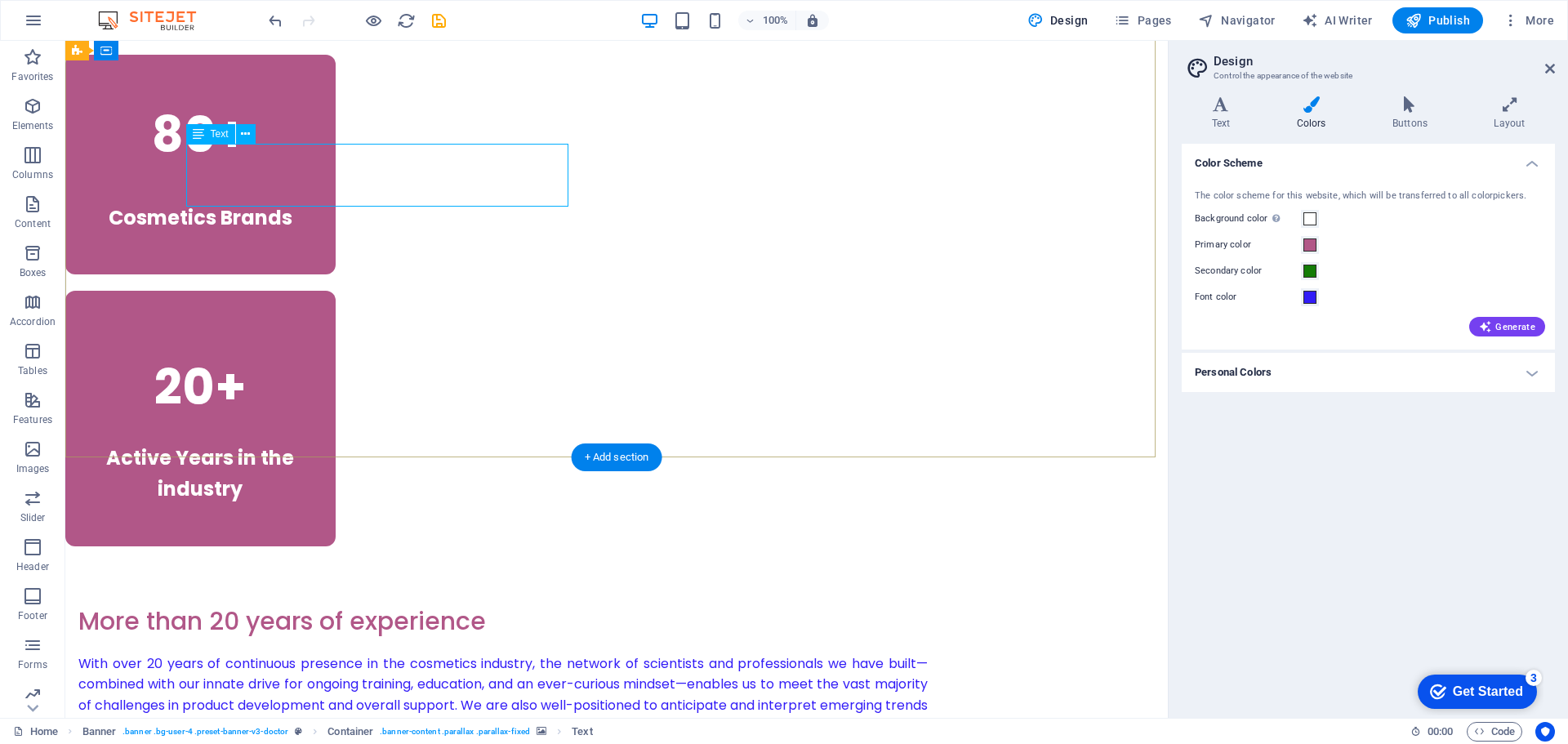
scroll to position [2400, 0]
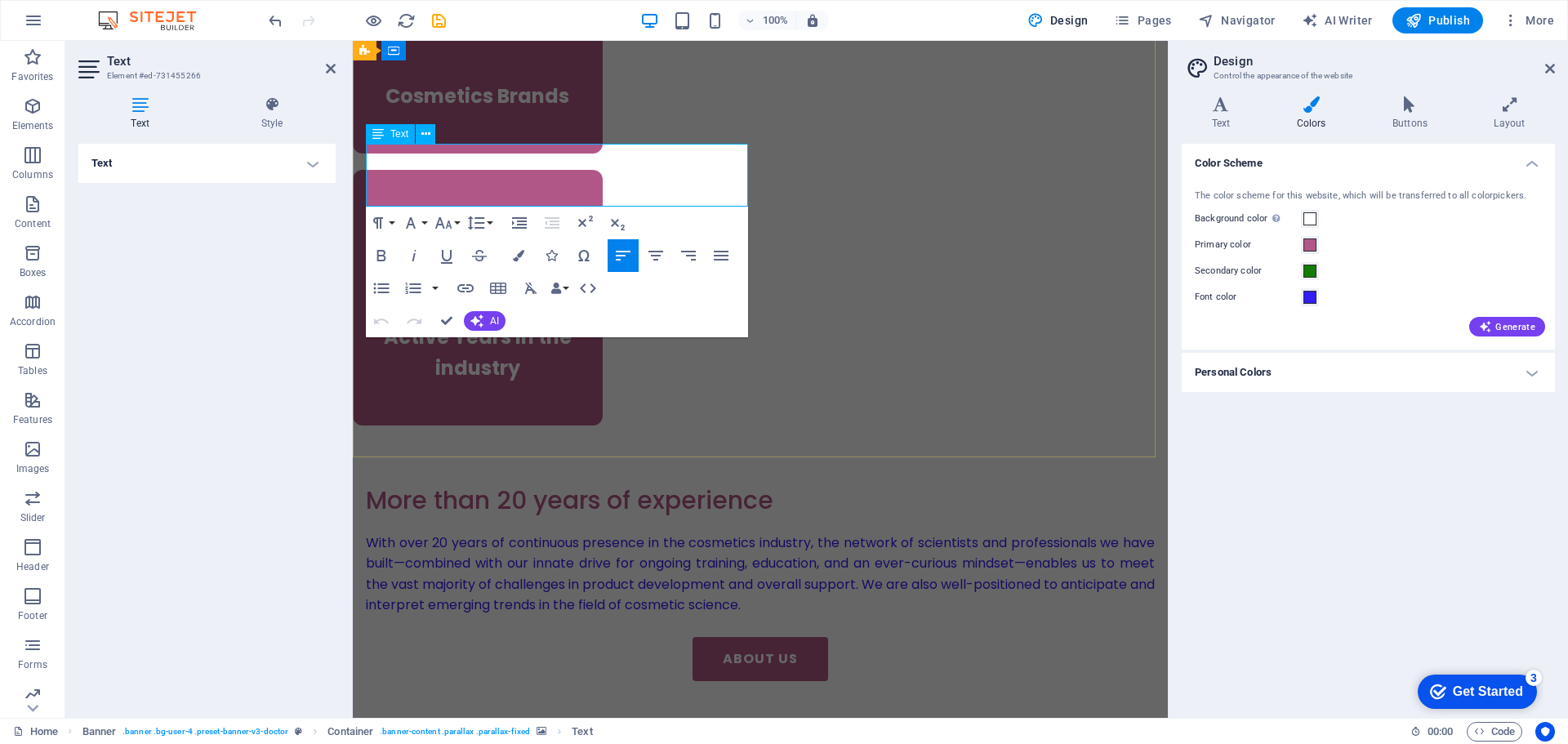
click at [522, 255] on icon "button" at bounding box center [519, 256] width 12 height 12
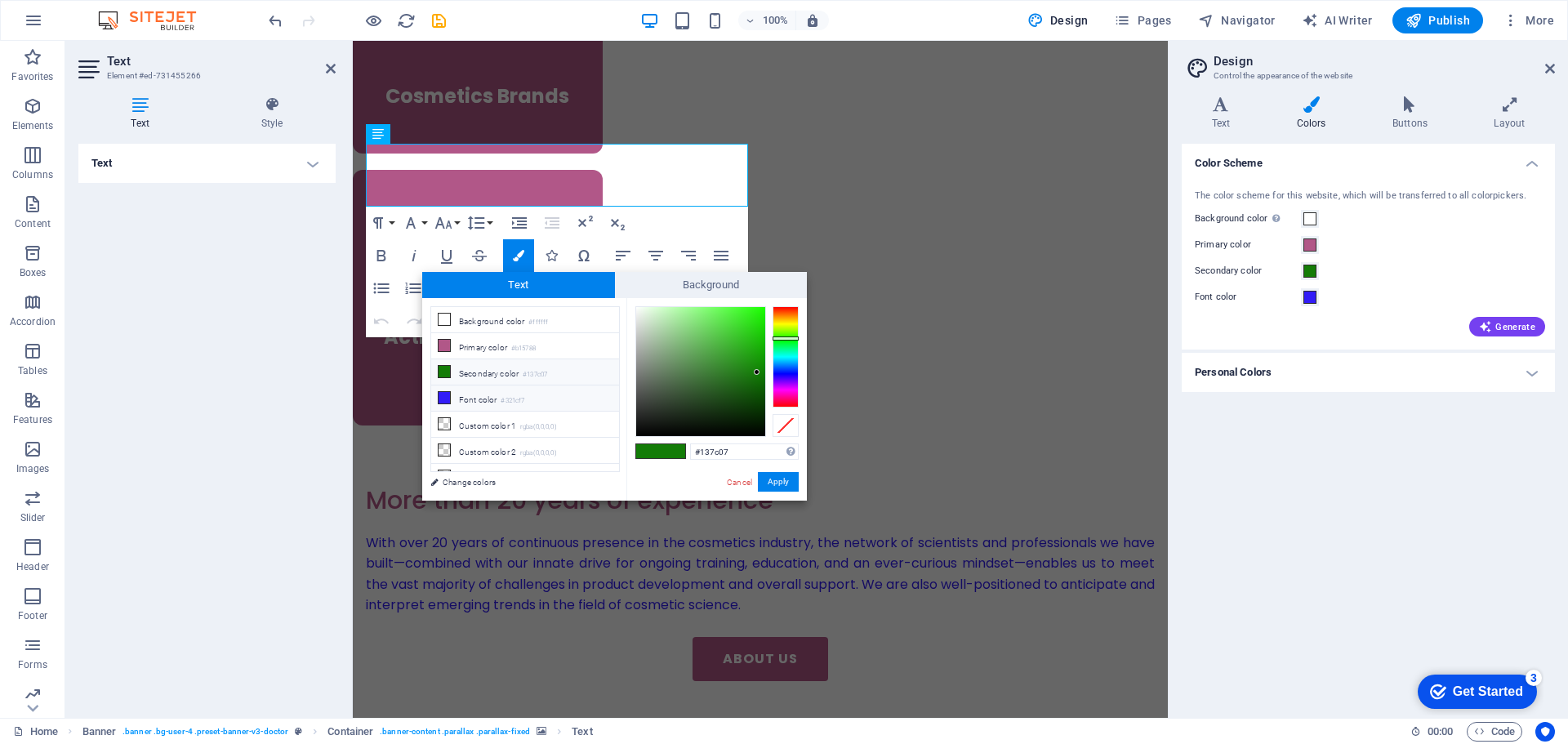
click at [478, 399] on li "Font color #321cf7" at bounding box center [526, 398] width 188 height 26
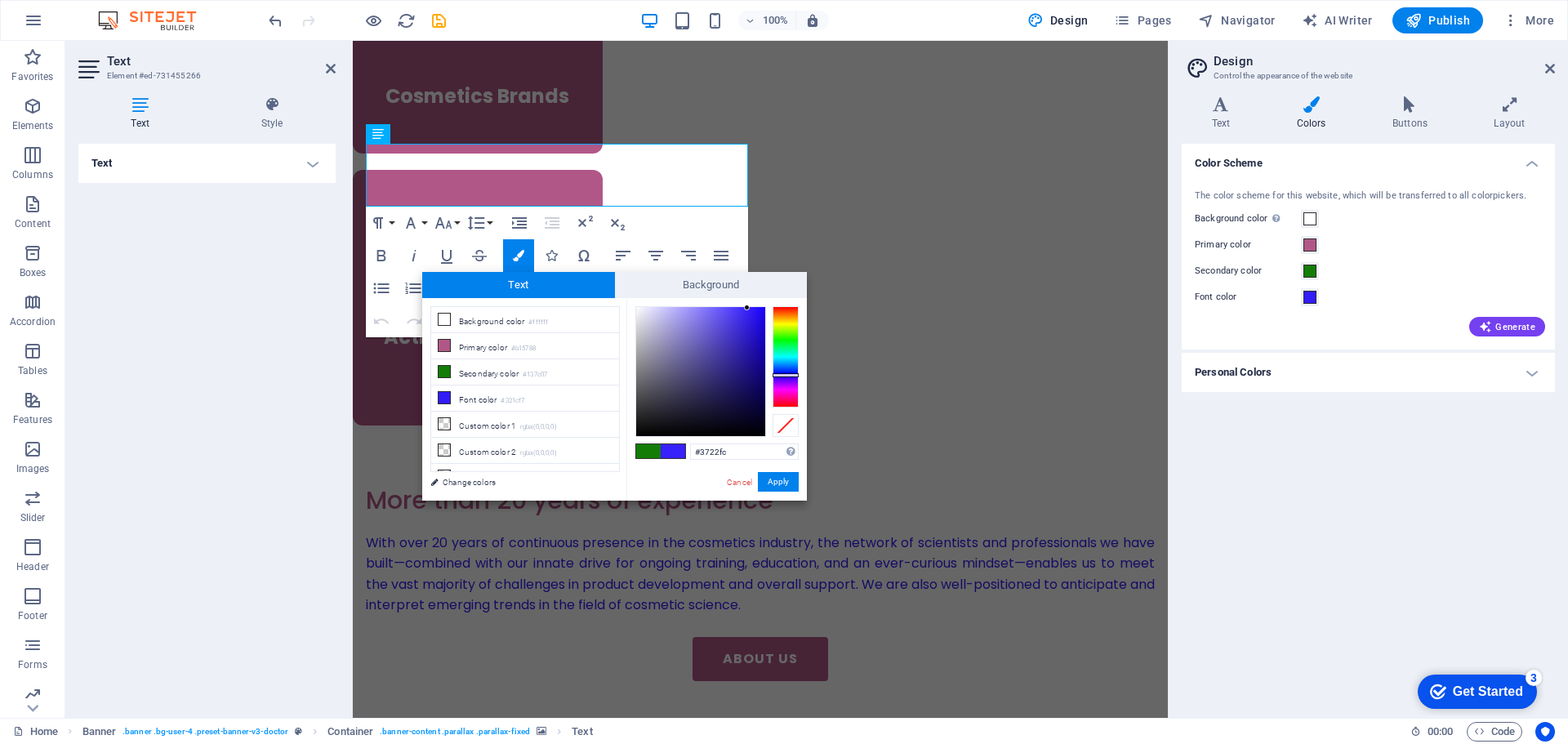
click at [747, 308] on div at bounding box center [747, 308] width 6 height 6
drag, startPoint x: 787, startPoint y: 371, endPoint x: 795, endPoint y: 365, distance: 10.0
click at [795, 365] on div at bounding box center [786, 356] width 26 height 101
type input "#0f6cd4"
drag, startPoint x: 748, startPoint y: 309, endPoint x: 754, endPoint y: 332, distance: 23.8
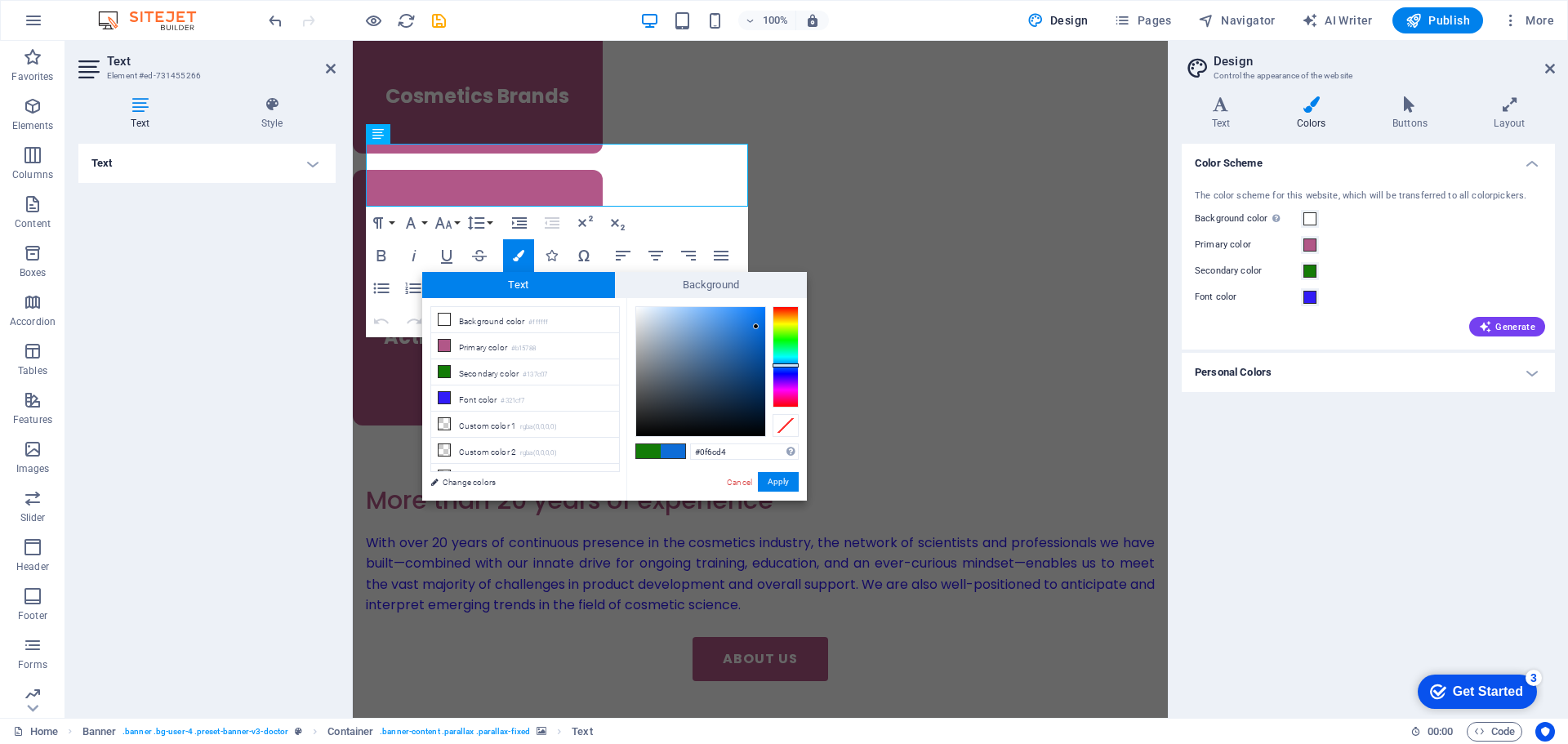
click at [755, 328] on div at bounding box center [756, 326] width 6 height 6
click at [782, 475] on button "Apply" at bounding box center [778, 482] width 41 height 20
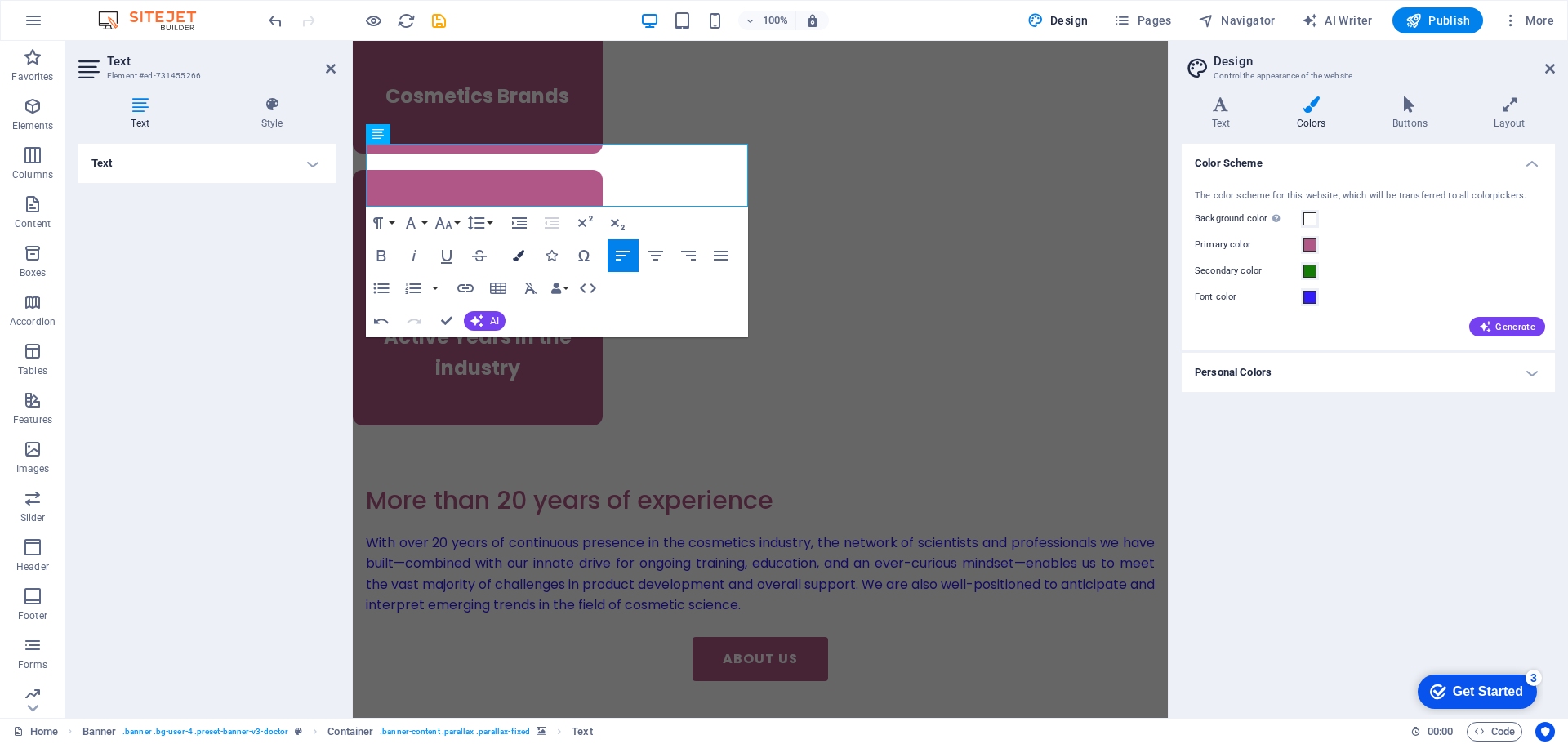
click at [521, 250] on icon "button" at bounding box center [519, 256] width 12 height 12
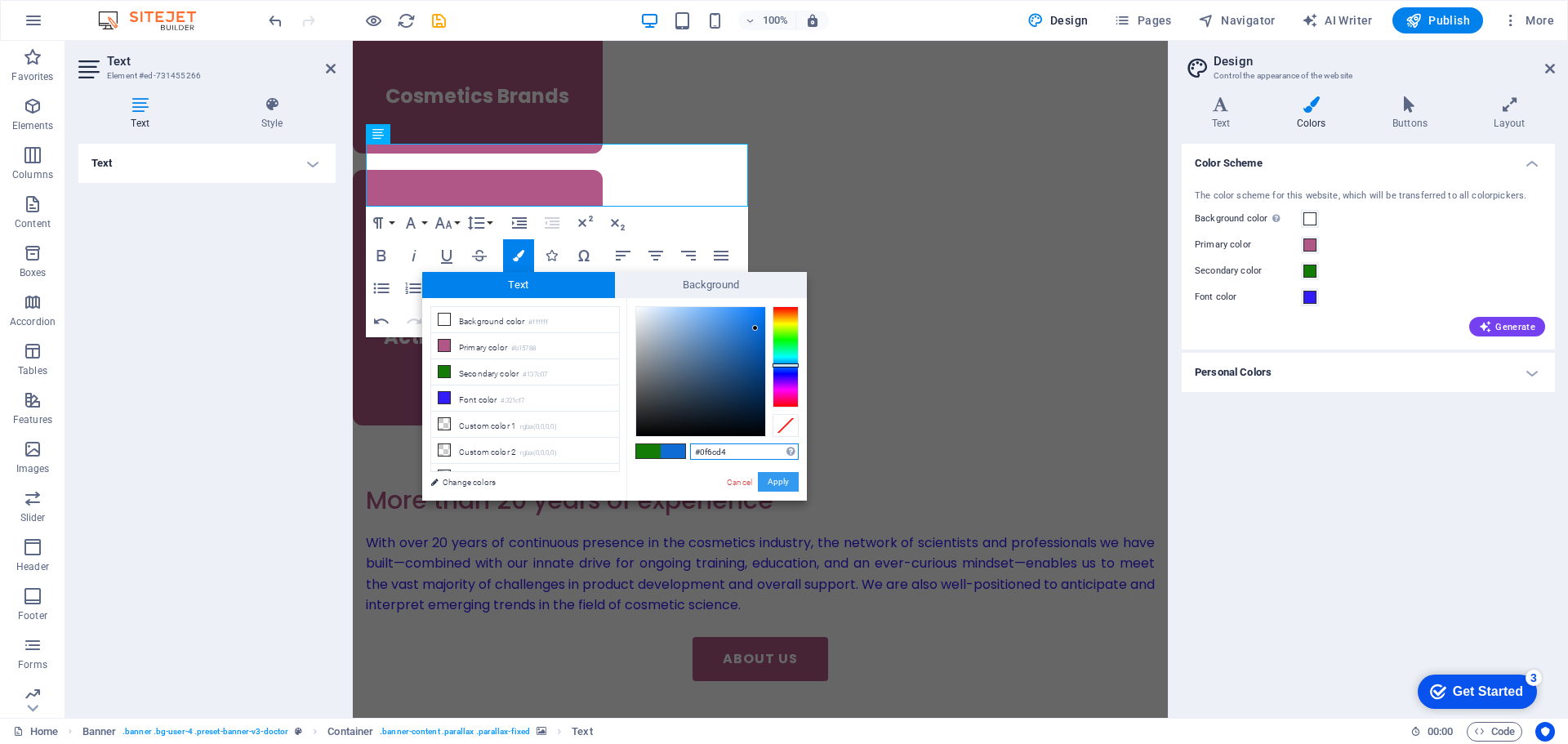
drag, startPoint x: 778, startPoint y: 481, endPoint x: 431, endPoint y: 435, distance: 350.0
click at [778, 481] on button "Apply" at bounding box center [778, 482] width 41 height 20
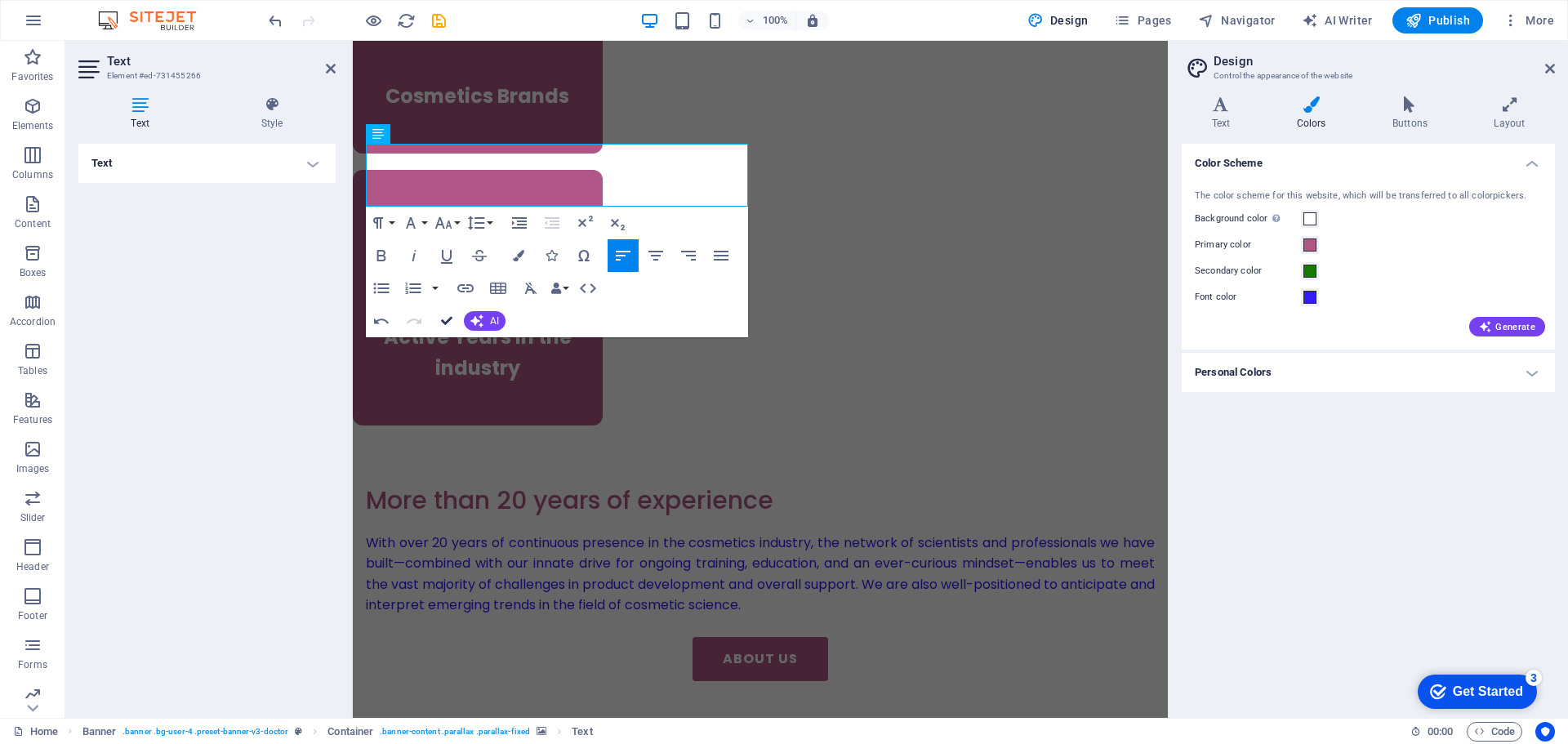
scroll to position [2392, 0]
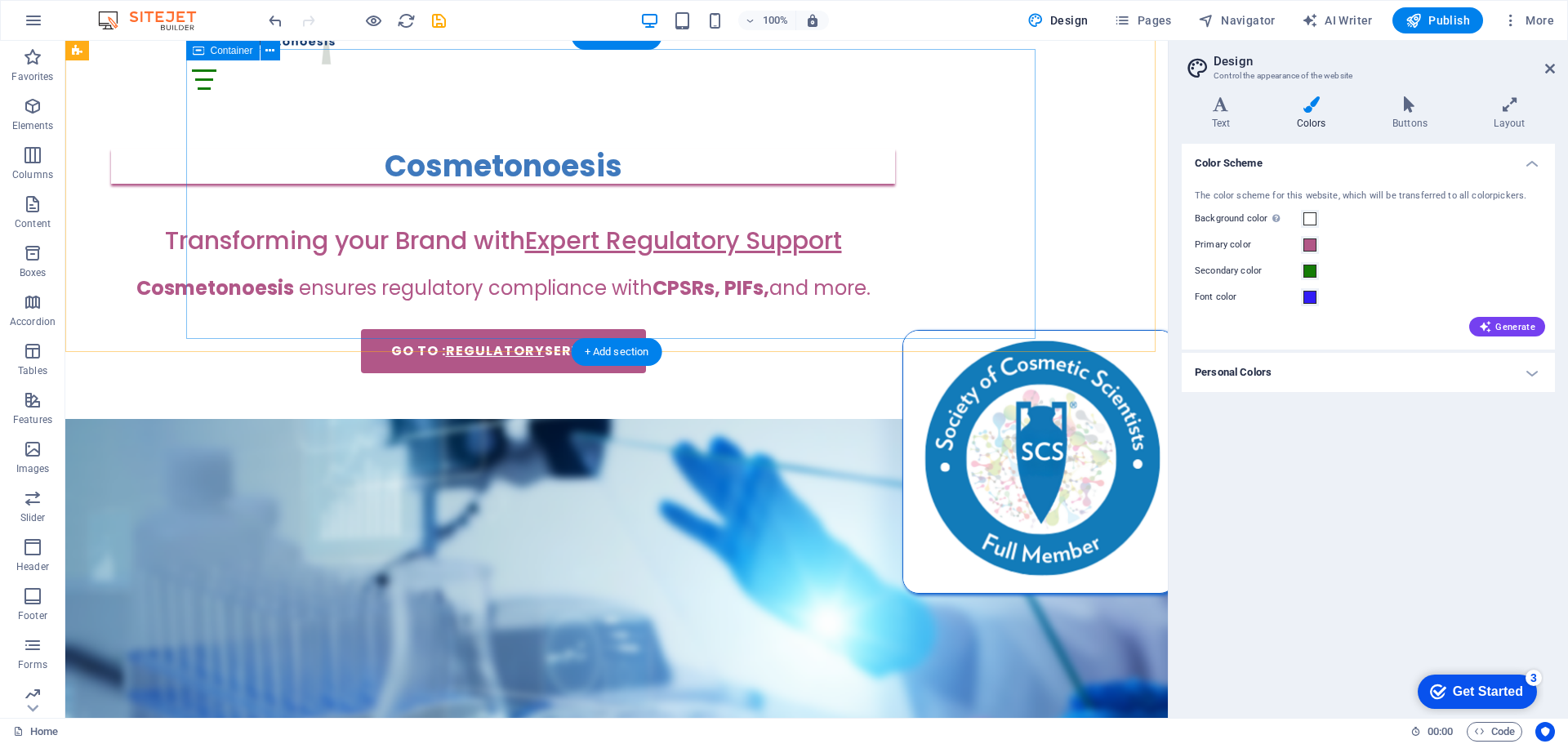
scroll to position [0, 0]
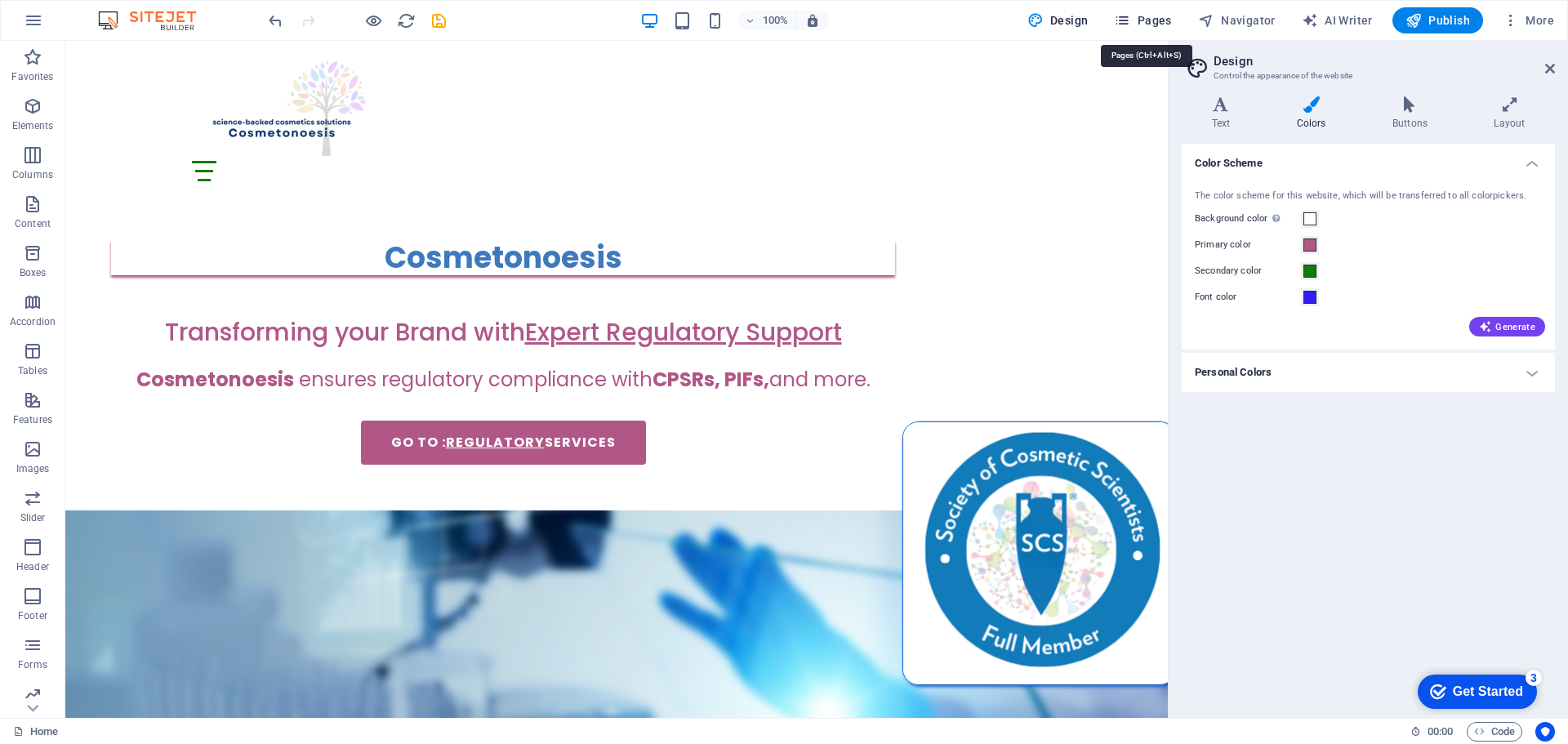
click at [1144, 21] on span "Pages" at bounding box center [1143, 20] width 57 height 17
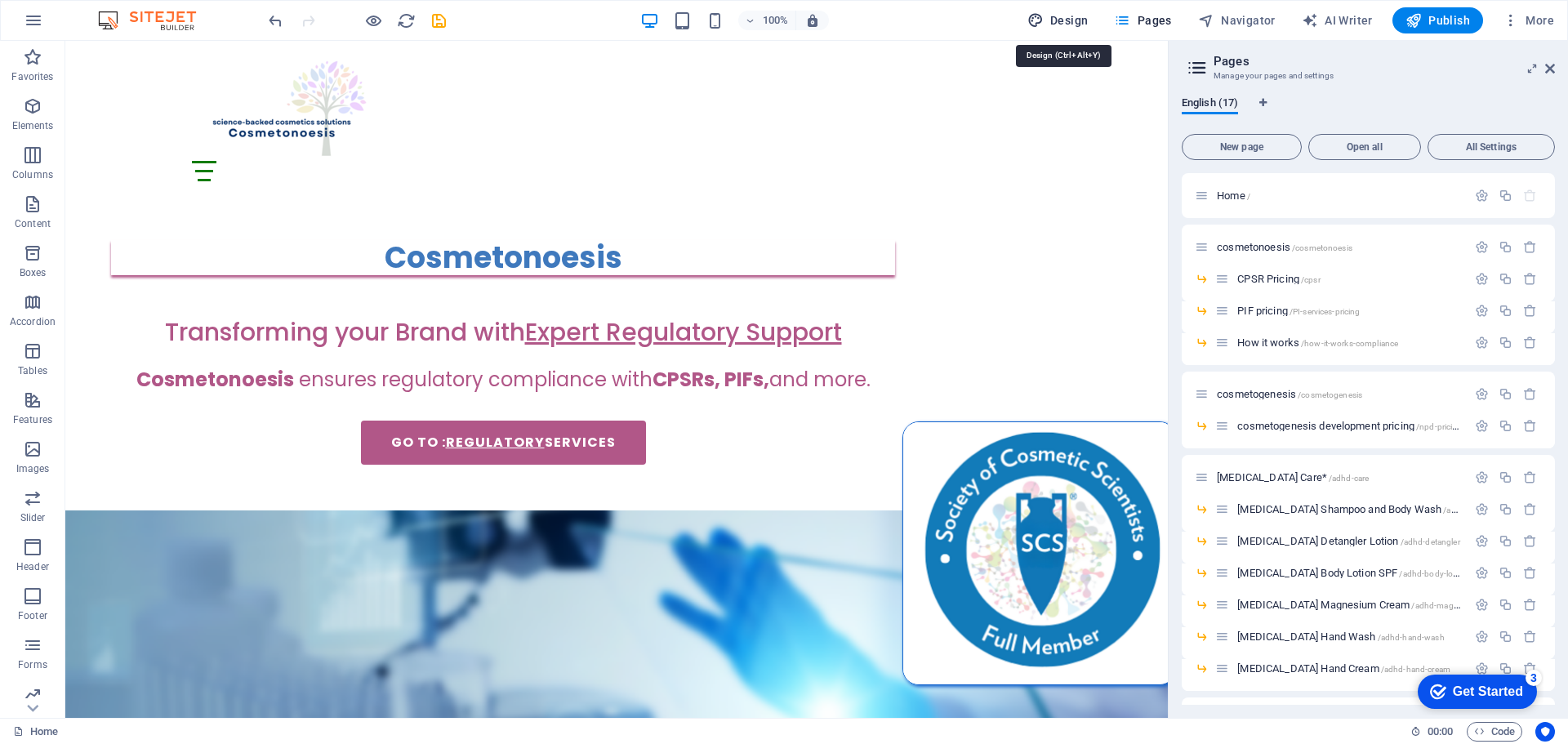
click at [1073, 20] on span "Design" at bounding box center [1058, 20] width 61 height 17
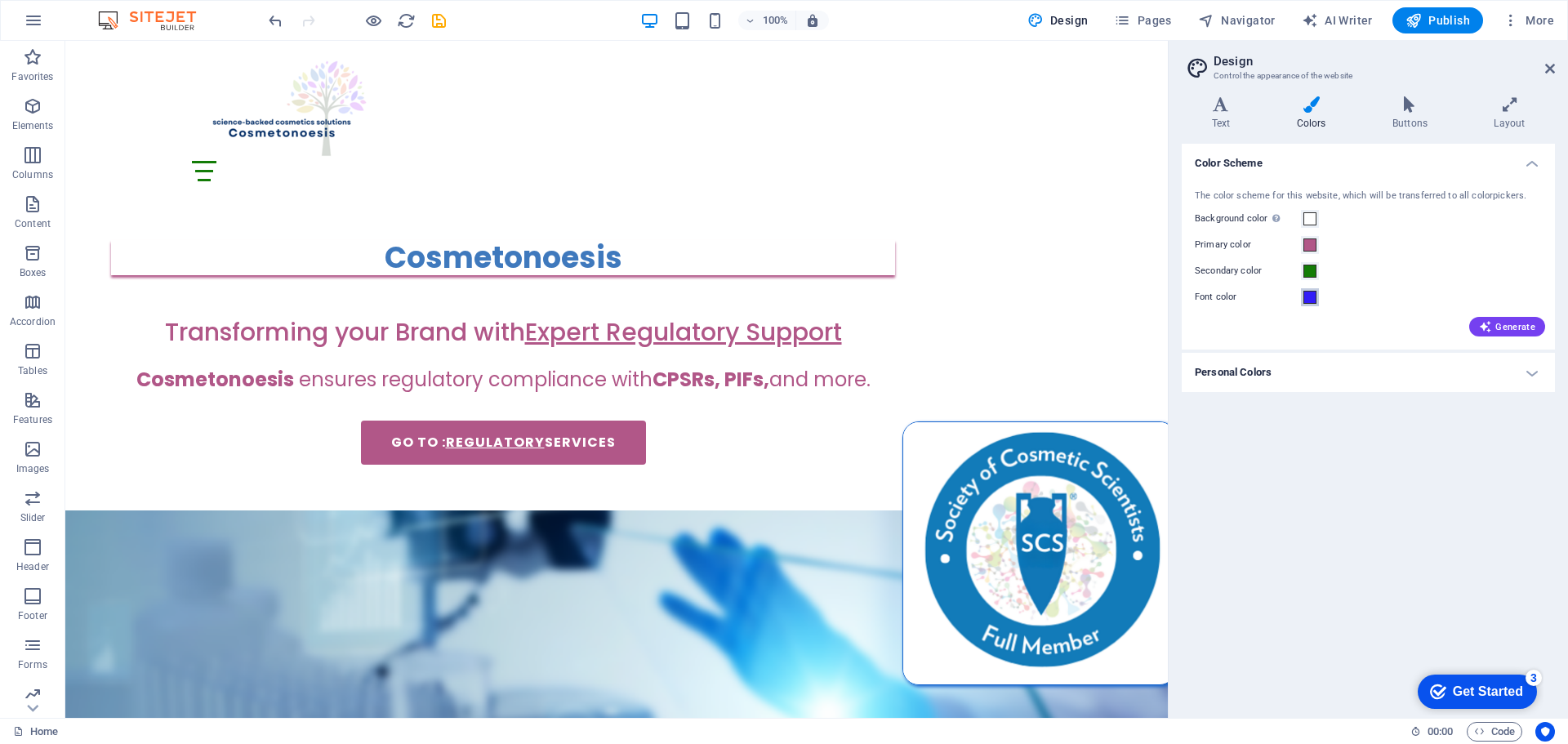
click at [1310, 300] on span at bounding box center [1310, 297] width 13 height 13
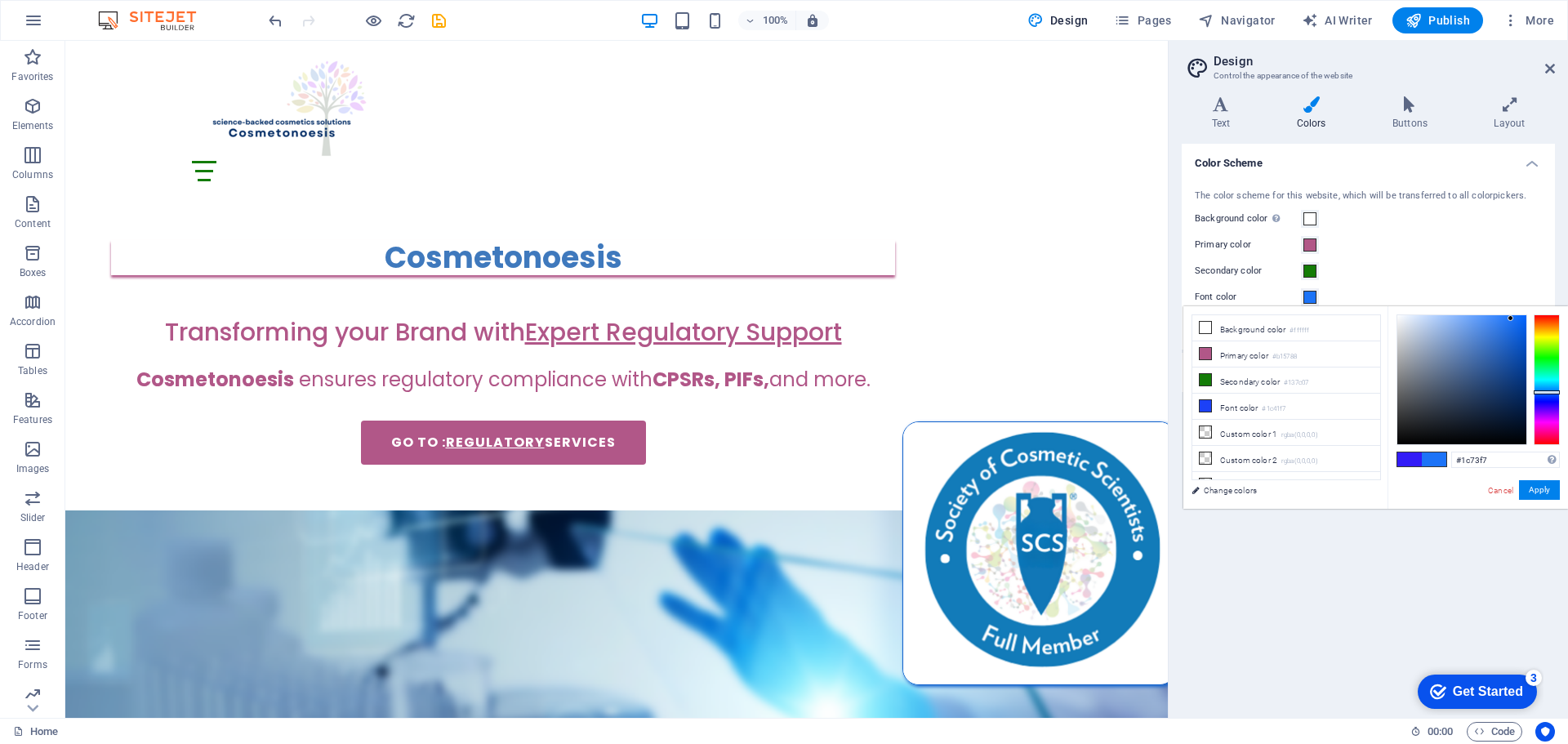
drag, startPoint x: 1556, startPoint y: 400, endPoint x: 1561, endPoint y: 392, distance: 9.4
click at [1561, 392] on div "#1c73f7 Supported formats #0852ed rgb(8, 82, 237) rgba(8, 82, 237, 90%) hsv(221…" at bounding box center [1478, 525] width 180 height 439
type input "#135ed2"
drag, startPoint x: 1511, startPoint y: 316, endPoint x: 1515, endPoint y: 337, distance: 21.4
click at [1515, 337] on div at bounding box center [1515, 336] width 6 height 6
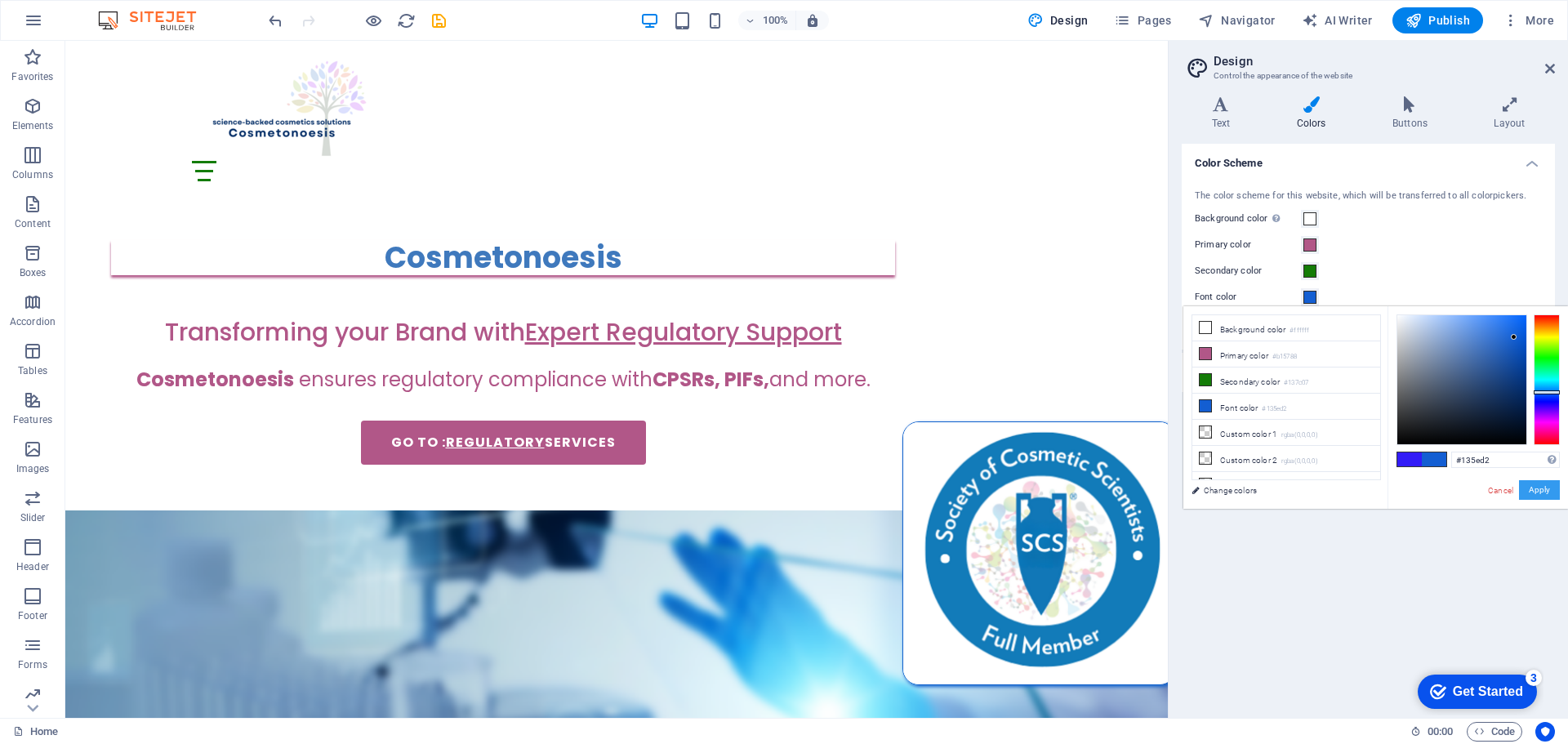
click at [1547, 492] on button "Apply" at bounding box center [1539, 490] width 41 height 20
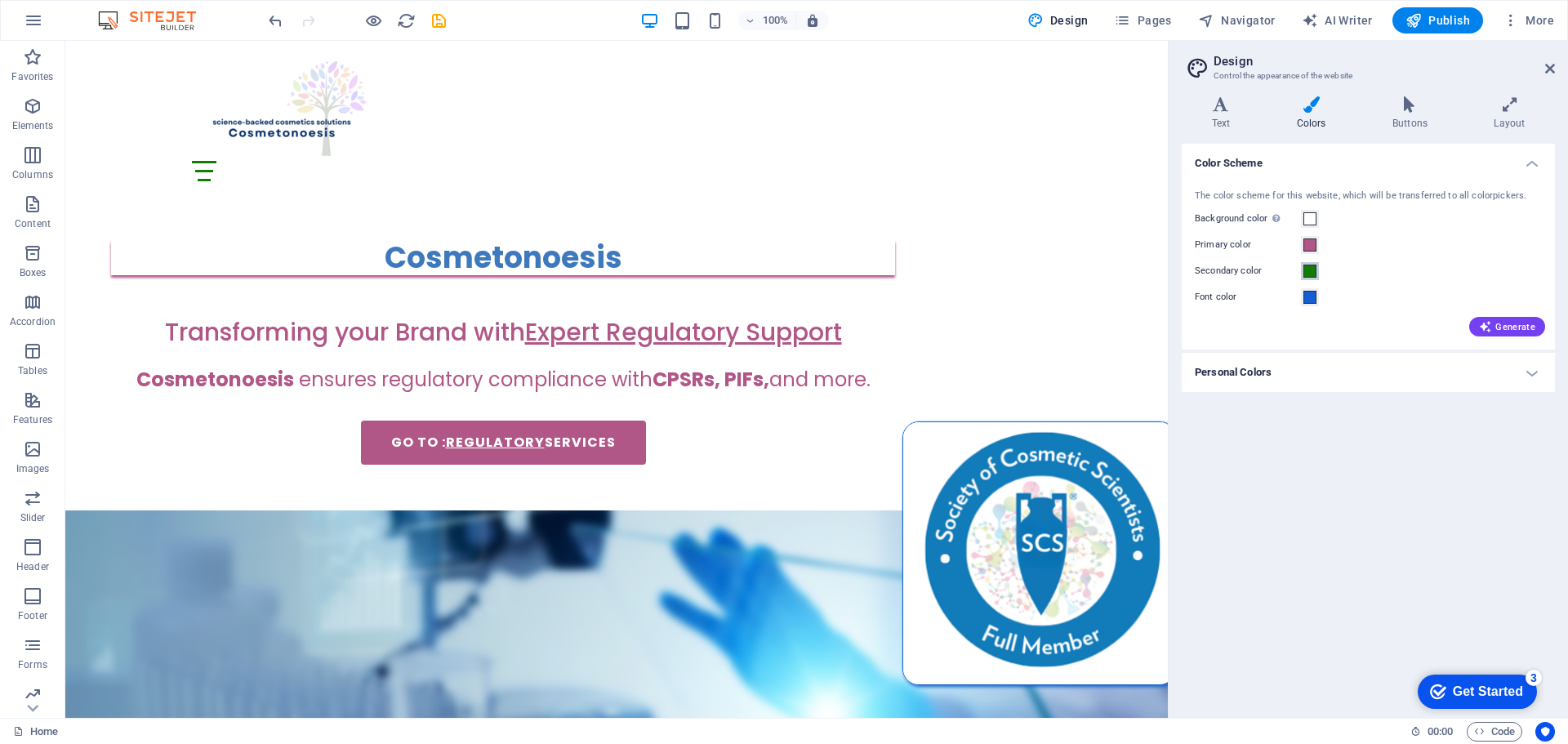
click at [1310, 272] on span at bounding box center [1310, 270] width 13 height 13
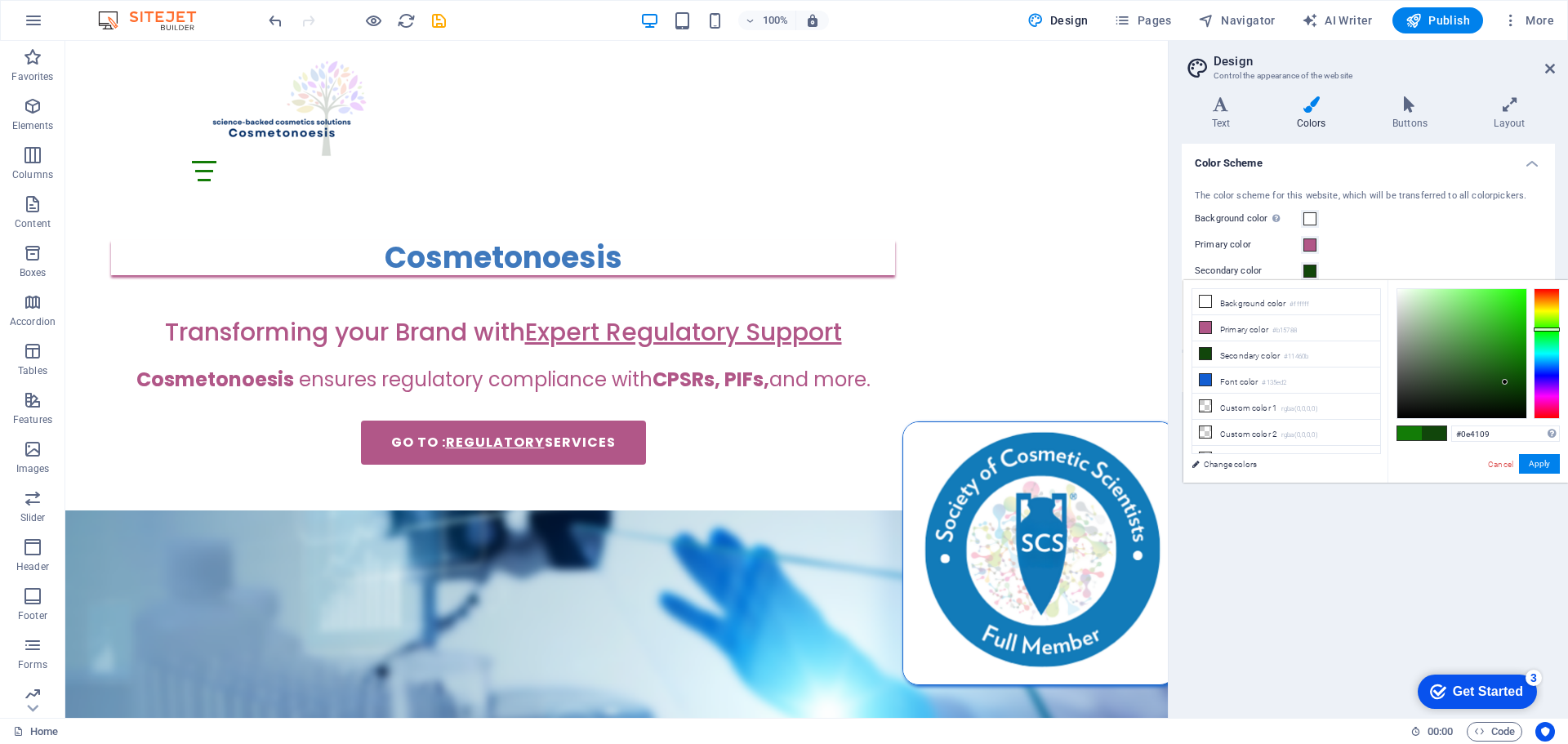
type input "#0e4108"
drag, startPoint x: 1520, startPoint y: 352, endPoint x: 1510, endPoint y: 385, distance: 34.5
click at [1510, 385] on div at bounding box center [1510, 384] width 6 height 6
click at [1543, 466] on button "Apply" at bounding box center [1539, 464] width 41 height 20
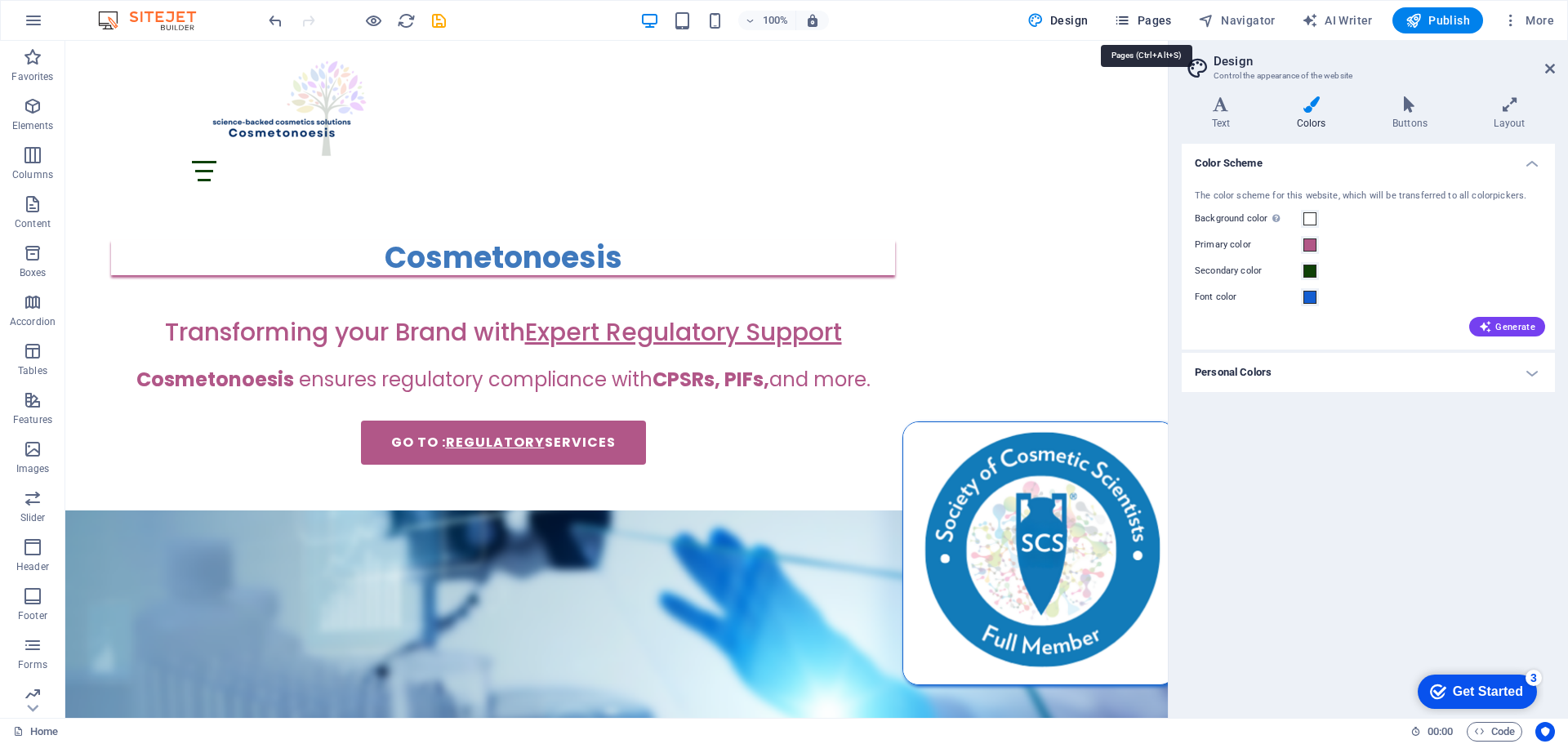
click at [1151, 22] on span "Pages" at bounding box center [1143, 20] width 57 height 17
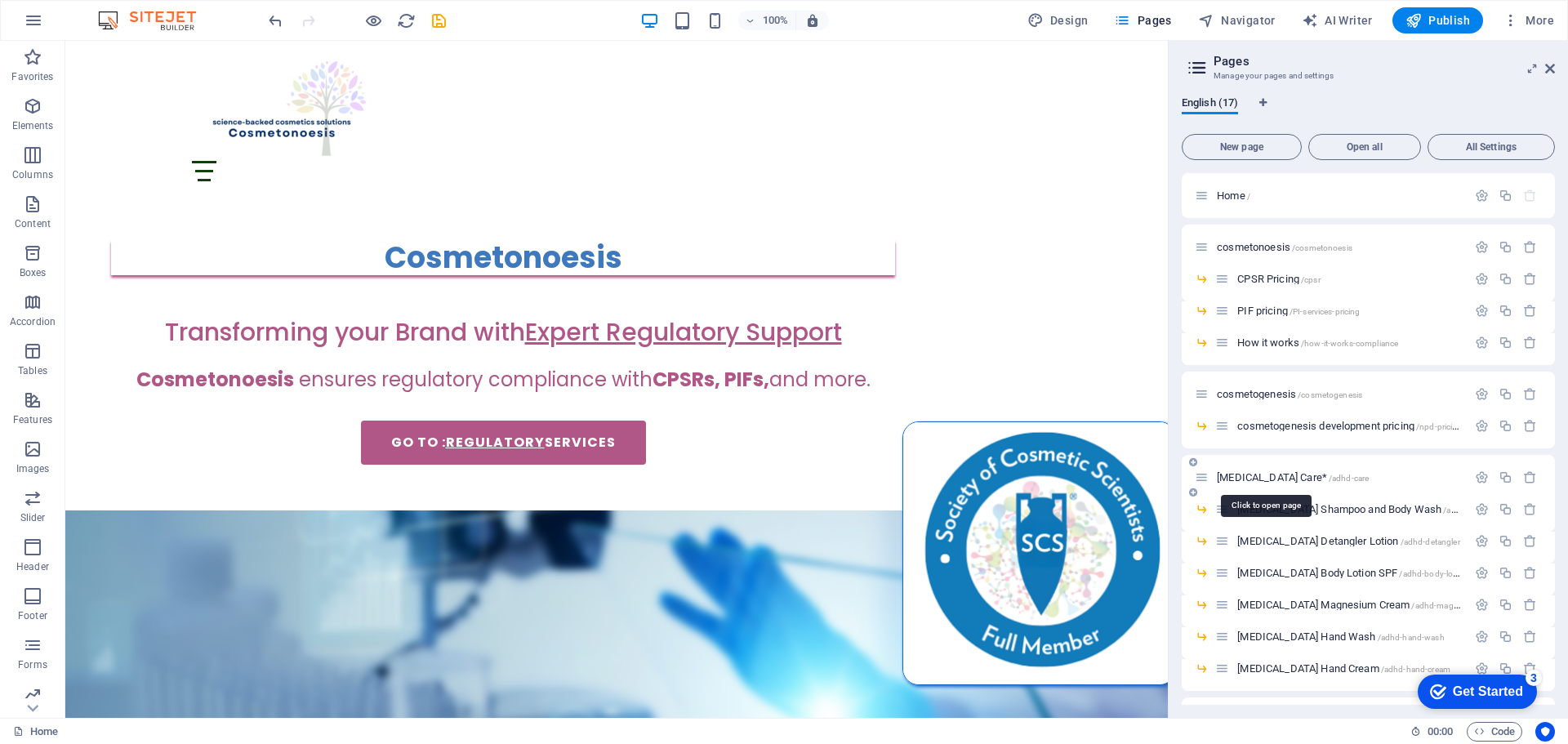
click at [1329, 478] on span "/adhd-care" at bounding box center [1349, 478] width 40 height 9
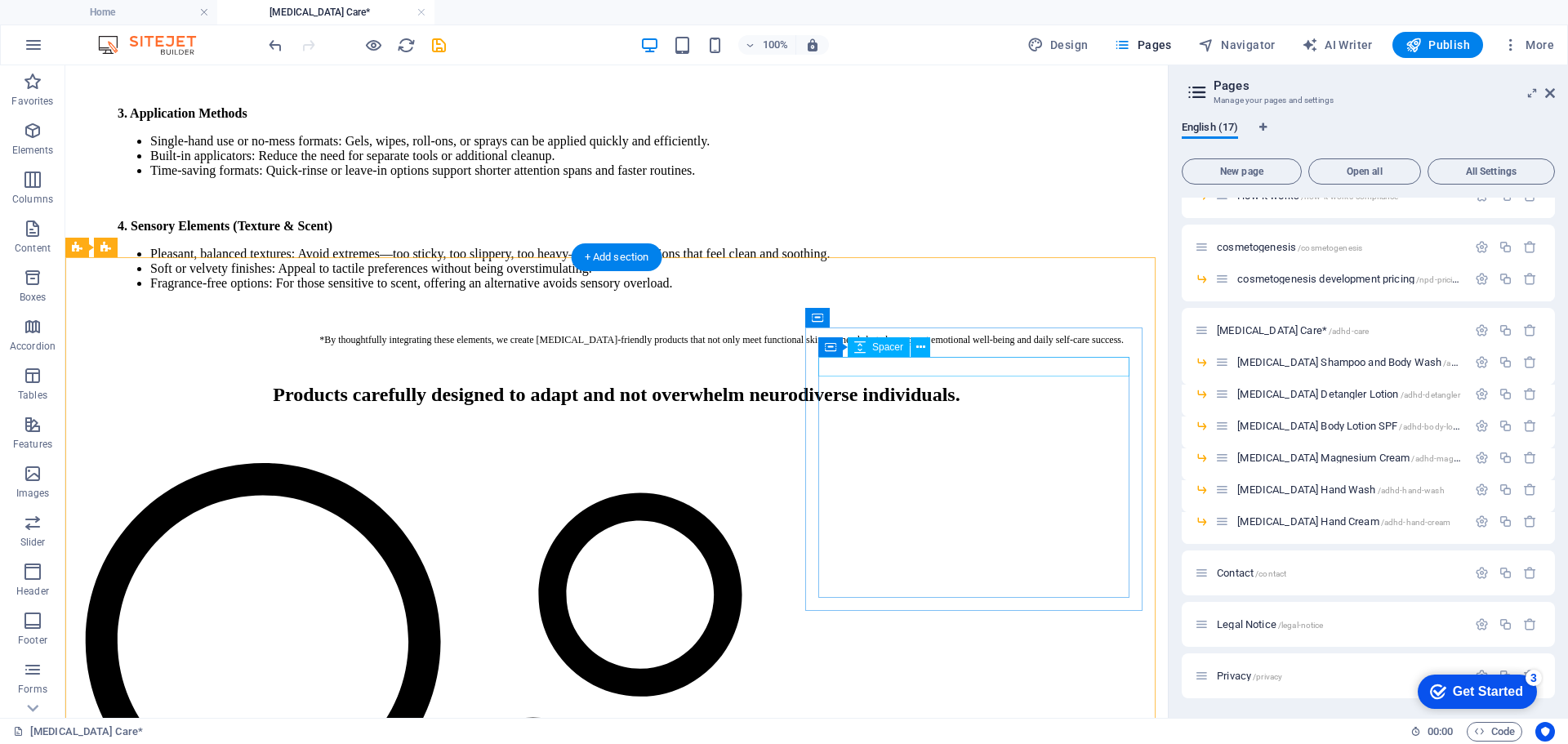
scroll to position [1277, 0]
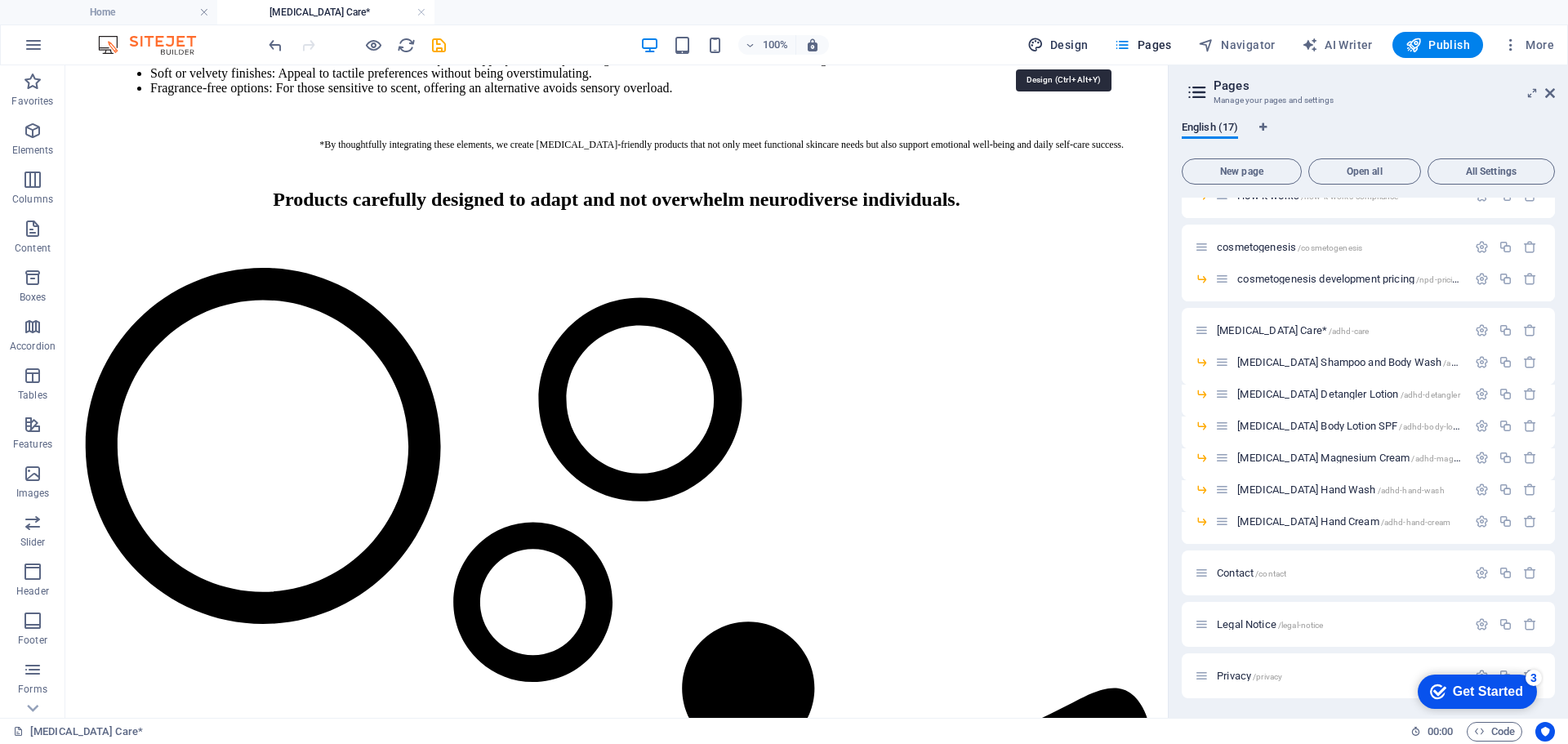
click at [1077, 45] on span "Design" at bounding box center [1058, 45] width 61 height 17
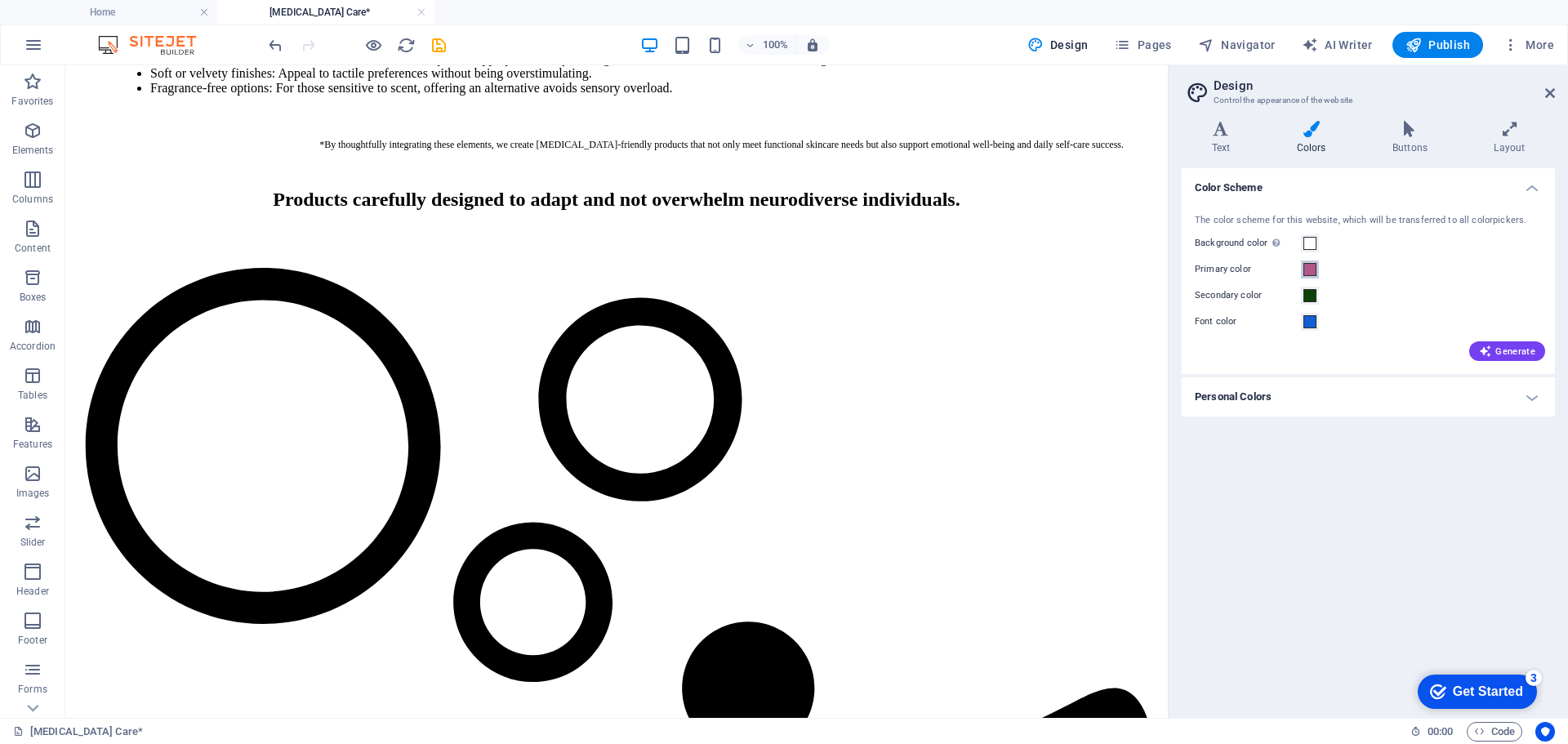
click at [1310, 268] on span at bounding box center [1310, 269] width 13 height 13
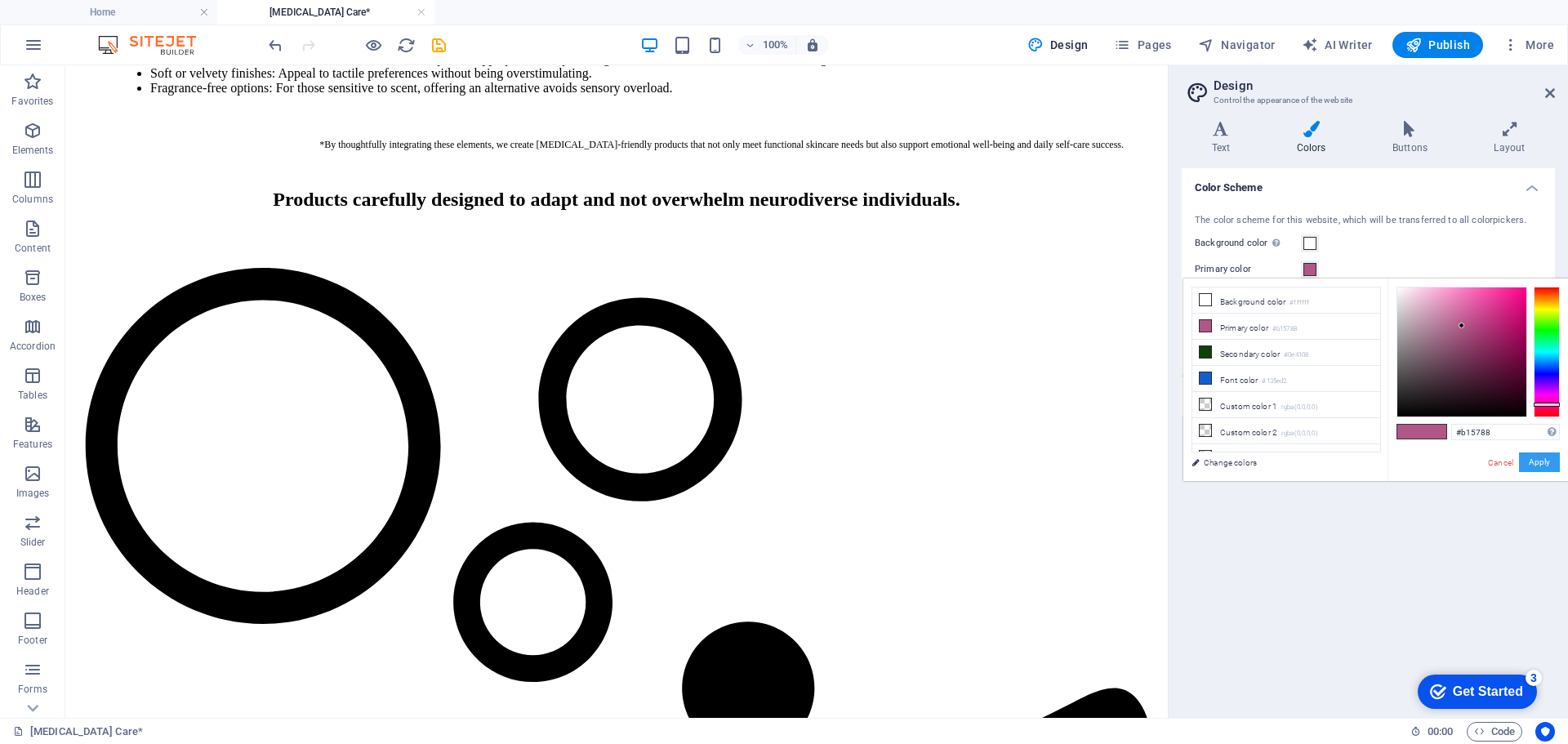
click at [1544, 465] on button "Apply" at bounding box center [1539, 462] width 41 height 20
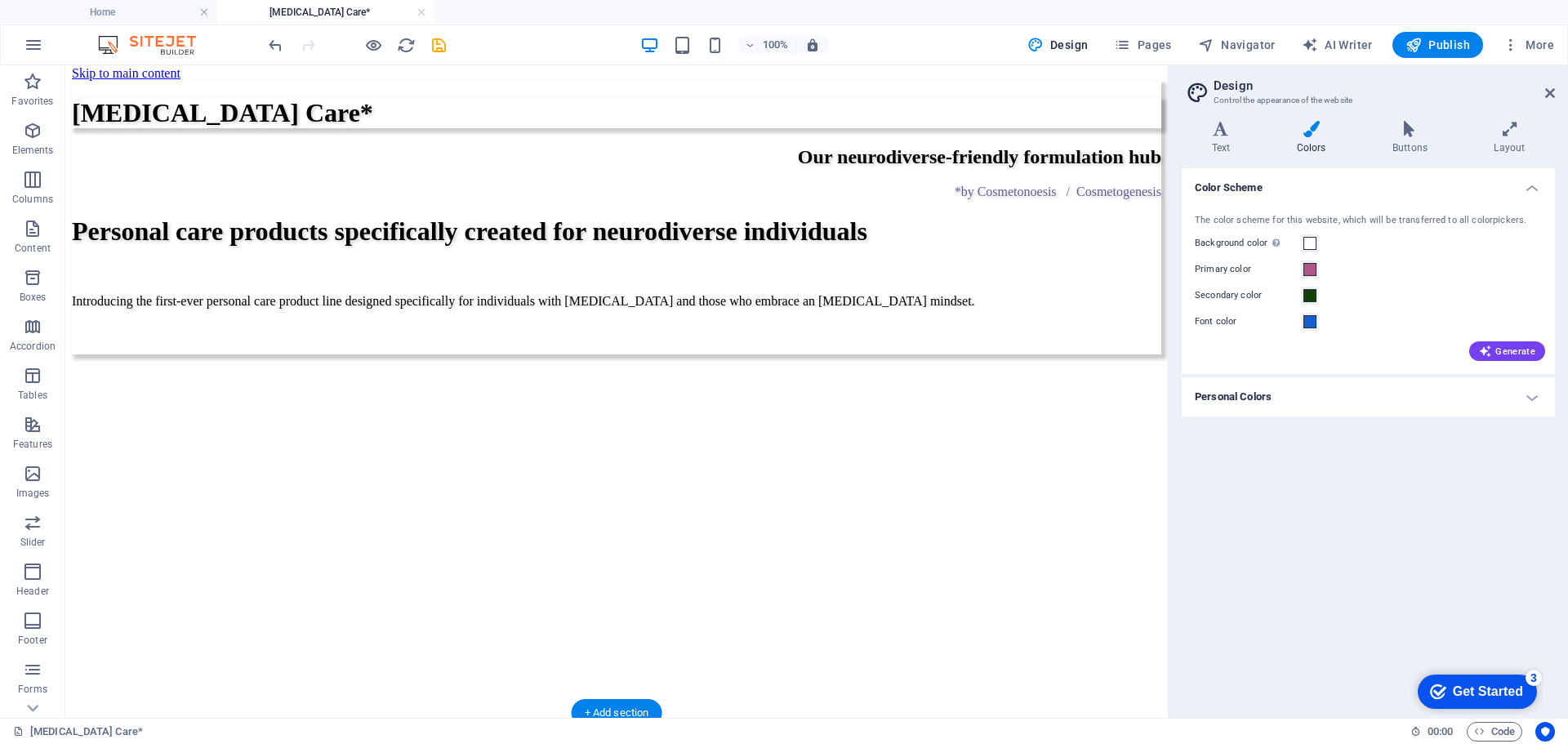
scroll to position [0, 0]
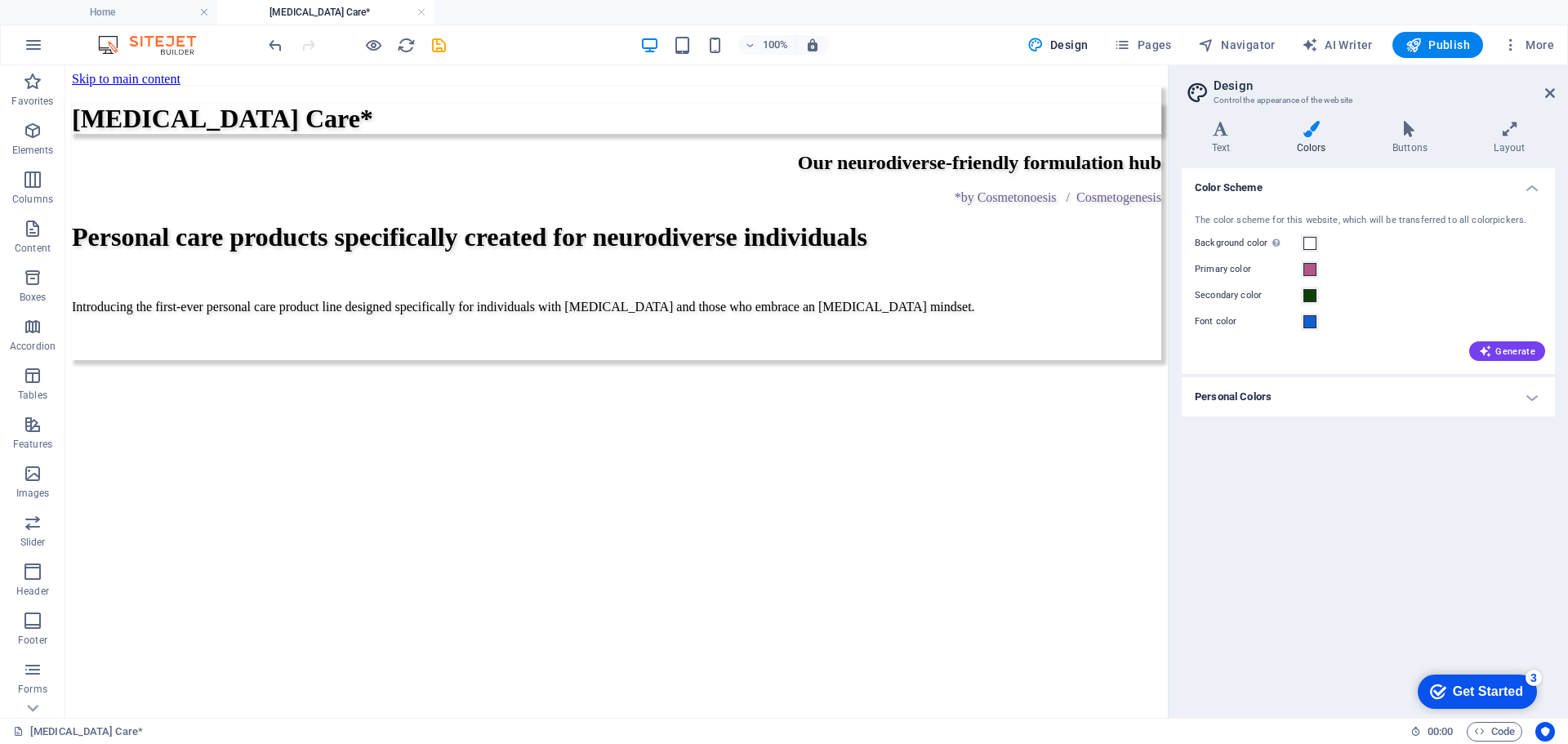
click at [1303, 133] on icon at bounding box center [1312, 129] width 89 height 17
click at [1428, 46] on span "Publish" at bounding box center [1437, 45] width 64 height 17
